Goal: Information Seeking & Learning: Learn about a topic

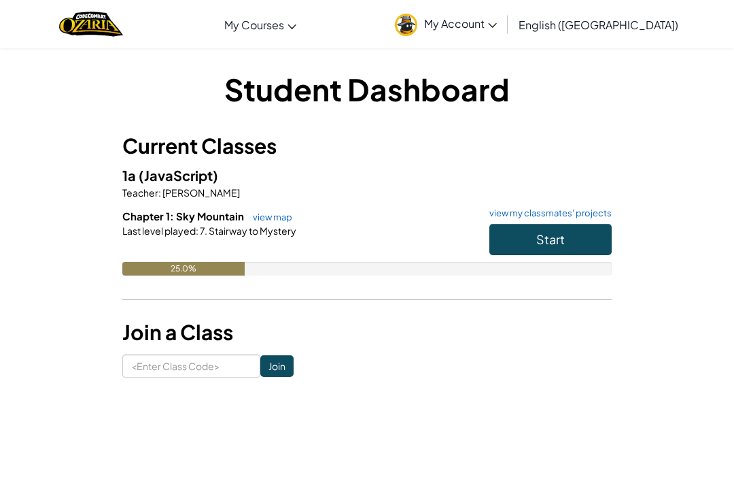
click at [509, 237] on button "Start" at bounding box center [551, 239] width 122 height 31
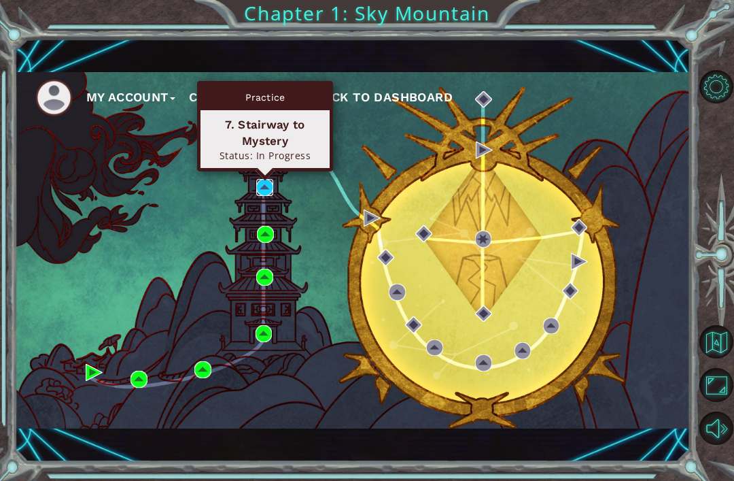
click at [265, 192] on img at bounding box center [264, 187] width 17 height 17
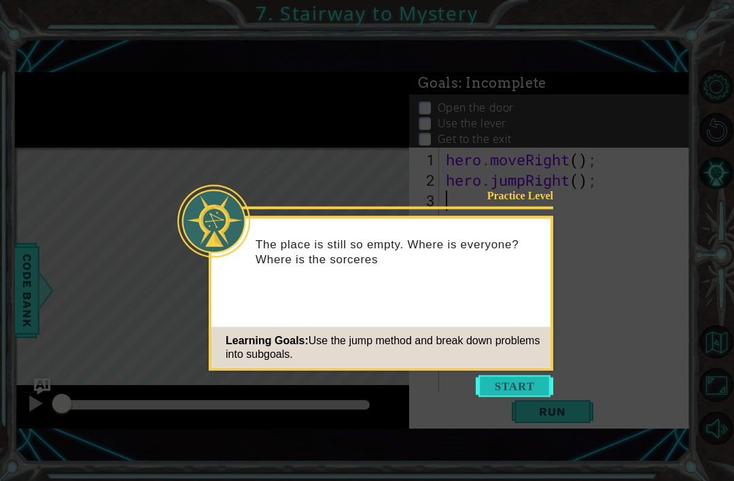
click at [482, 390] on button "Start" at bounding box center [515, 386] width 78 height 22
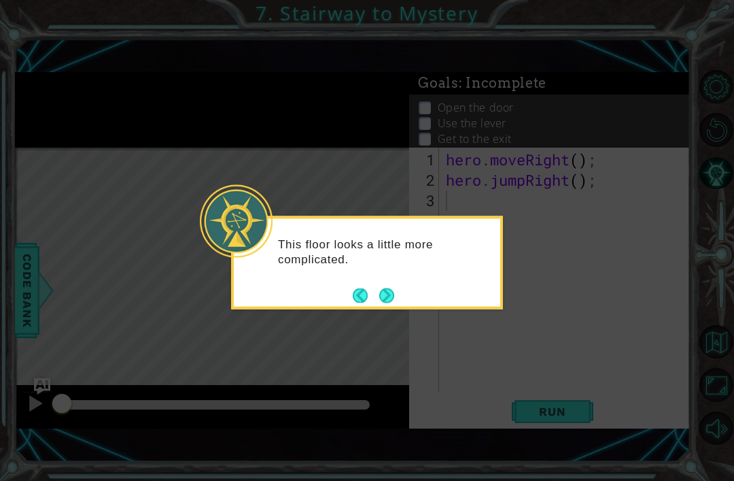
click at [388, 293] on button "Next" at bounding box center [387, 296] width 24 height 24
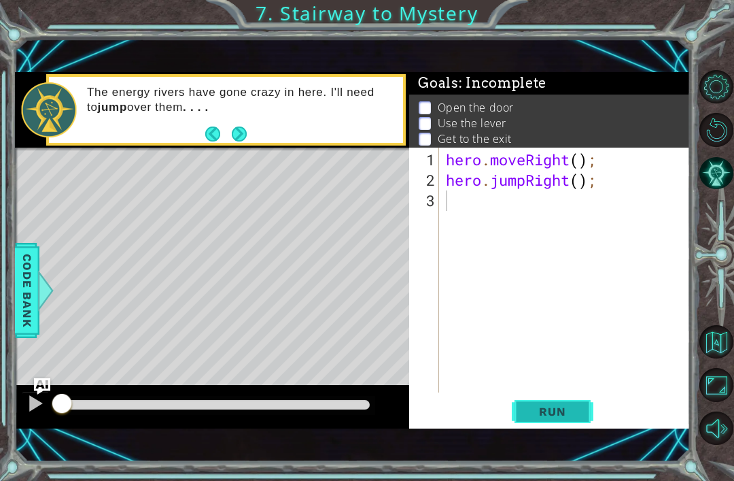
click at [549, 420] on button "Run" at bounding box center [553, 412] width 82 height 28
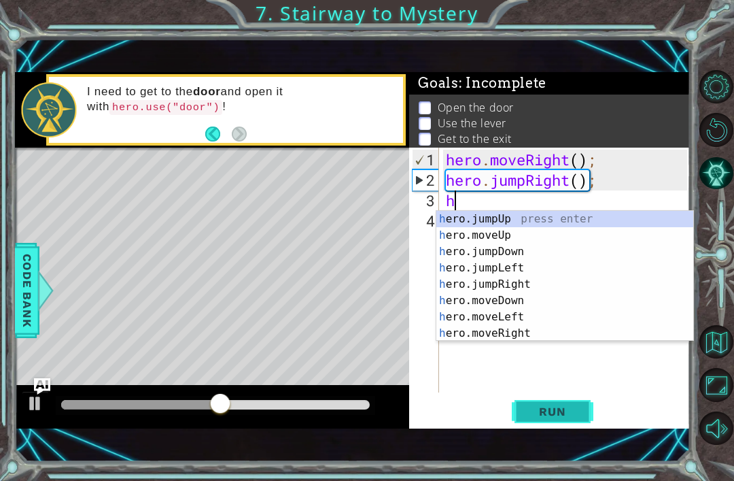
scroll to position [0, 1]
type textarea "hero"
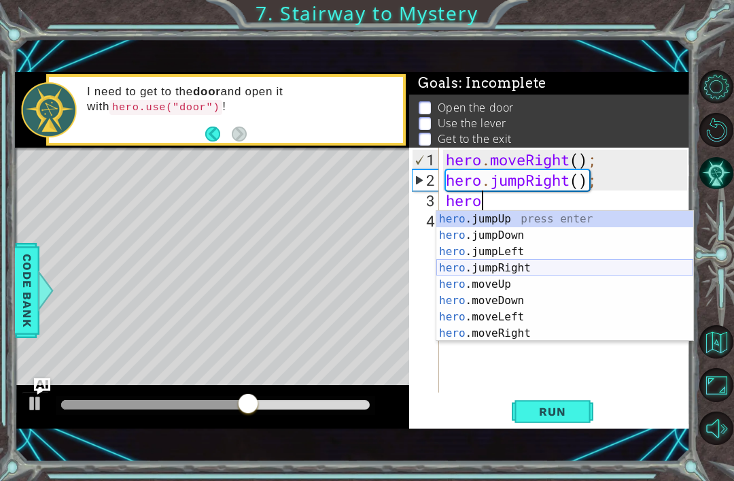
click at [521, 271] on div "hero .jumpUp press enter hero .jumpDown press enter hero .jumpLeft press enter …" at bounding box center [565, 292] width 257 height 163
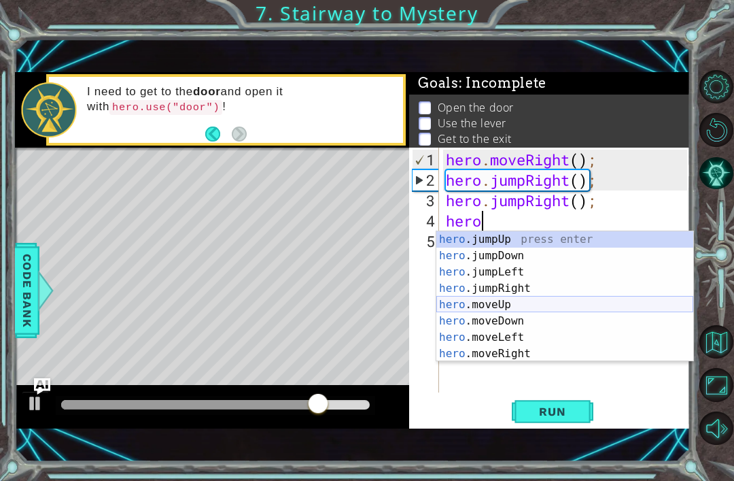
click at [545, 301] on div "hero .jumpUp press enter hero .jumpDown press enter hero .jumpLeft press enter …" at bounding box center [565, 312] width 257 height 163
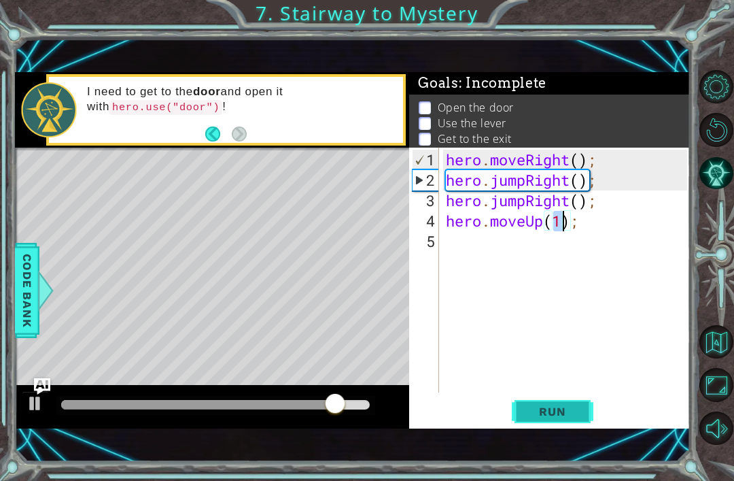
click at [561, 415] on span "Run" at bounding box center [553, 412] width 54 height 14
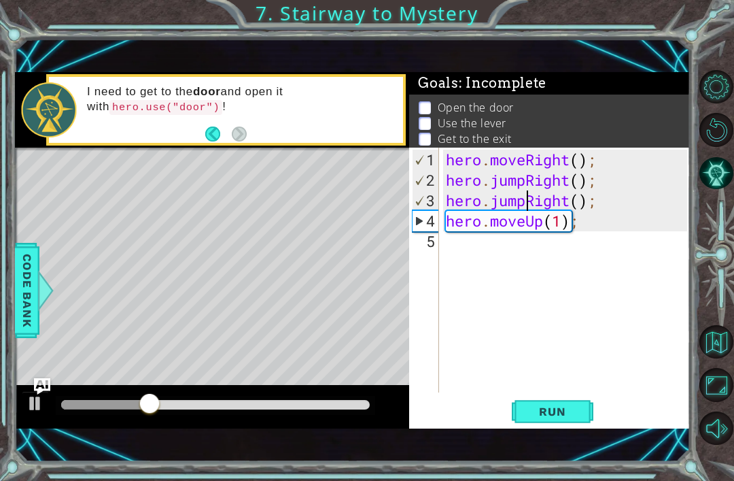
click at [528, 207] on div "hero . moveRight ( ) ; hero . jumpRight ( ) ; hero . jumpRight ( ) ; hero . mov…" at bounding box center [568, 293] width 251 height 286
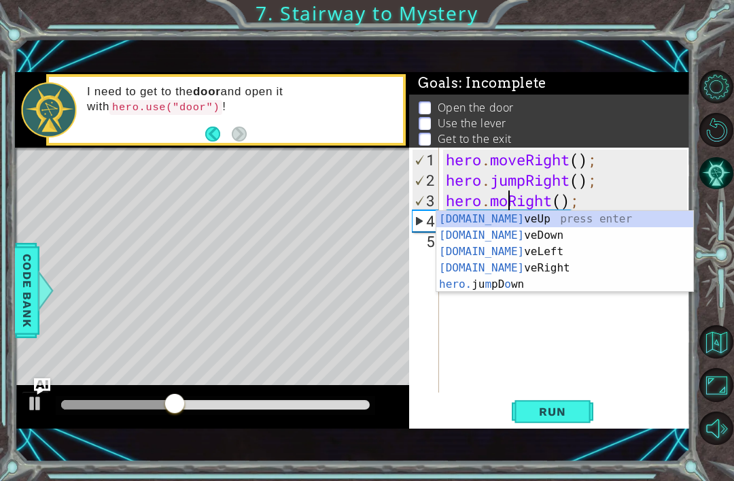
type textarea "hero.moveRight();"
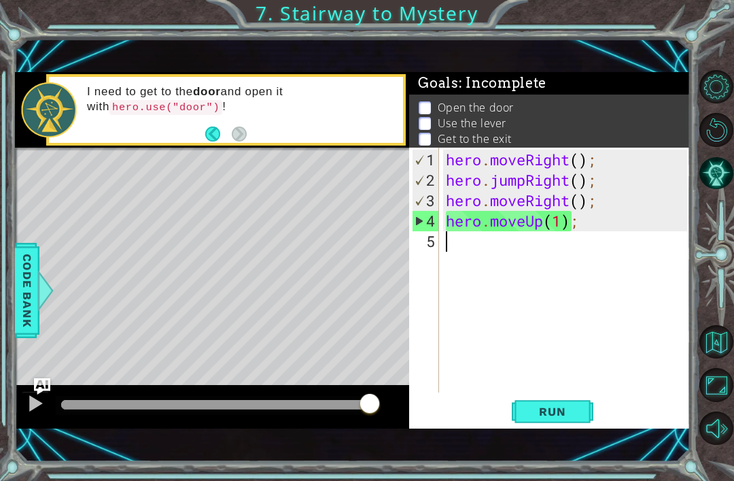
click at [543, 328] on div "hero . moveRight ( ) ; hero . jumpRight ( ) ; hero . moveRight ( ) ; hero . mov…" at bounding box center [568, 293] width 251 height 286
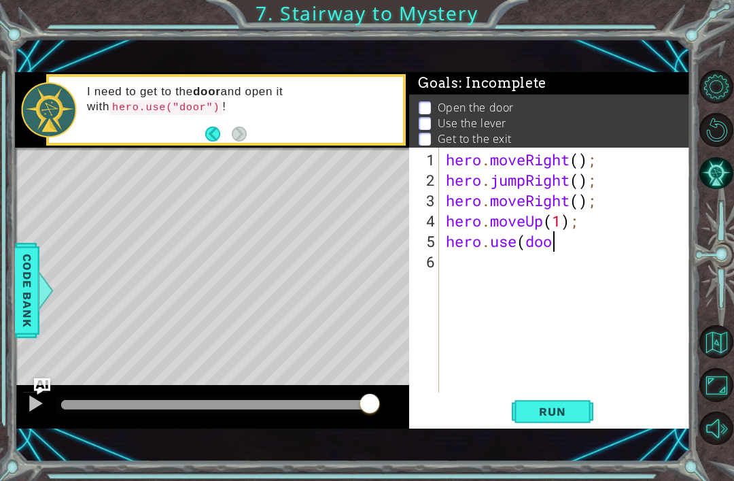
scroll to position [0, 5]
type textarea "hero.use(door)"
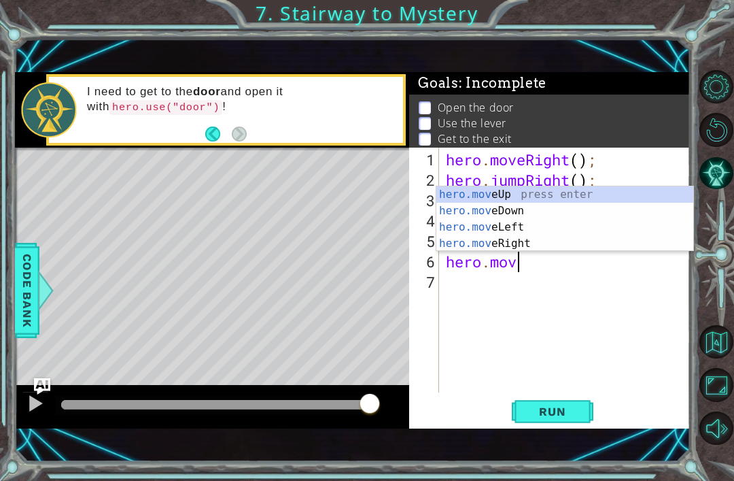
scroll to position [0, 3]
click at [568, 203] on div "hero.move Up press enter hero.move Down press enter hero.move Left press enter …" at bounding box center [565, 235] width 257 height 98
type textarea "hero.moveUp(1);"
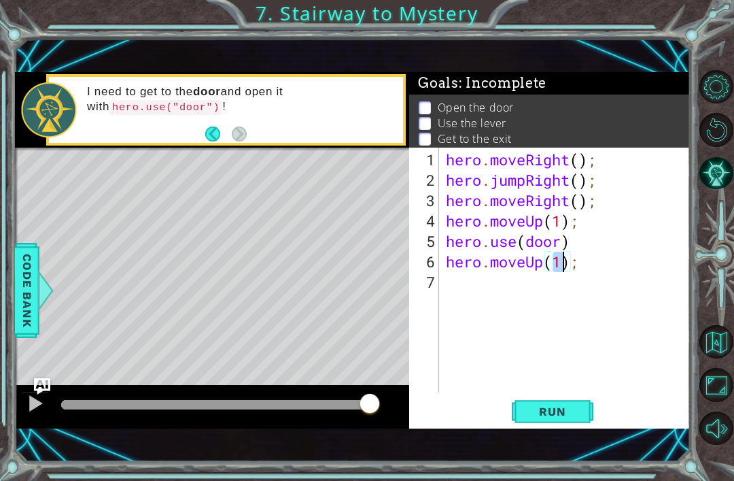
click at [541, 281] on div "hero . moveRight ( ) ; hero . jumpRight ( ) ; hero . moveRight ( ) ; hero . mov…" at bounding box center [568, 293] width 251 height 286
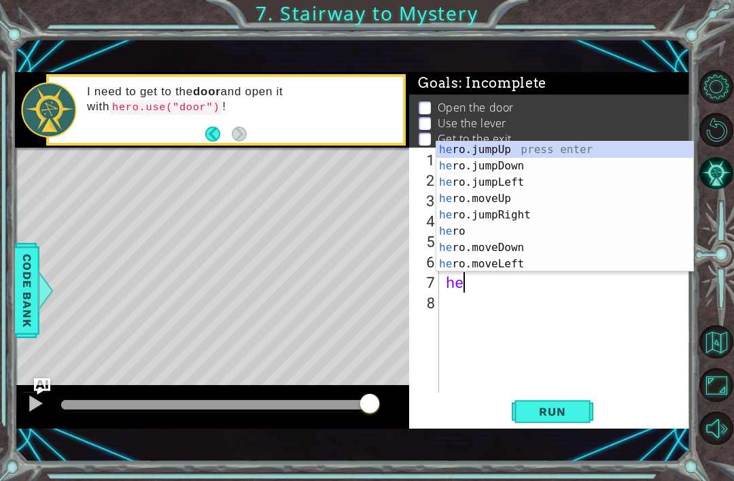
scroll to position [0, 1]
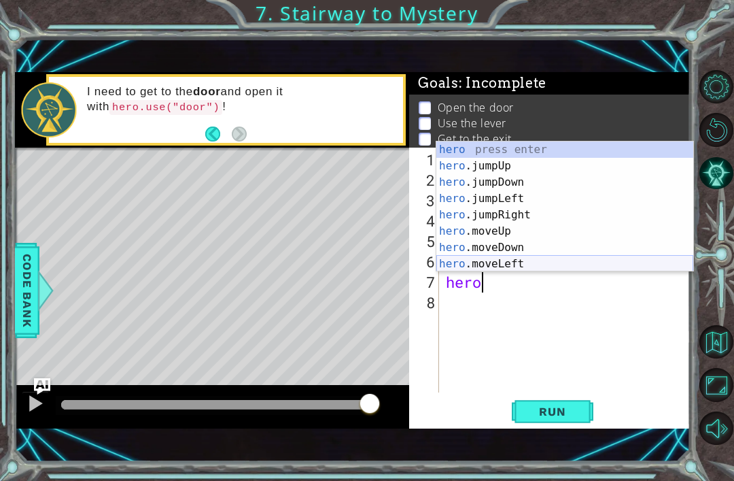
click at [554, 259] on div "hero press enter hero .jumpUp press enter hero .jumpDown press enter hero .jump…" at bounding box center [565, 222] width 257 height 163
type textarea "hero.moveLeft(1);"
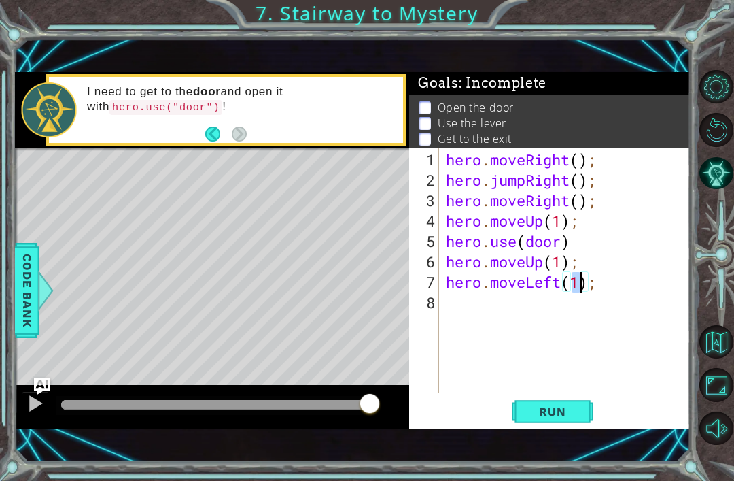
click at [505, 304] on div "hero . moveRight ( ) ; hero . jumpRight ( ) ; hero . moveRight ( ) ; hero . mov…" at bounding box center [568, 293] width 251 height 286
type textarea "hero.use(lever);"
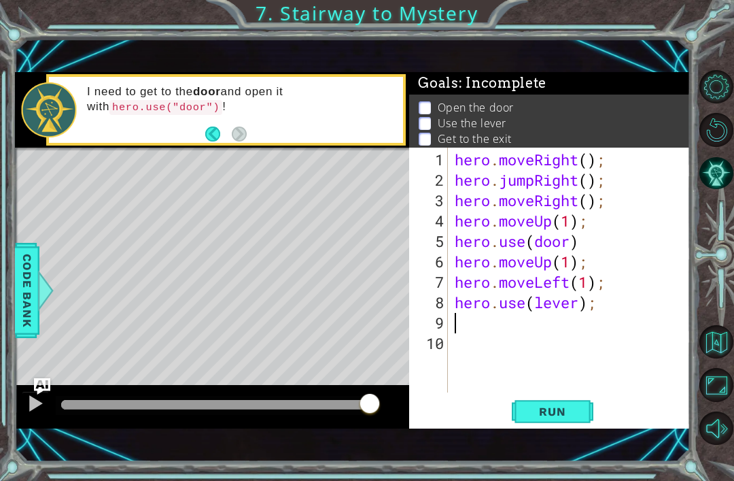
scroll to position [0, 0]
click at [548, 407] on span "Run" at bounding box center [553, 412] width 54 height 14
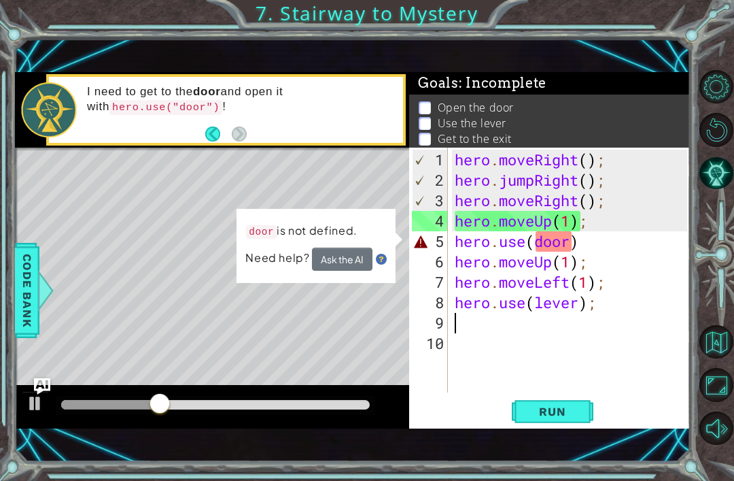
click at [402, 369] on div "Level Map" at bounding box center [329, 348] width 628 height 401
click at [39, 405] on div at bounding box center [36, 403] width 18 height 18
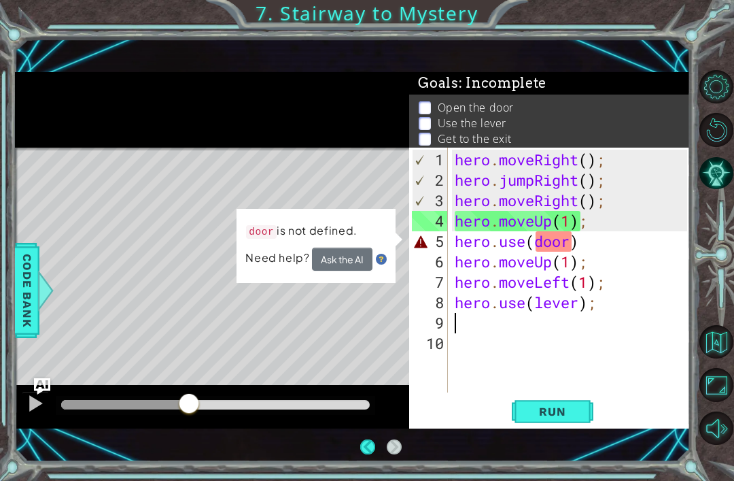
scroll to position [44, 0]
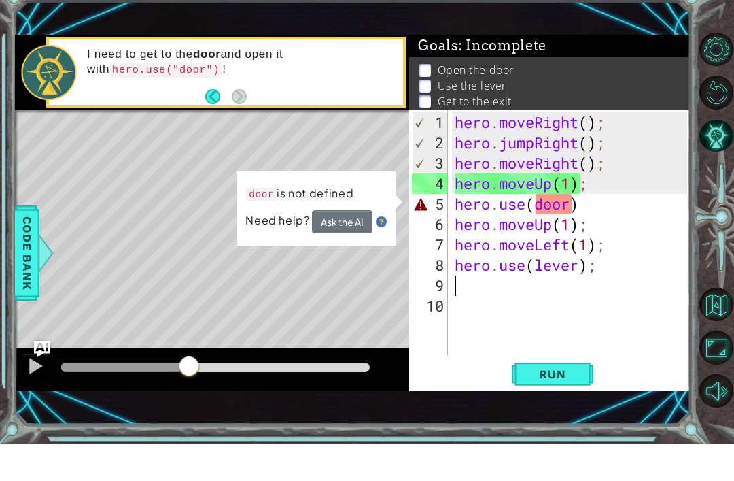
click at [378, 254] on img at bounding box center [381, 259] width 11 height 11
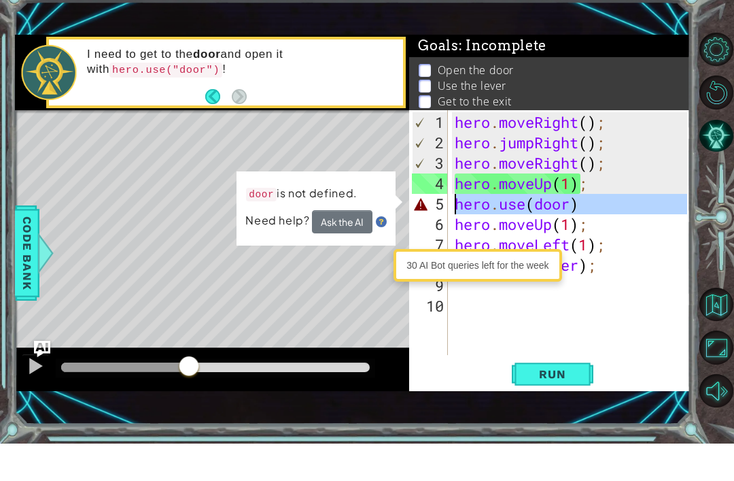
click at [423, 231] on div "5" at bounding box center [430, 241] width 36 height 20
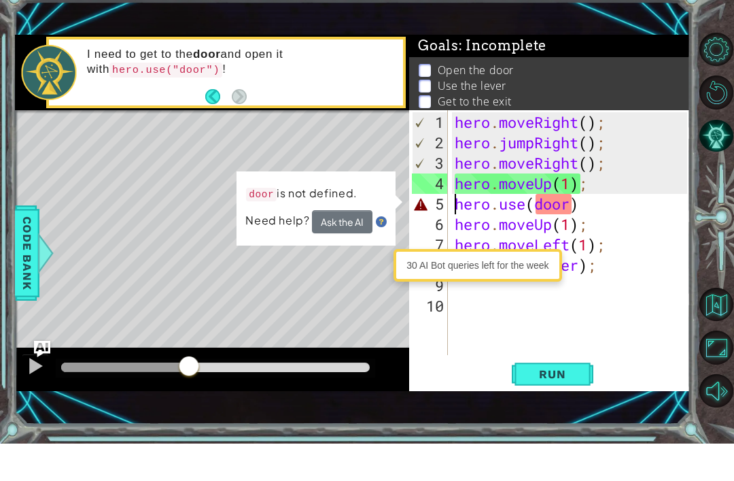
click at [575, 203] on div "hero . moveRight ( ) ; hero . jumpRight ( ) ; hero . moveRight ( ) ; hero . mov…" at bounding box center [573, 293] width 243 height 286
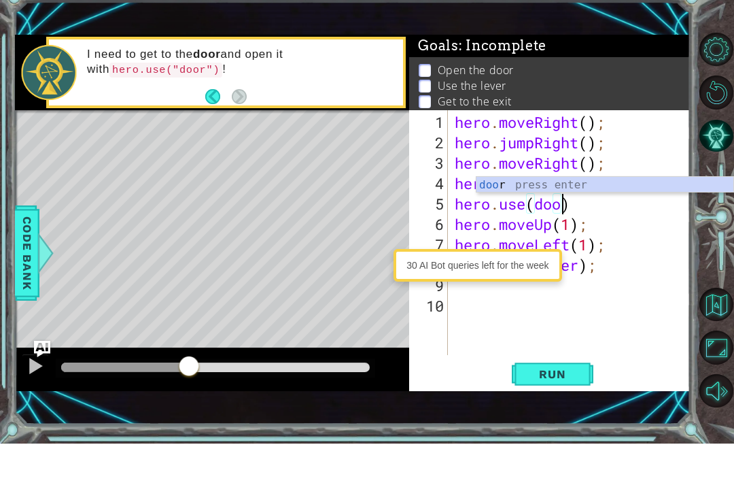
scroll to position [0, 5]
type textarea "hero.use(door)"
click at [511, 316] on div "hero . moveRight ( ) ; hero . jumpRight ( ) ; hero . moveRight ( ) ; hero . mov…" at bounding box center [573, 293] width 243 height 286
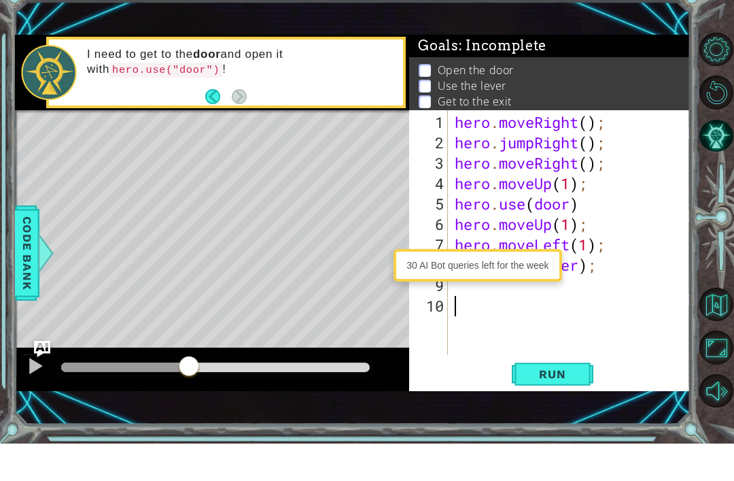
click at [432, 333] on div "10" at bounding box center [430, 343] width 36 height 20
click at [534, 405] on span "Run" at bounding box center [553, 412] width 54 height 14
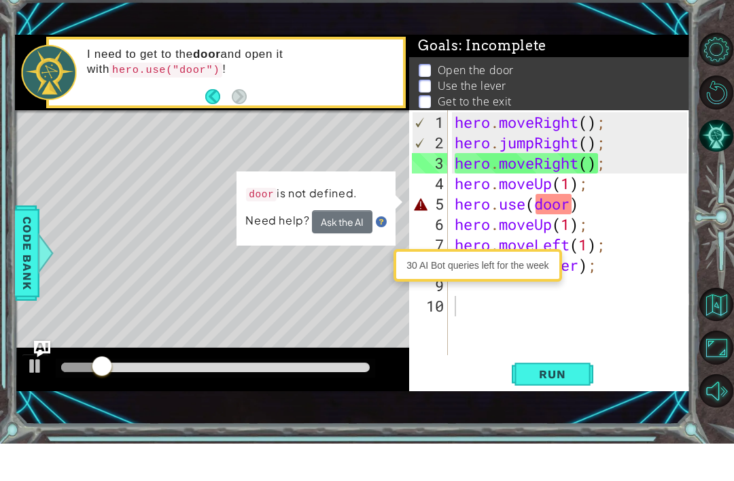
click at [537, 290] on div "30 AI Bot queries left for the week" at bounding box center [477, 303] width 161 height 26
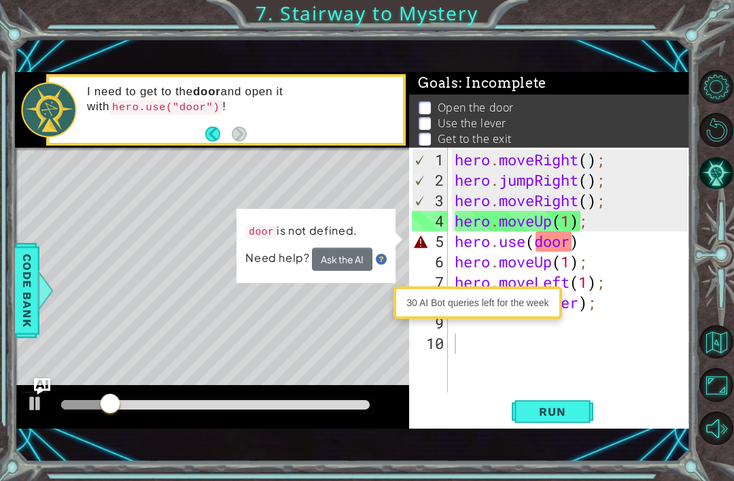
click at [0, 0] on html "1 ההההההההההההההההההההההההההההההההההההההההההההההההההההההההההההההההההההההההההההה…" at bounding box center [367, 240] width 734 height 481
click at [534, 233] on div "hero . moveRight ( ) ; hero . jumpRight ( ) ; hero . moveRight ( ) ; hero . mov…" at bounding box center [573, 293] width 243 height 286
click at [577, 252] on div "hero . moveRight ( ) ; hero . jumpRight ( ) ; hero . moveRight ( ) ; hero . mov…" at bounding box center [573, 293] width 243 height 286
click at [578, 246] on div "hero . moveRight ( ) ; hero . jumpRight ( ) ; hero . moveRight ( ) ; hero . mov…" at bounding box center [573, 293] width 243 height 286
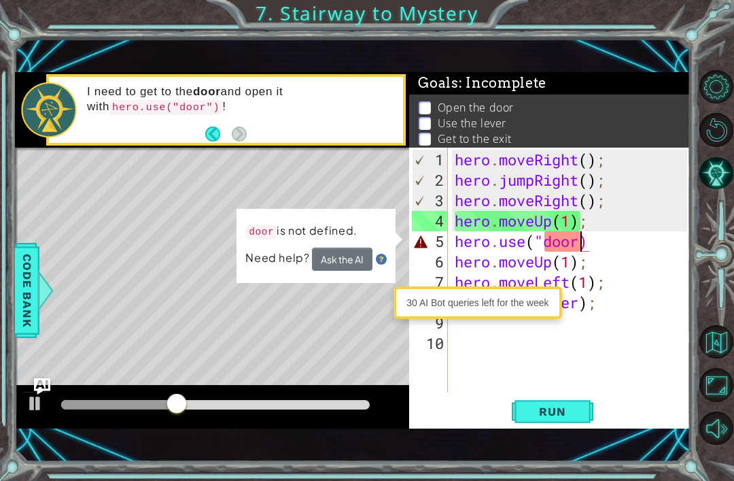
scroll to position [0, 6]
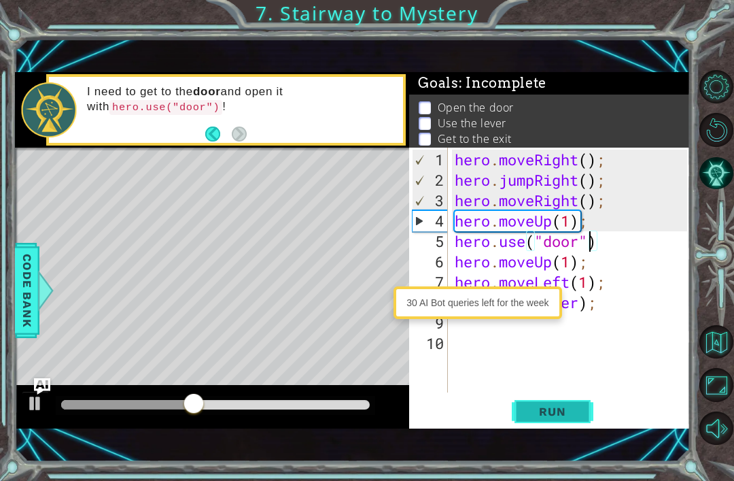
type textarea "hero.use("door")"
click at [551, 410] on span "Run" at bounding box center [553, 412] width 54 height 14
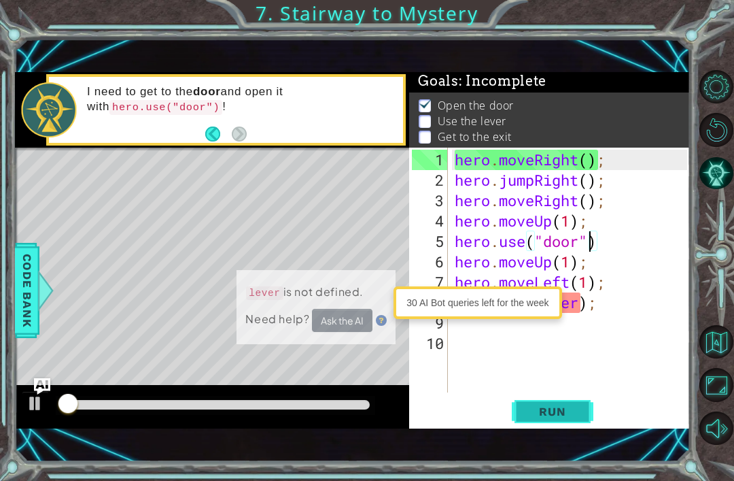
scroll to position [3, 0]
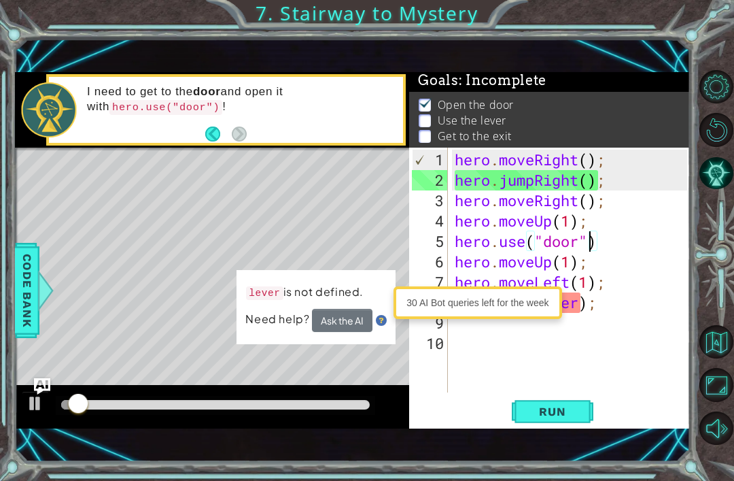
click at [579, 312] on div "hero . moveRight ( ) ; hero . jumpRight ( ) ; hero . moveRight ( ) ; hero . mov…" at bounding box center [573, 293] width 243 height 286
click at [579, 309] on div "hero . moveRight ( ) ; hero . jumpRight ( ) ; hero . moveRight ( ) ; hero . mov…" at bounding box center [573, 293] width 243 height 286
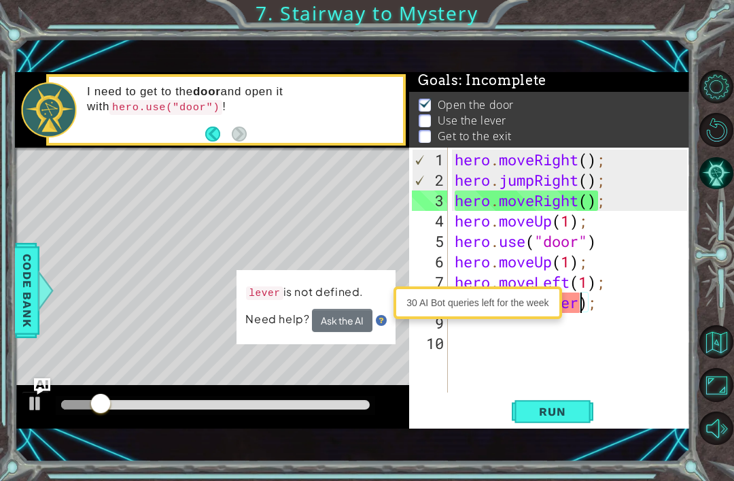
scroll to position [0, 6]
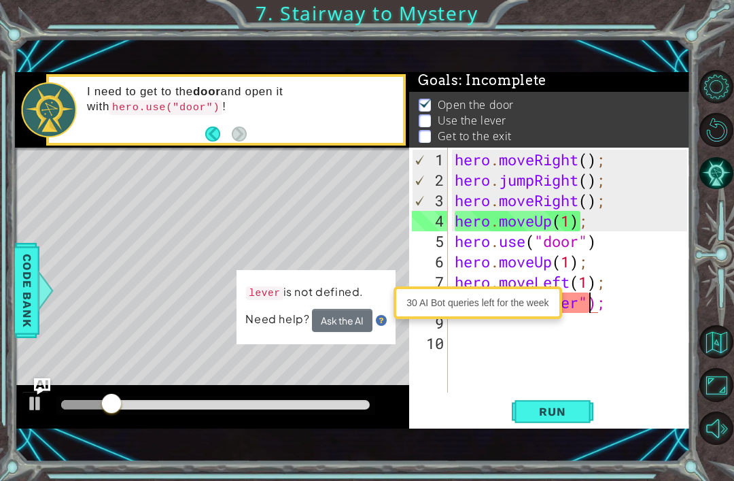
click at [535, 307] on div "hero . moveRight ( ) ; hero . jumpRight ( ) ; hero . moveRight ( ) ; hero . mov…" at bounding box center [573, 293] width 243 height 286
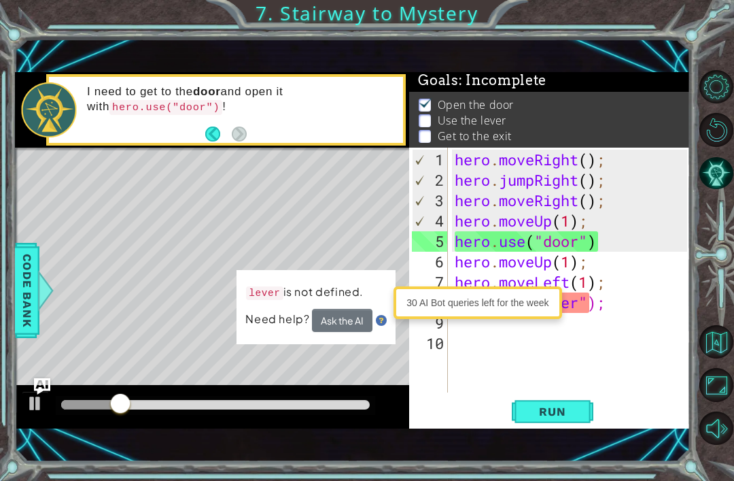
scroll to position [0, 4]
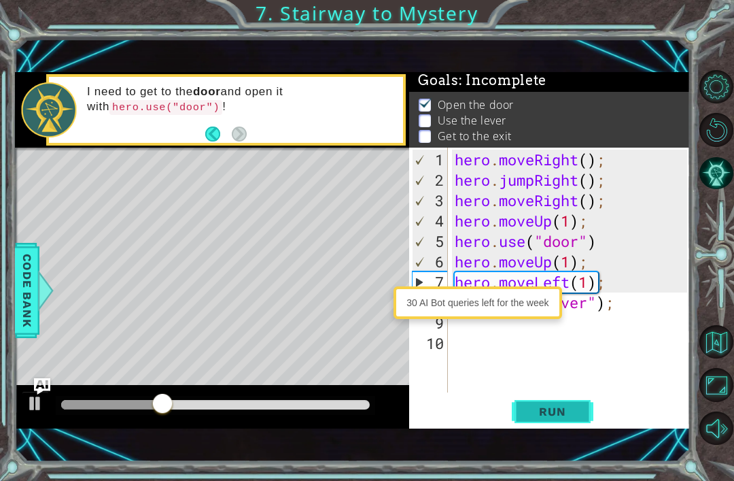
type textarea "hero.use("lever");"
click at [531, 417] on span "Run" at bounding box center [553, 412] width 54 height 14
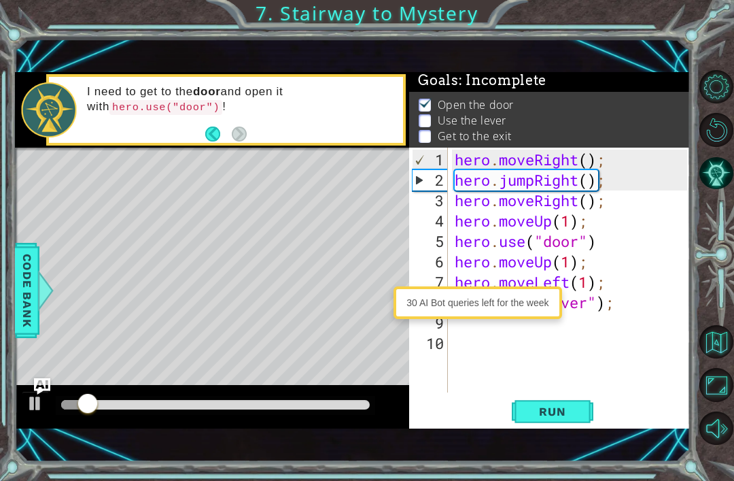
click at [510, 391] on div "hero . moveRight ( ) ; hero . jumpRight ( ) ; hero . moveRight ( ) ; hero . mov…" at bounding box center [573, 293] width 243 height 286
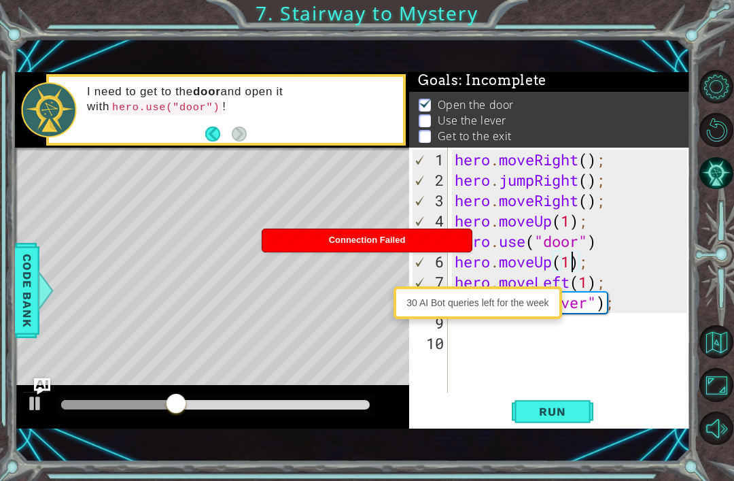
click at [573, 257] on div "hero . moveRight ( ) ; hero . jumpRight ( ) ; hero . moveRight ( ) ; hero . mov…" at bounding box center [573, 293] width 243 height 286
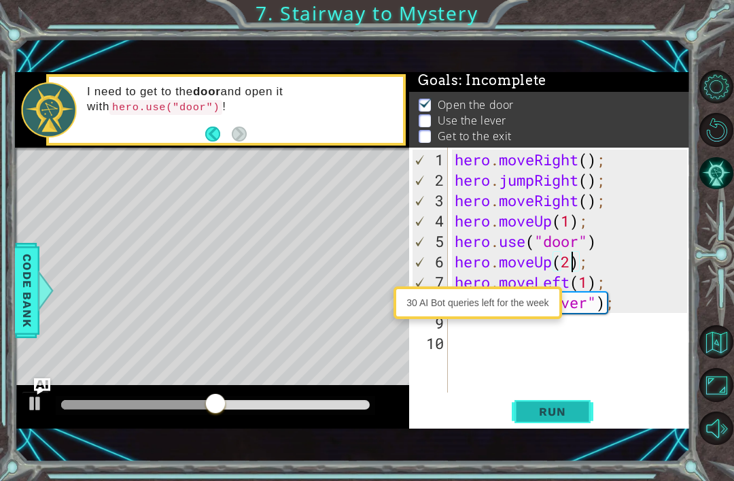
type textarea "hero.moveUp(2);"
click at [556, 406] on span "Run" at bounding box center [553, 412] width 54 height 14
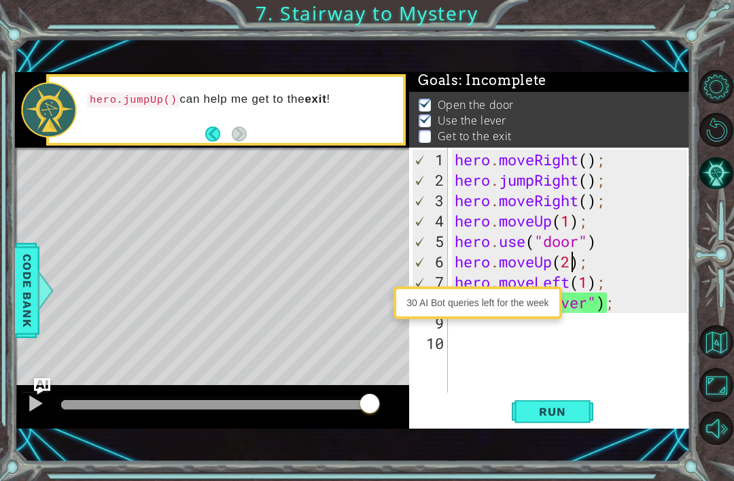
click at [638, 326] on div "hero . moveRight ( ) ; hero . jumpRight ( ) ; hero . moveRight ( ) ; hero . mov…" at bounding box center [573, 293] width 243 height 286
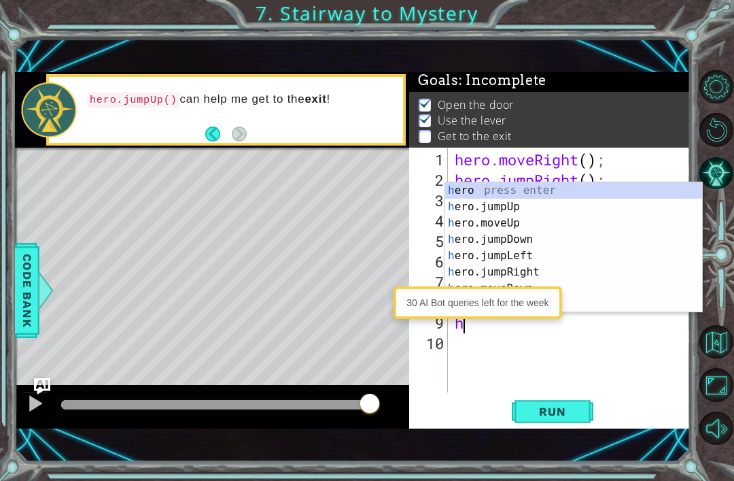
scroll to position [0, 1]
type textarea "hero"
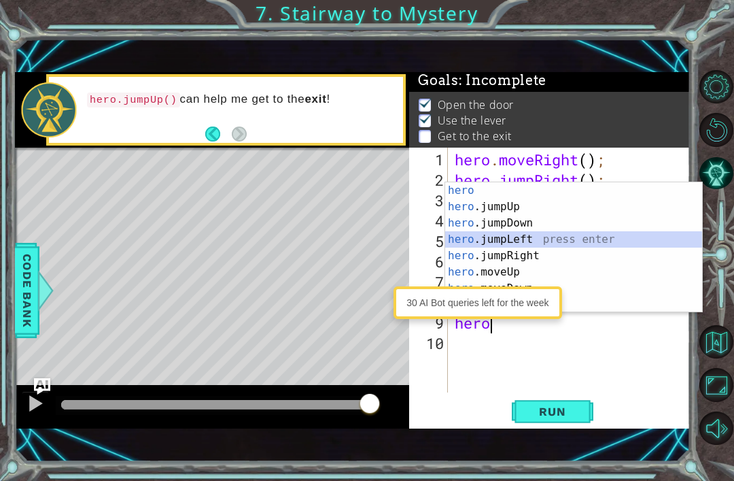
click at [579, 246] on div "hero press enter hero .jumpUp press enter hero .jumpDown press enter hero .jump…" at bounding box center [573, 263] width 257 height 163
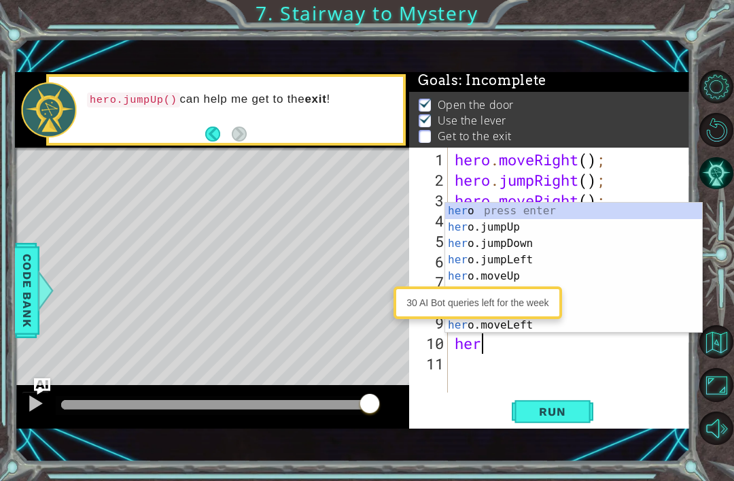
type textarea "hero"
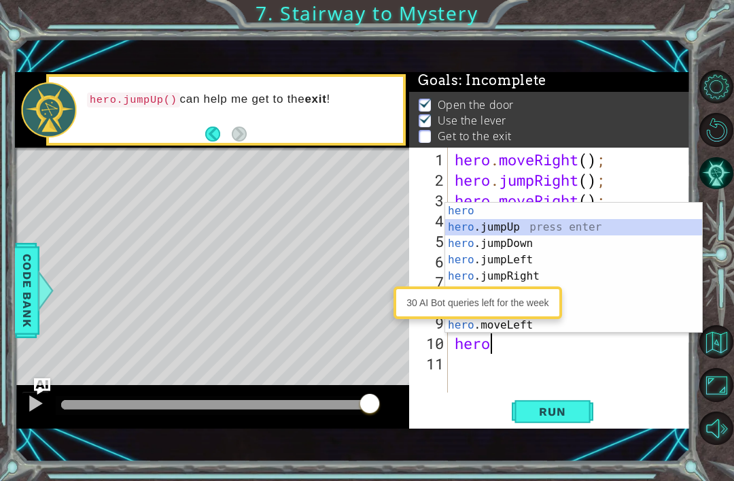
click at [500, 226] on div "hero press enter hero .jumpUp press enter hero .jumpDown press enter hero .jump…" at bounding box center [573, 284] width 257 height 163
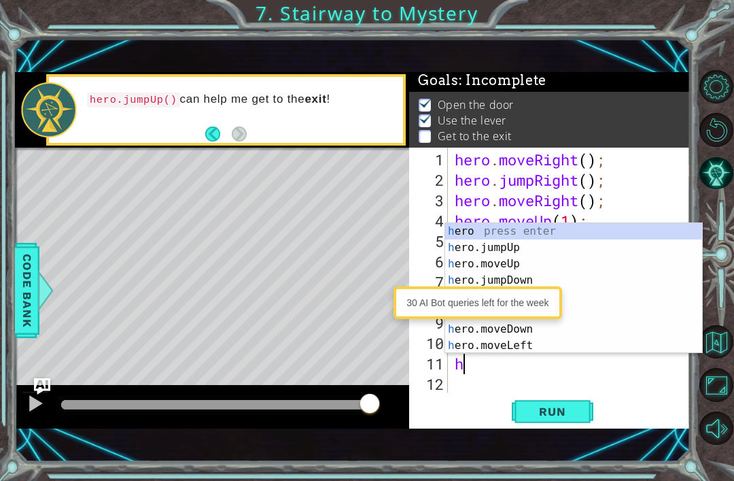
type textarea "hero"
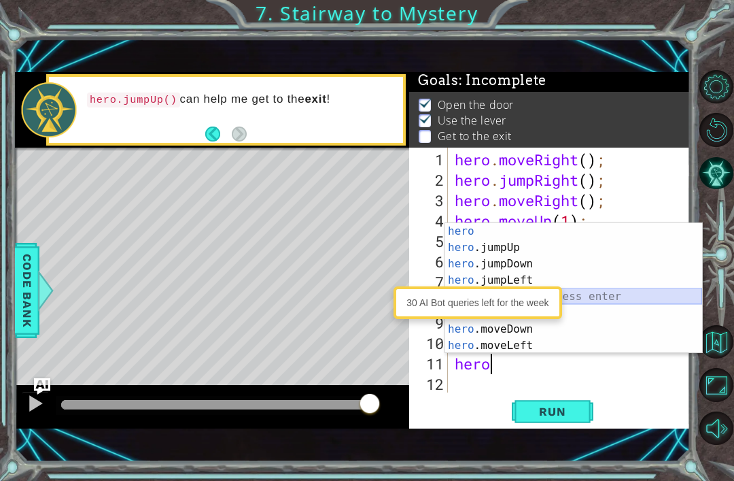
click at [505, 297] on div "hero press enter hero .jumpUp press enter hero .jumpDown press enter hero .jump…" at bounding box center [573, 304] width 257 height 163
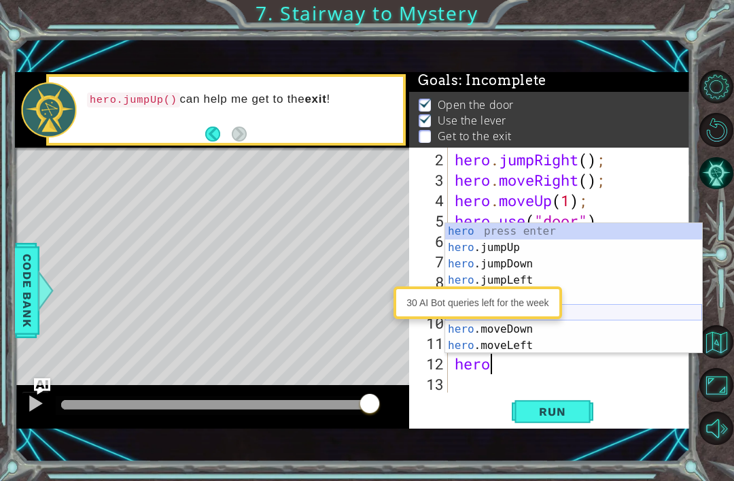
click at [507, 320] on div "hero press enter hero .jumpUp press enter hero .jumpDown press enter hero .jump…" at bounding box center [573, 304] width 257 height 163
type textarea "hero.moveUp(1);"
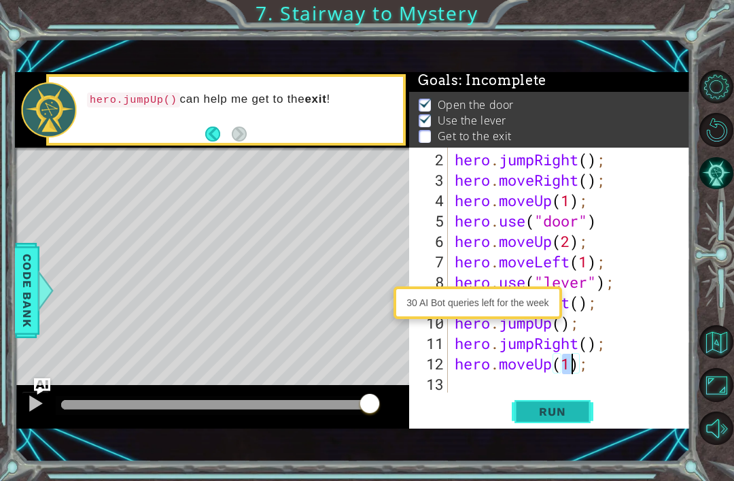
click at [539, 415] on span "Run" at bounding box center [553, 412] width 54 height 14
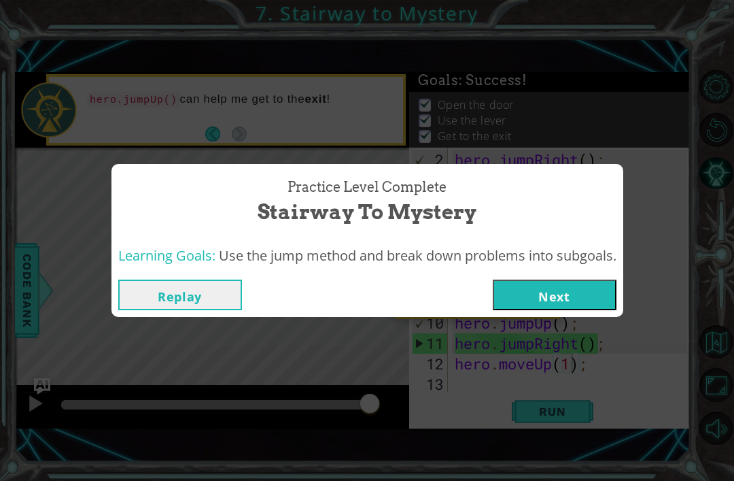
click at [556, 306] on button "Next" at bounding box center [555, 294] width 124 height 31
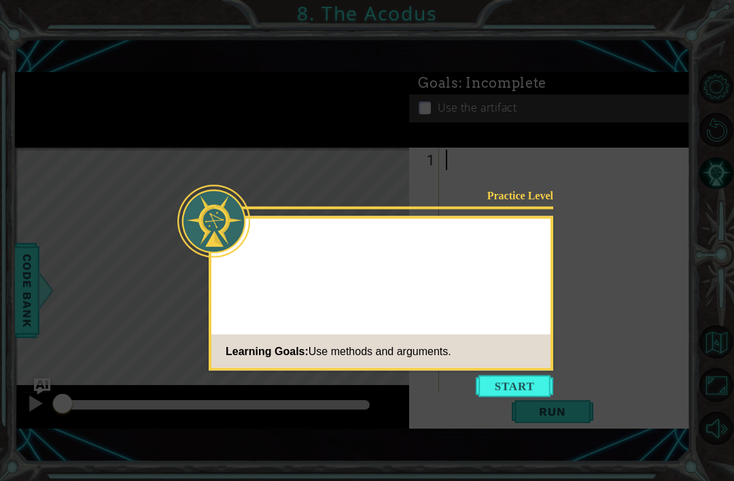
scroll to position [44, 0]
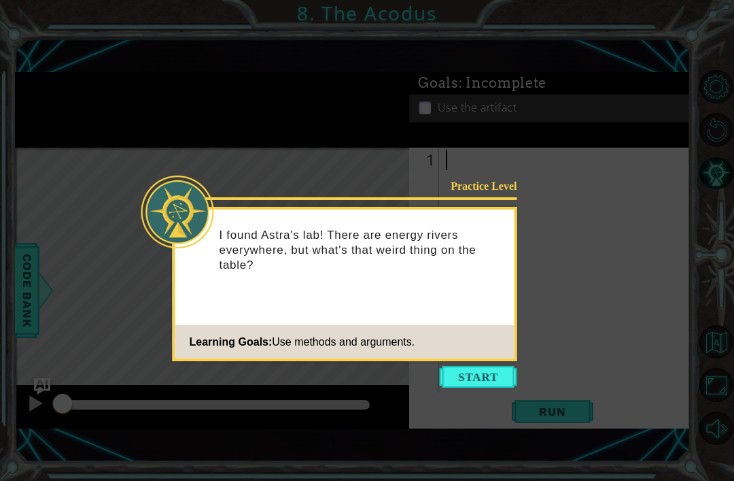
click at [518, 343] on icon at bounding box center [367, 240] width 734 height 481
click at [507, 366] on button "Start" at bounding box center [479, 377] width 78 height 22
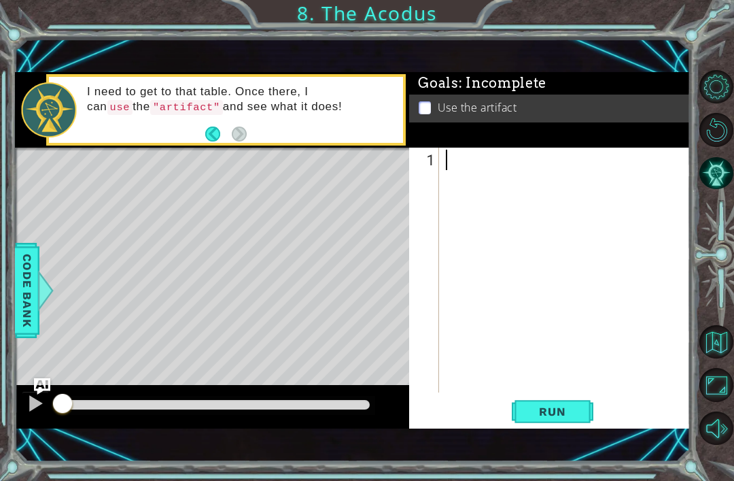
click at [497, 170] on div at bounding box center [568, 293] width 251 height 286
click at [458, 159] on div at bounding box center [568, 293] width 251 height 286
click at [218, 133] on button "Back" at bounding box center [218, 133] width 27 height 15
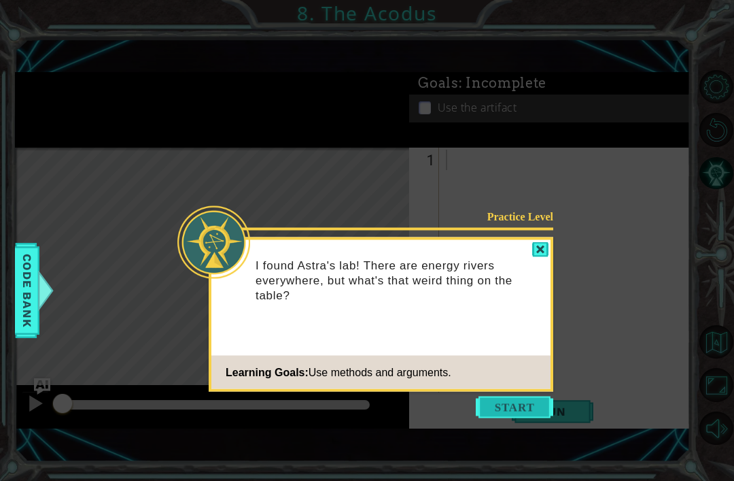
click at [527, 396] on button "Start" at bounding box center [515, 407] width 78 height 22
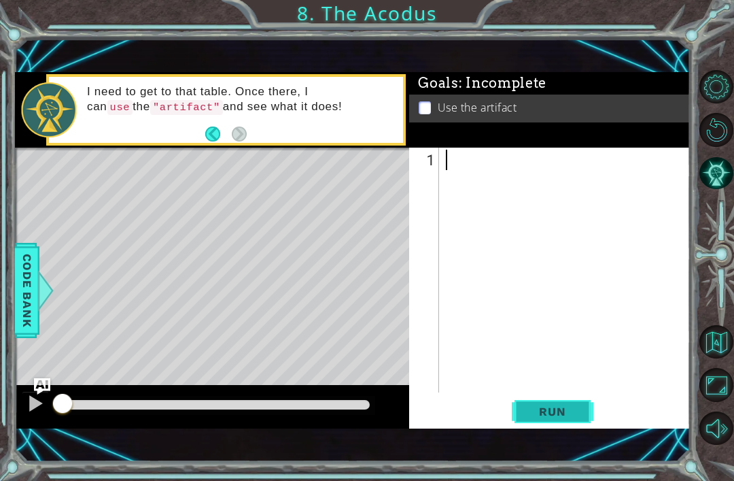
click at [534, 420] on button "Run" at bounding box center [553, 412] width 82 height 28
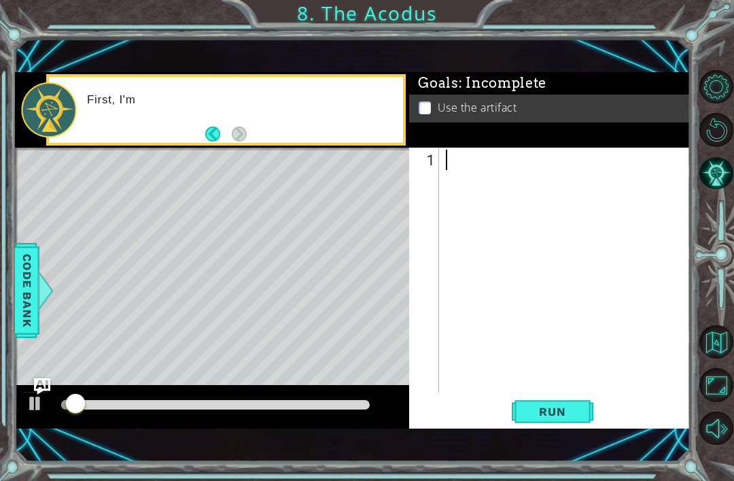
click at [469, 158] on div at bounding box center [568, 293] width 251 height 286
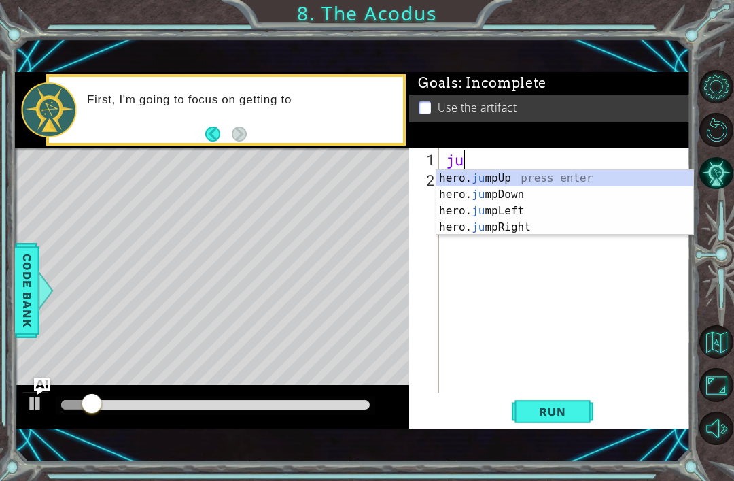
type textarea "jum"
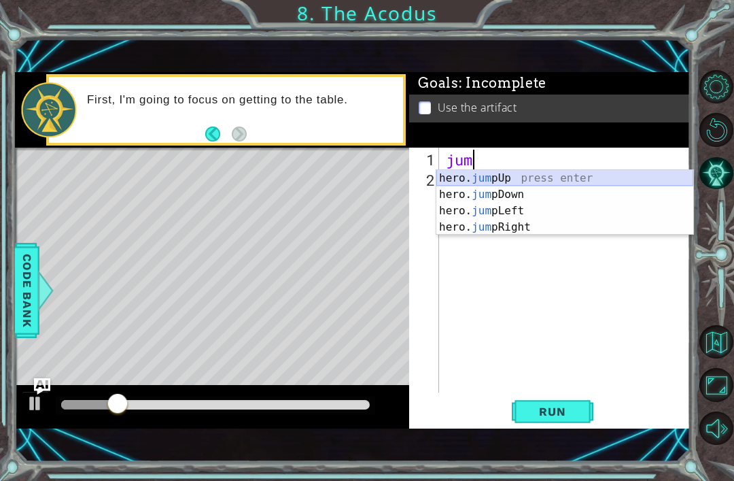
click at [473, 176] on div "hero. jum pUp press enter hero. jum pDown press enter hero. jum pLeft press ent…" at bounding box center [565, 219] width 257 height 98
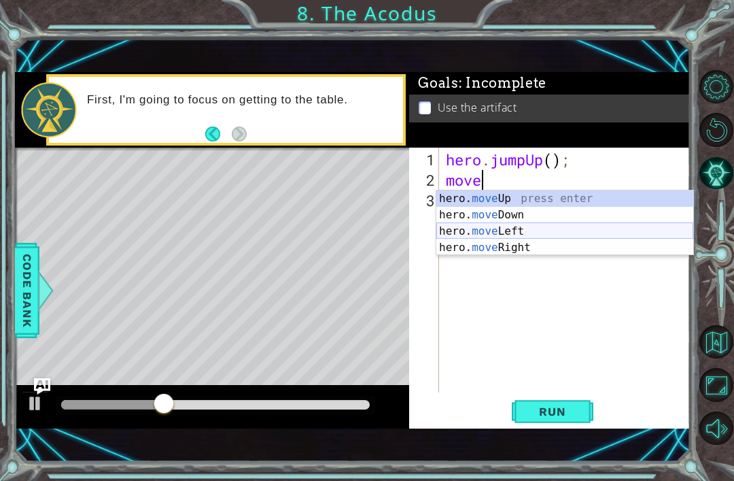
click at [481, 235] on div "hero. move Up press enter hero. move Down press enter hero. move Left press ent…" at bounding box center [565, 239] width 257 height 98
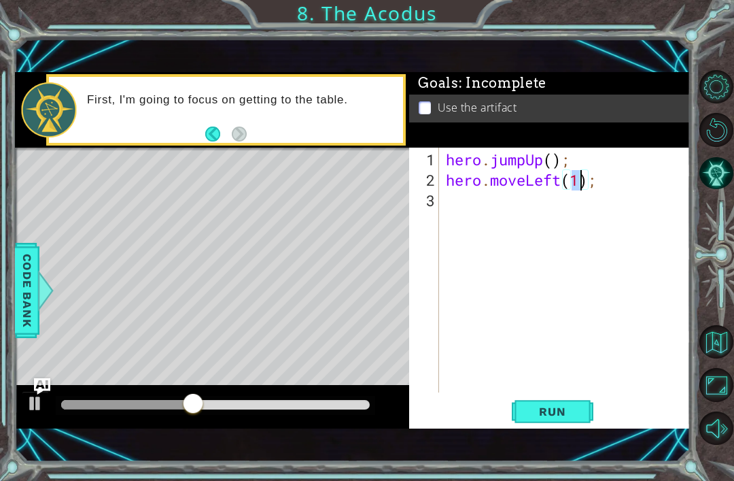
scroll to position [0, 7]
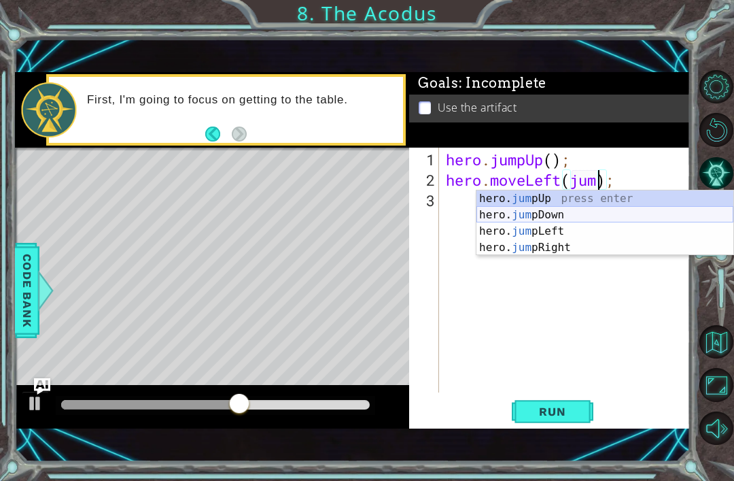
click at [514, 211] on div "hero. jum pUp press enter hero. jum pDown press enter hero. jum pLeft press ent…" at bounding box center [605, 239] width 257 height 98
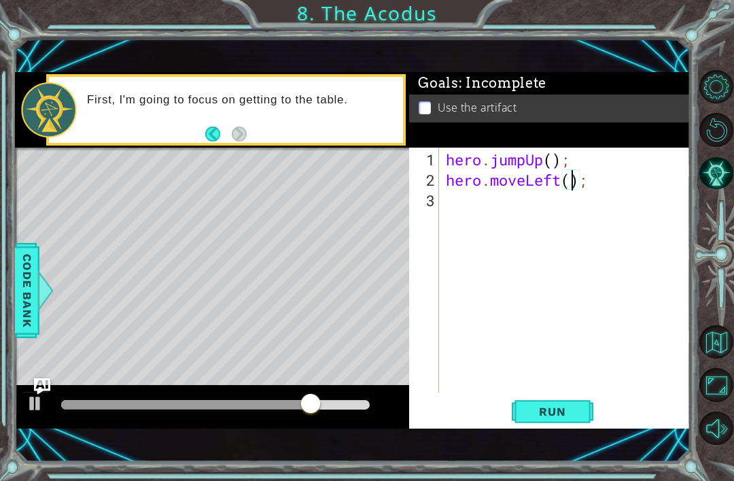
scroll to position [0, 5]
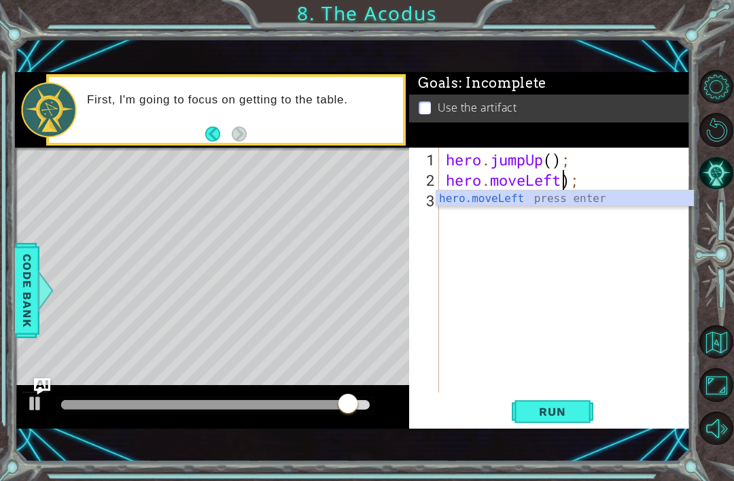
click at [571, 186] on div "hero . jumpUp ( ) ; hero . moveLeft ) ;" at bounding box center [568, 293] width 251 height 286
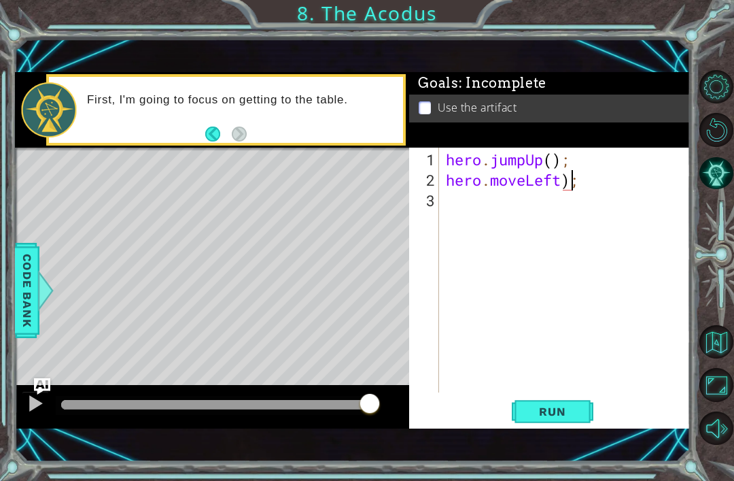
click at [564, 187] on div "hero . jumpUp ( ) ; hero . moveLeft ) ;" at bounding box center [568, 293] width 251 height 286
type textarea "hero.moveLeft();"
click at [537, 193] on div "hero . jumpUp ( ) ; hero . moveLeft ( ) ;" at bounding box center [568, 293] width 251 height 286
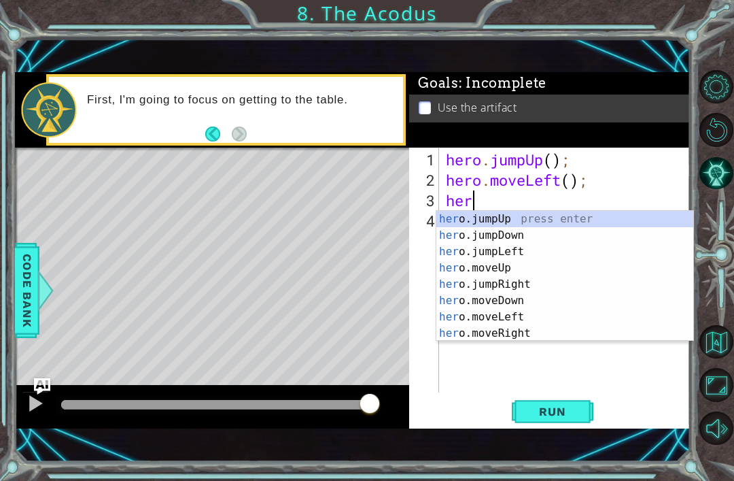
scroll to position [0, 1]
type textarea "hero"
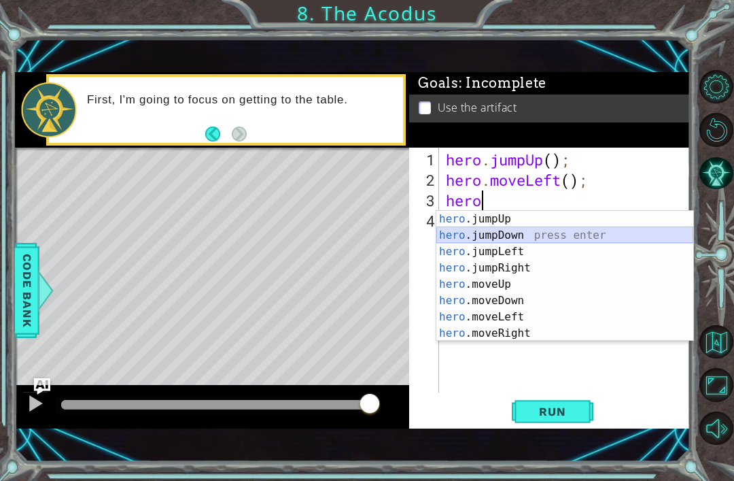
click at [524, 233] on div "hero .jumpUp press enter hero .jumpDown press enter hero .jumpLeft press enter …" at bounding box center [565, 292] width 257 height 163
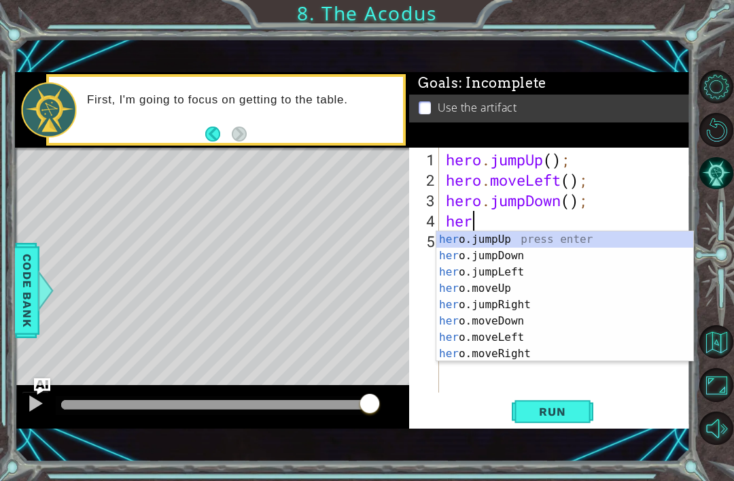
type textarea "hero"
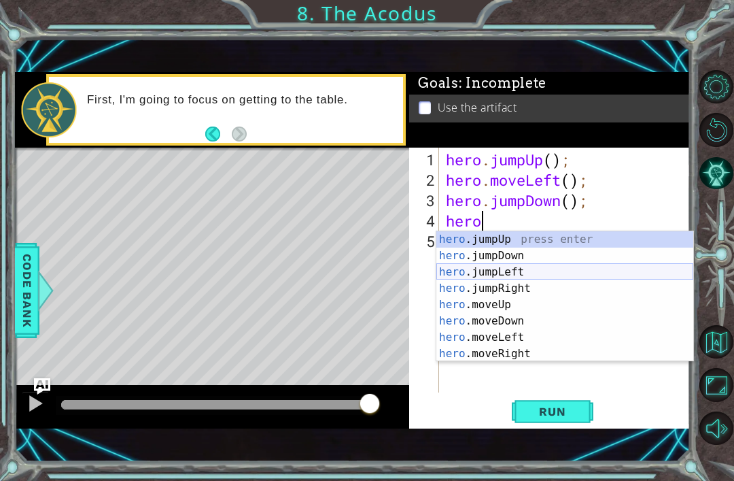
click at [522, 268] on div "hero .jumpUp press enter hero .jumpDown press enter hero .jumpLeft press enter …" at bounding box center [565, 312] width 257 height 163
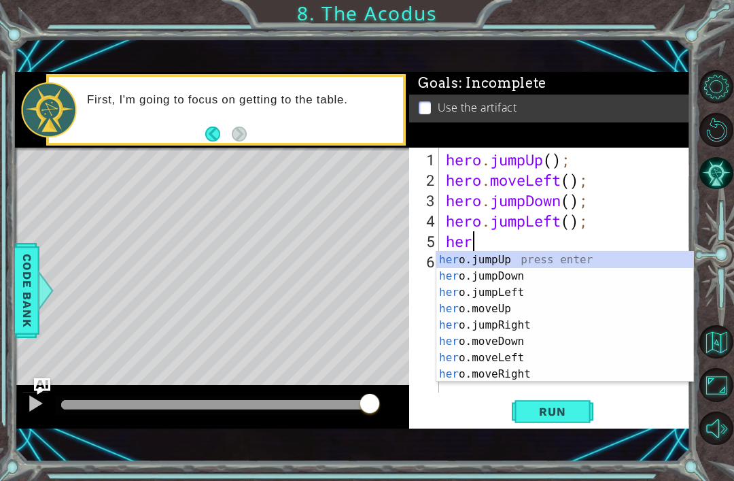
type textarea "hero"
click at [523, 266] on div "hero .jumpUp press enter hero .jumpDown press enter hero .jumpLeft press enter …" at bounding box center [565, 333] width 257 height 163
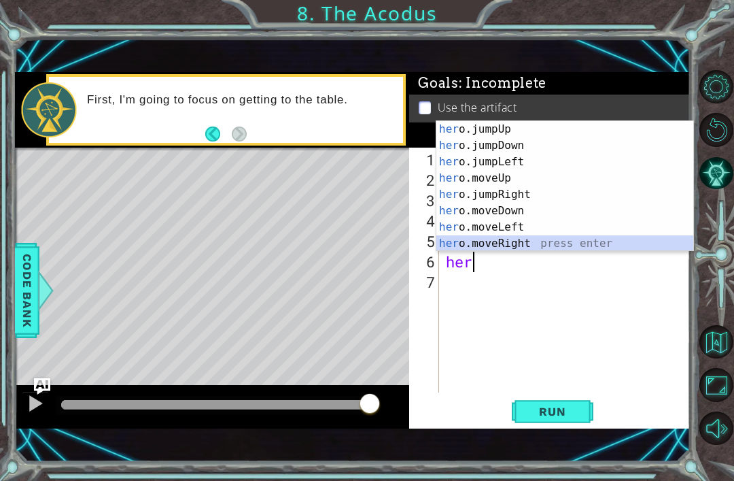
click at [505, 249] on div "her o.jumpUp press enter her o.jumpDown press enter her o.jumpLeft press enter …" at bounding box center [565, 202] width 257 height 163
type textarea "hero.moveRight(1);"
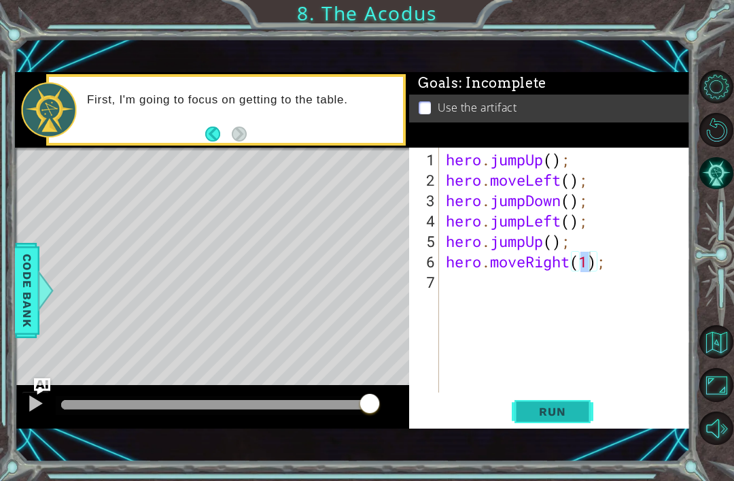
click at [544, 404] on button "Run" at bounding box center [553, 412] width 82 height 28
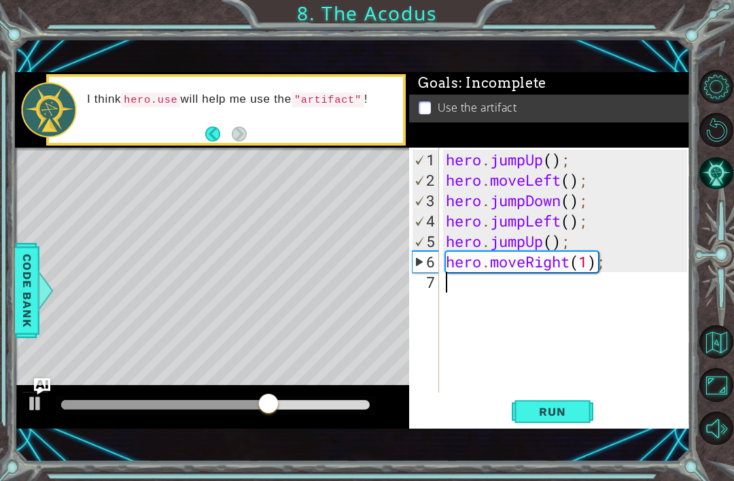
click at [512, 284] on div "hero . jumpUp ( ) ; hero . moveLeft ( ) ; hero . jumpDown ( ) ; hero . jumpLeft…" at bounding box center [568, 293] width 251 height 286
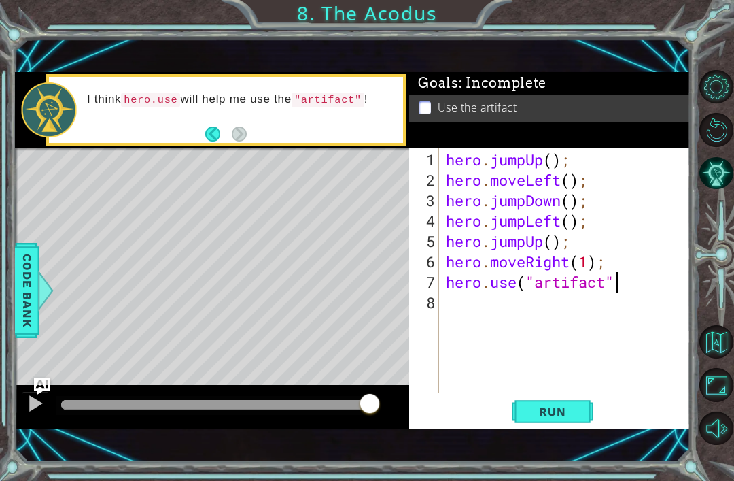
scroll to position [0, 7]
type textarea "hero.use("artifact")"
click at [547, 418] on span "Run" at bounding box center [553, 412] width 54 height 14
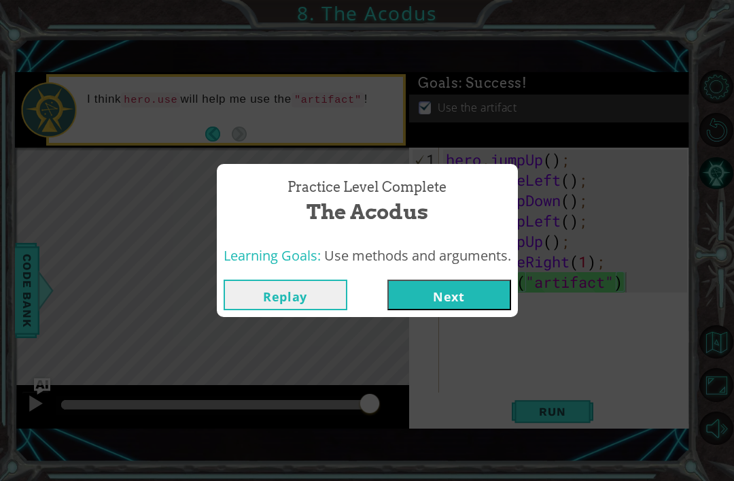
click at [472, 301] on button "Next" at bounding box center [450, 294] width 124 height 31
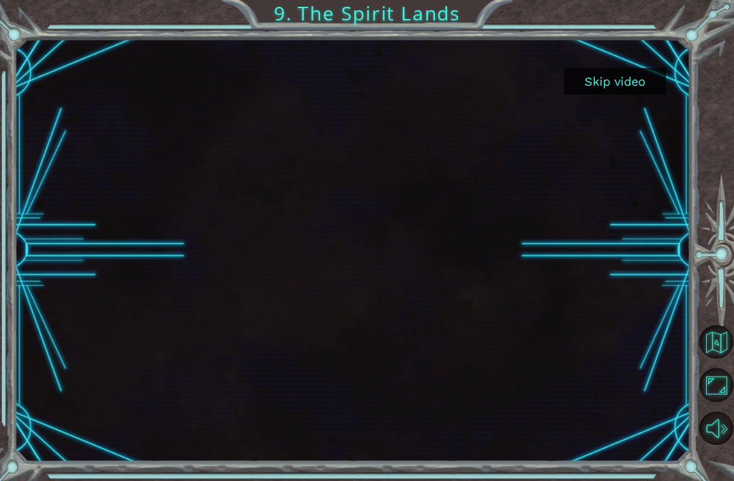
click at [605, 443] on div at bounding box center [353, 250] width 676 height 423
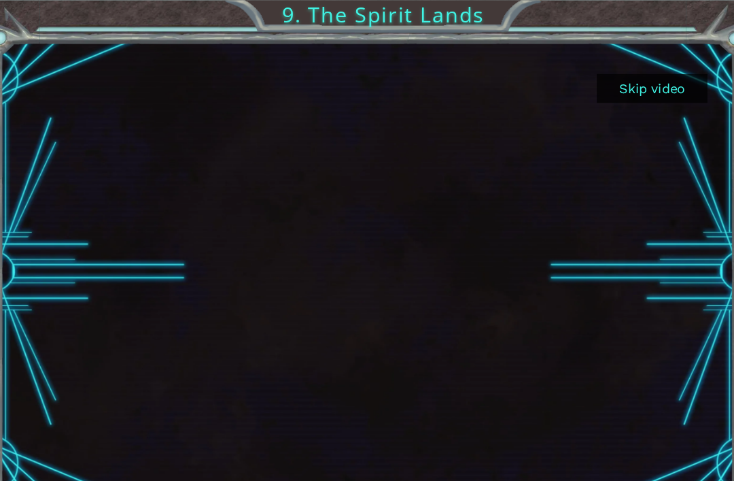
click at [578, 76] on button "Skip video" at bounding box center [615, 81] width 102 height 27
click at [605, 90] on button "Skip video" at bounding box center [615, 81] width 102 height 27
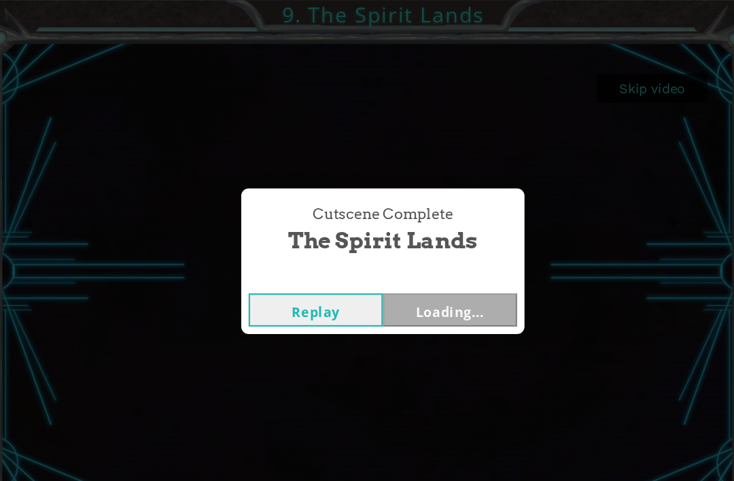
scroll to position [29, 0]
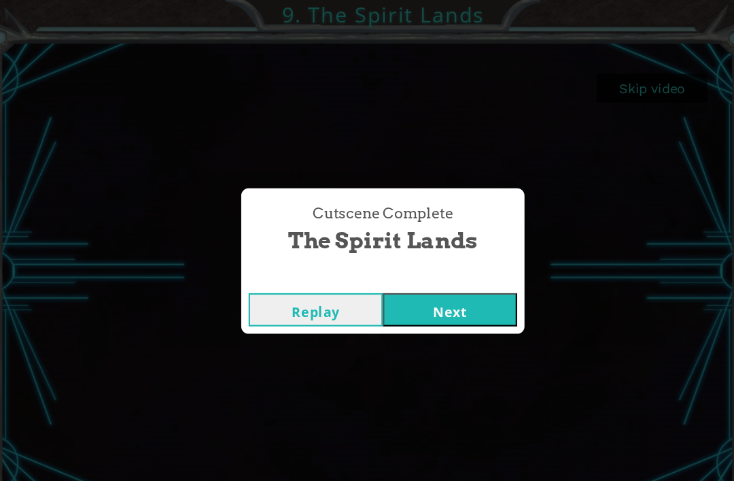
click at [609, 99] on div "Cutscene Complete The Spirit Lands Replay Next" at bounding box center [367, 240] width 734 height 481
click at [422, 277] on button "Next" at bounding box center [429, 285] width 124 height 31
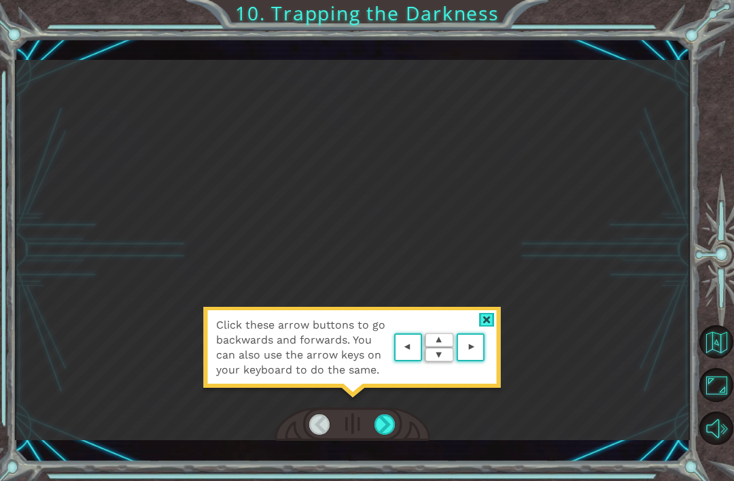
click at [482, 319] on div at bounding box center [487, 320] width 16 height 14
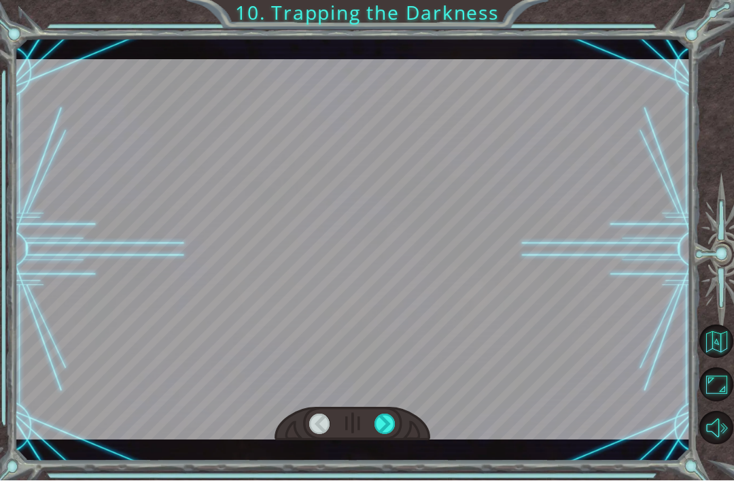
scroll to position [27, 0]
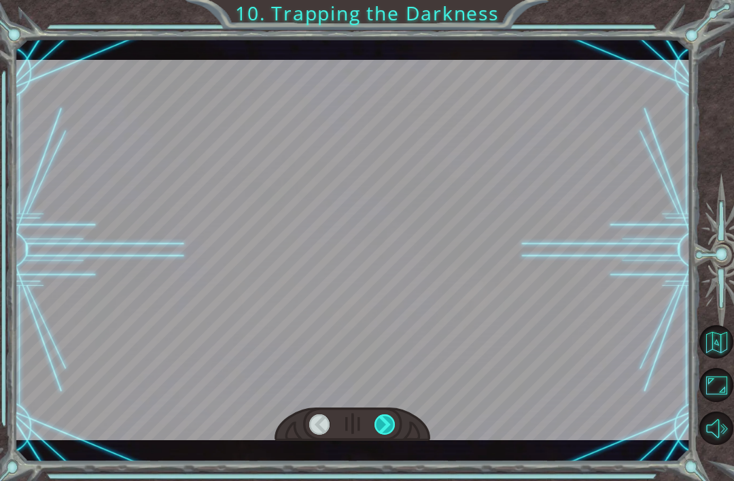
click at [392, 423] on div at bounding box center [385, 424] width 21 height 20
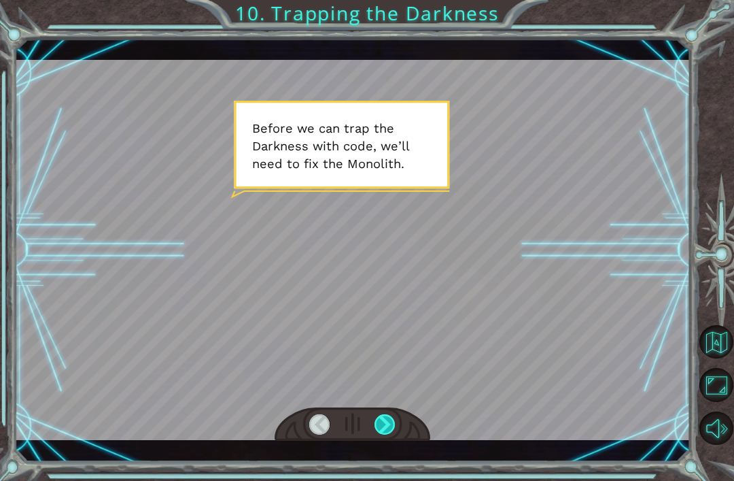
click at [383, 415] on div at bounding box center [385, 424] width 21 height 20
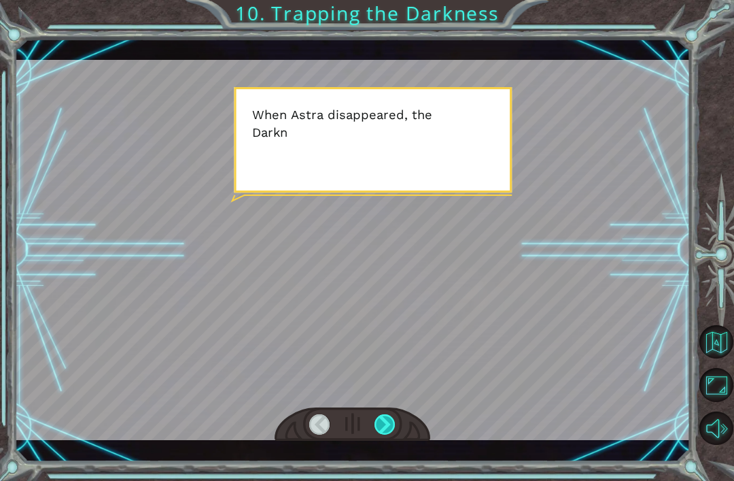
click at [390, 418] on div at bounding box center [385, 424] width 21 height 20
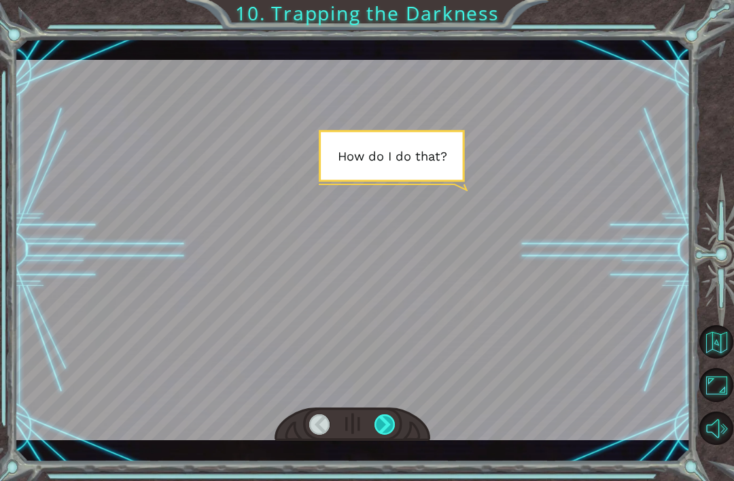
click at [394, 423] on div at bounding box center [385, 424] width 21 height 20
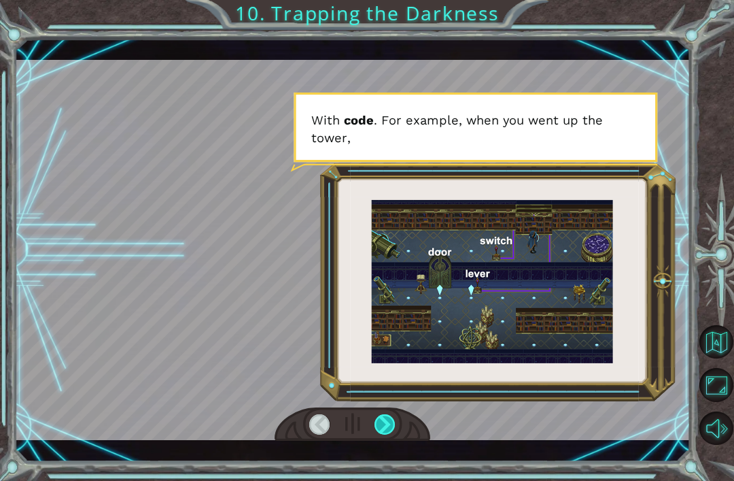
click at [393, 433] on div at bounding box center [385, 424] width 21 height 20
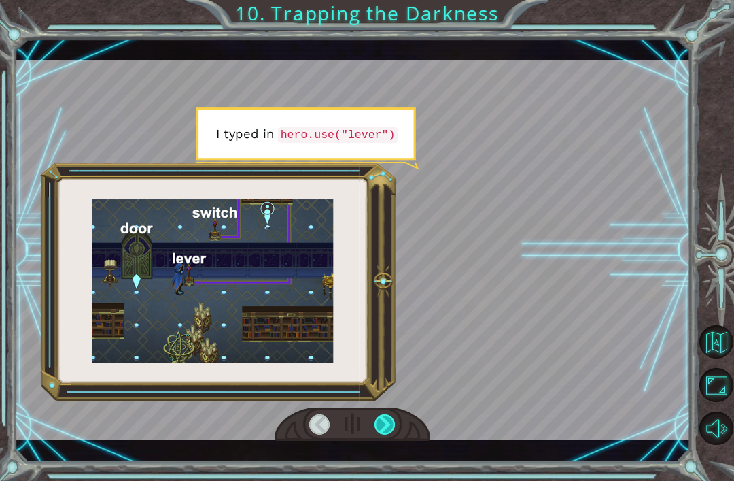
click at [392, 425] on div at bounding box center [385, 424] width 21 height 20
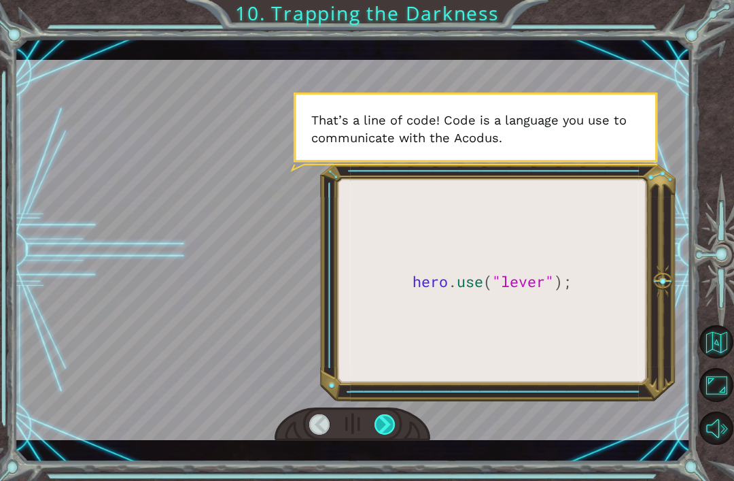
click at [395, 416] on div at bounding box center [385, 424] width 21 height 20
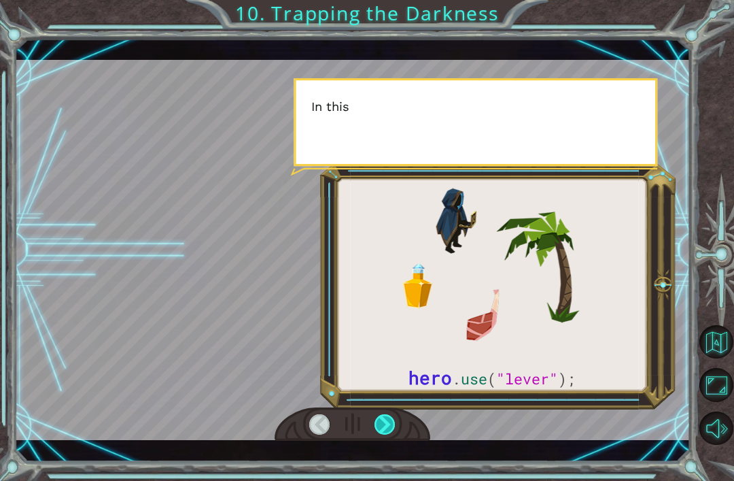
click at [395, 424] on div at bounding box center [385, 424] width 21 height 20
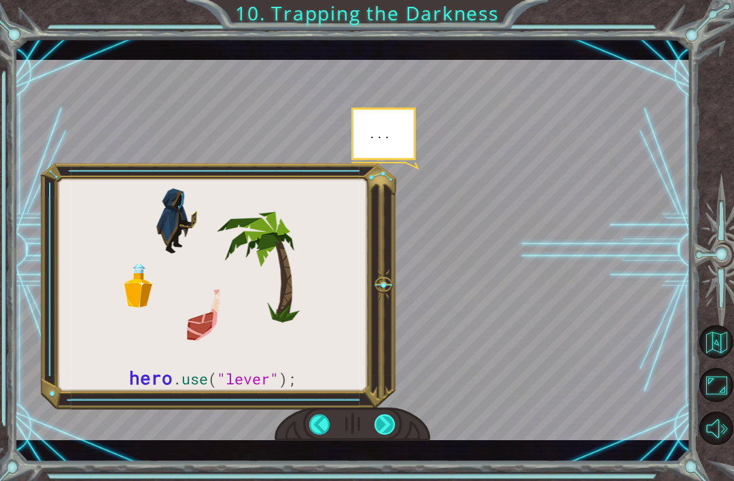
click at [389, 423] on div at bounding box center [385, 424] width 21 height 20
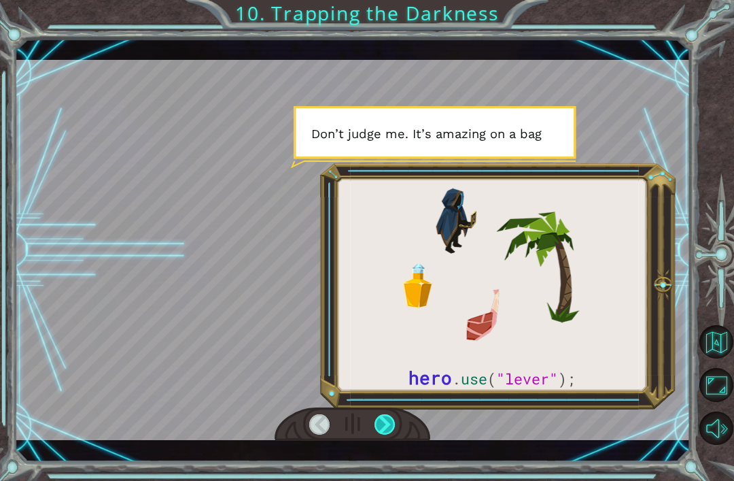
click at [383, 434] on div at bounding box center [385, 424] width 21 height 20
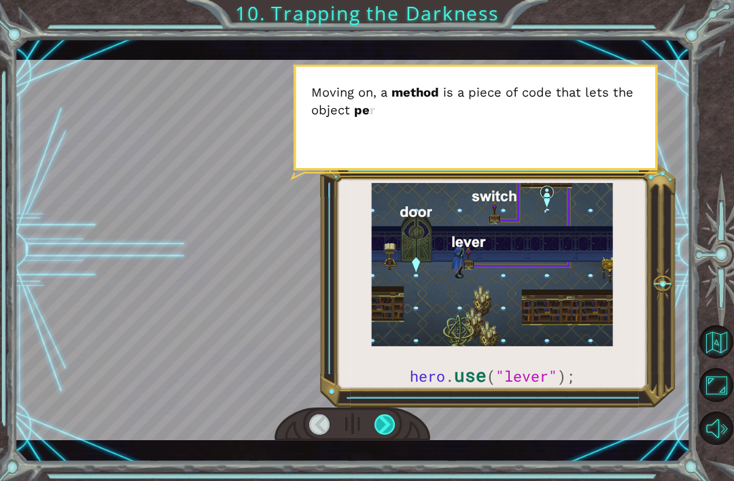
click at [385, 430] on div at bounding box center [385, 424] width 21 height 20
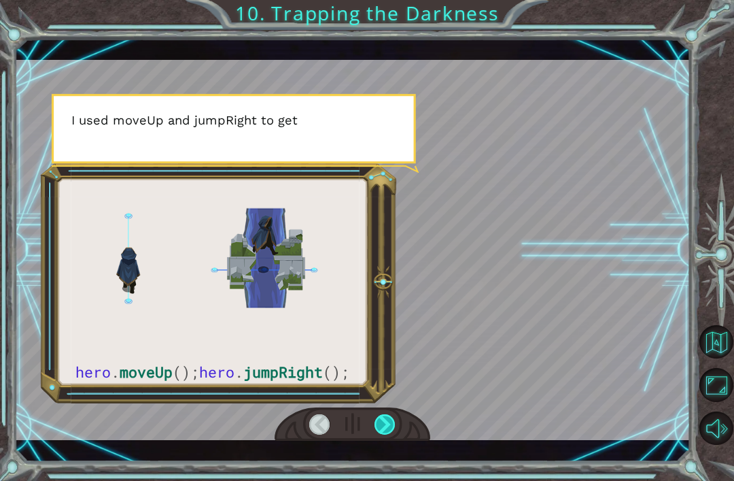
click at [388, 420] on div at bounding box center [385, 424] width 21 height 20
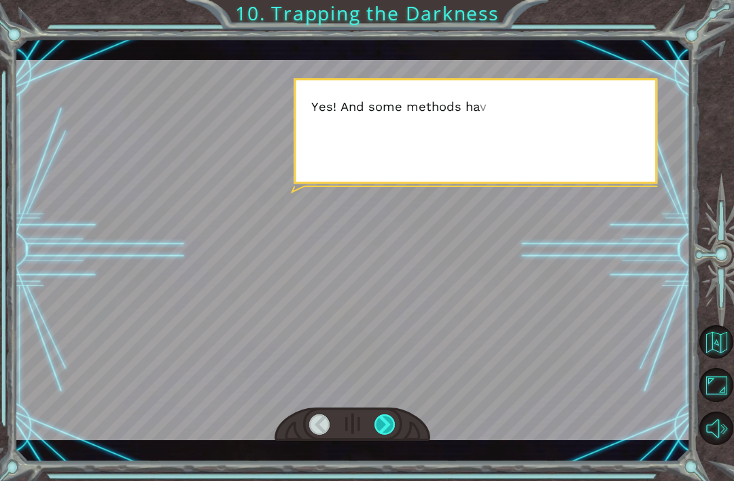
click at [387, 426] on div at bounding box center [385, 424] width 21 height 20
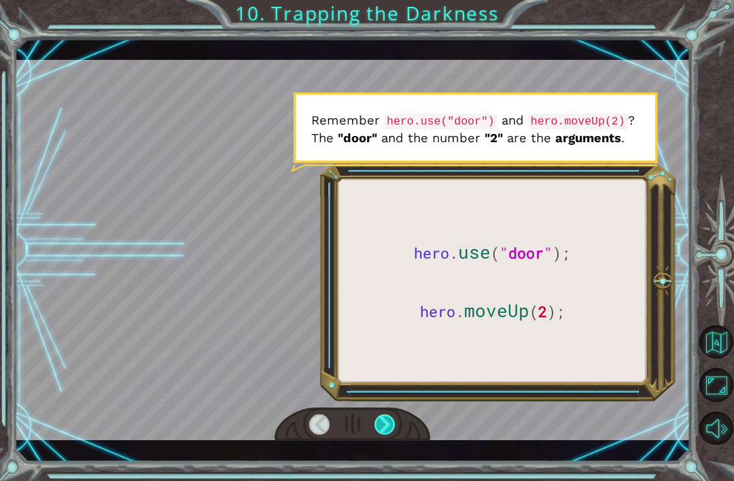
click at [386, 426] on div at bounding box center [385, 424] width 21 height 20
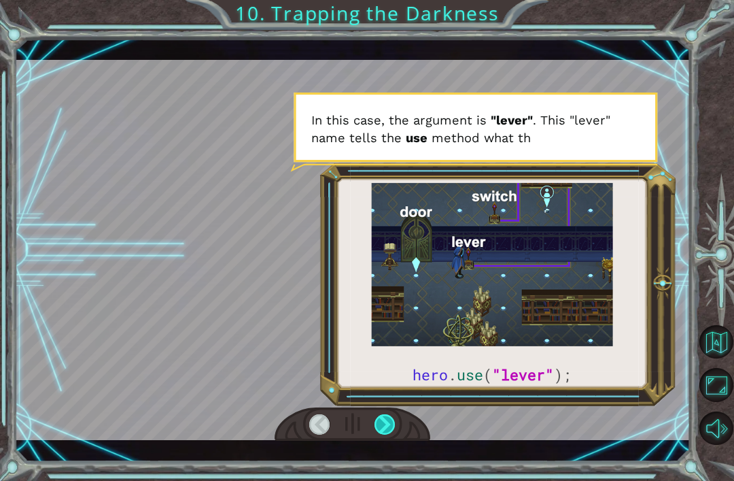
click at [395, 431] on div at bounding box center [385, 424] width 21 height 20
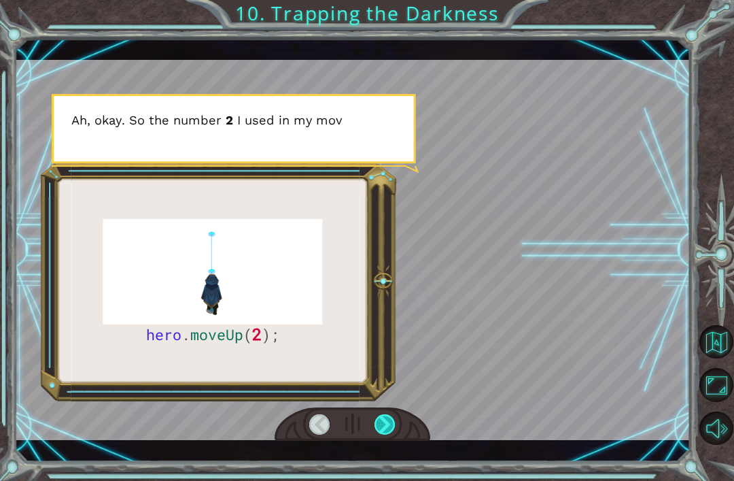
click at [386, 432] on div at bounding box center [385, 424] width 21 height 20
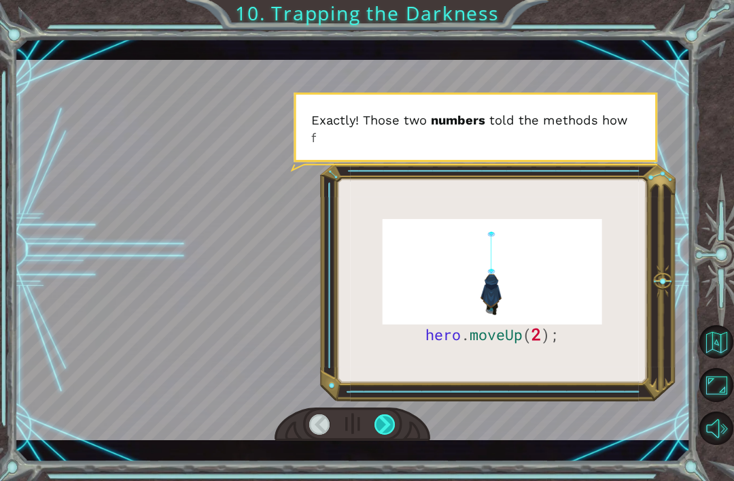
click at [390, 428] on div at bounding box center [385, 424] width 21 height 20
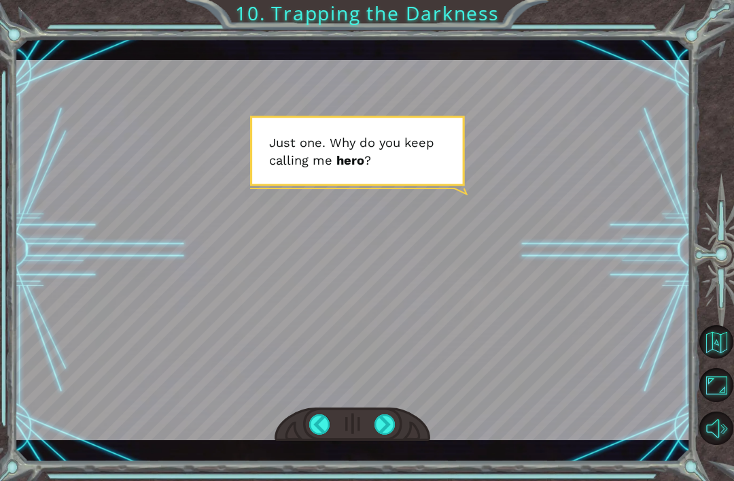
click at [388, 449] on div "hero . moveUp ( 2 ); B e f o r e w e c a n t r a p t h e D a r k n e s s w i t …" at bounding box center [353, 250] width 676 height 423
click at [381, 428] on div at bounding box center [385, 424] width 21 height 20
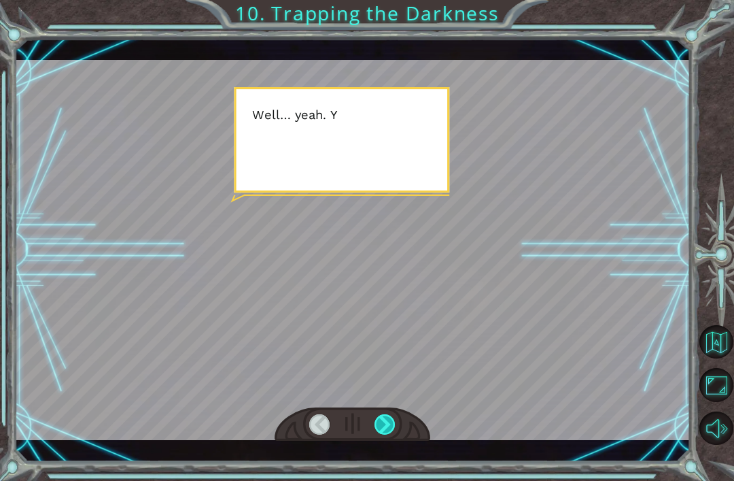
click at [383, 422] on div at bounding box center [385, 424] width 21 height 20
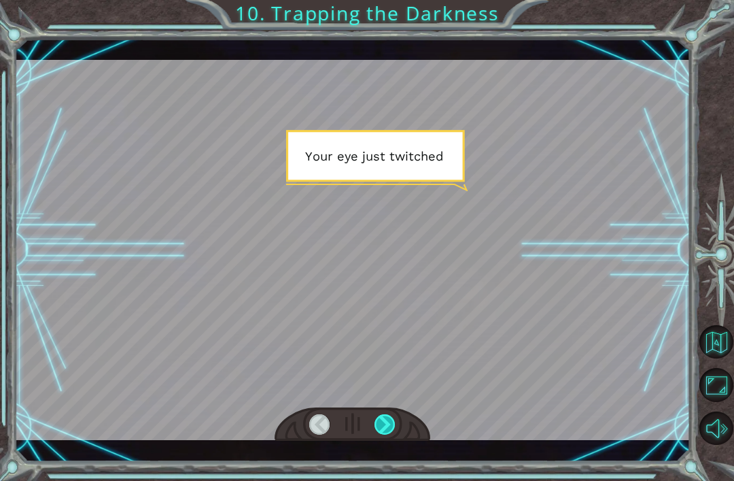
click at [394, 415] on div at bounding box center [385, 424] width 21 height 20
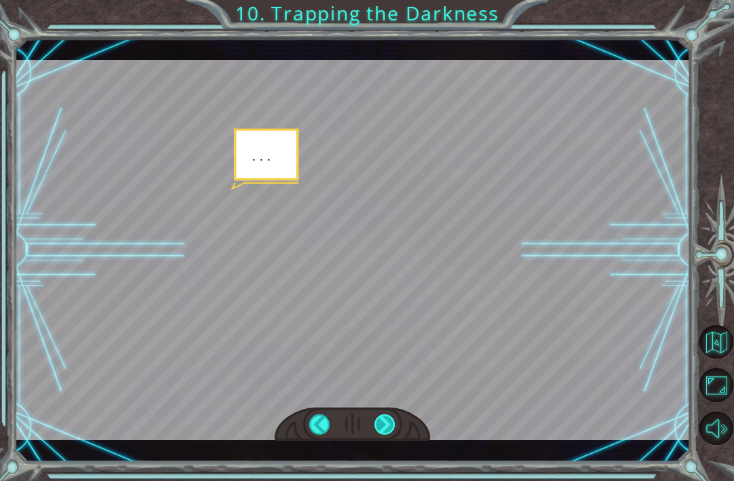
click at [396, 415] on div at bounding box center [385, 424] width 21 height 20
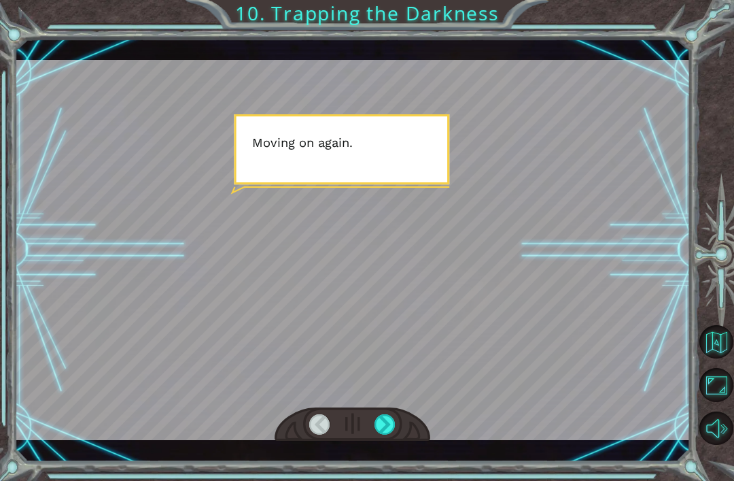
click at [394, 420] on div at bounding box center [385, 424] width 21 height 20
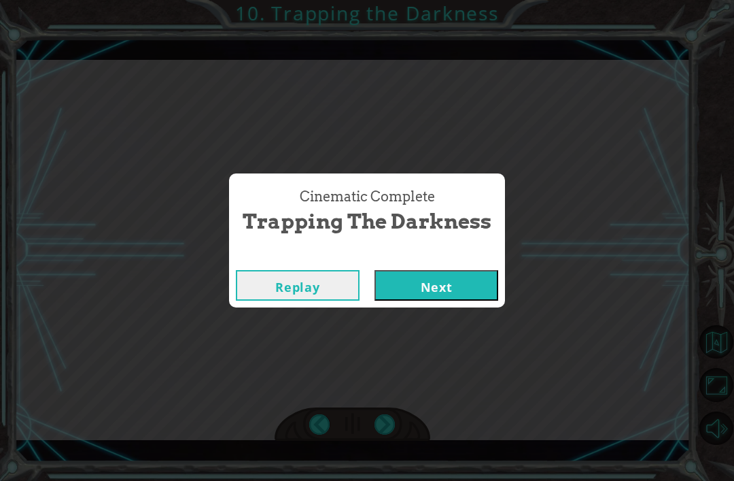
click at [401, 289] on button "Next" at bounding box center [437, 285] width 124 height 31
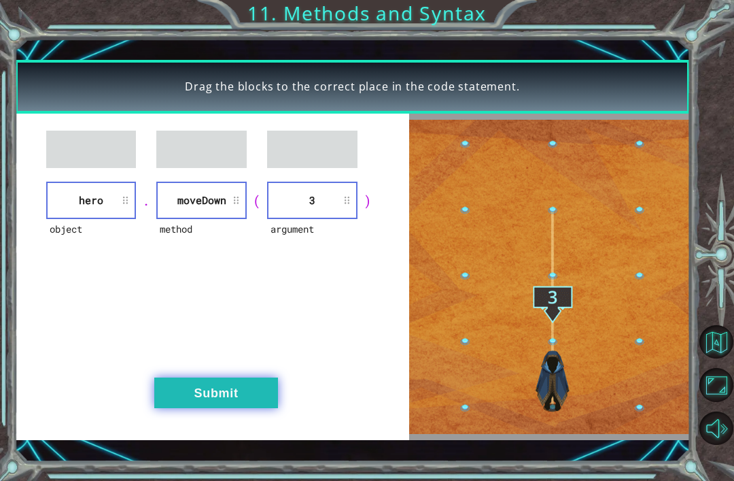
click at [214, 408] on button "Submit" at bounding box center [216, 392] width 124 height 31
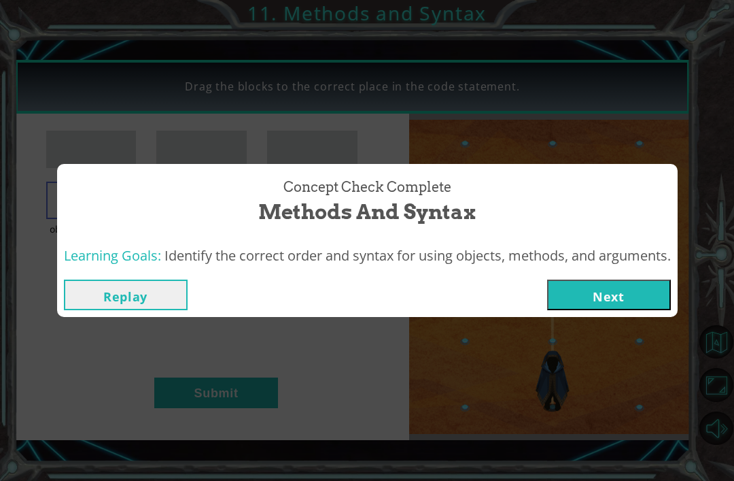
click at [582, 297] on button "Next" at bounding box center [609, 294] width 124 height 31
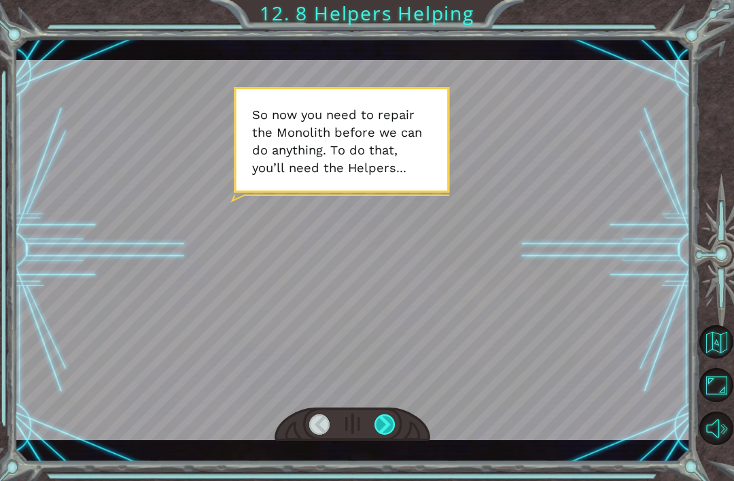
click at [379, 434] on div at bounding box center [385, 424] width 21 height 20
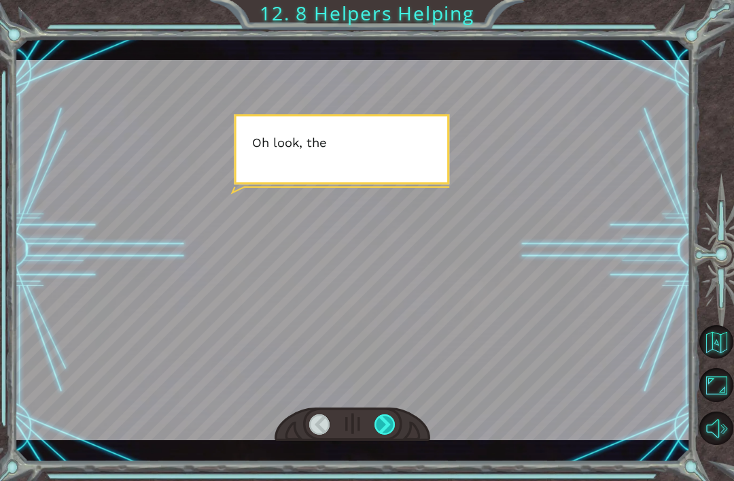
click at [386, 435] on div at bounding box center [385, 424] width 21 height 20
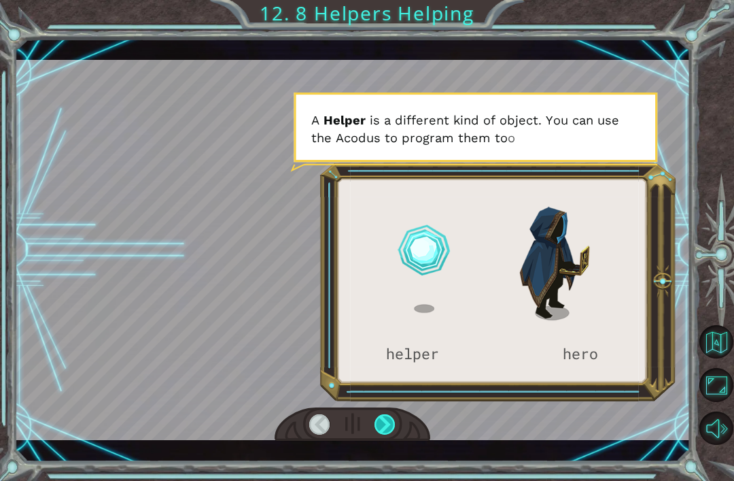
click at [394, 428] on div at bounding box center [385, 424] width 21 height 20
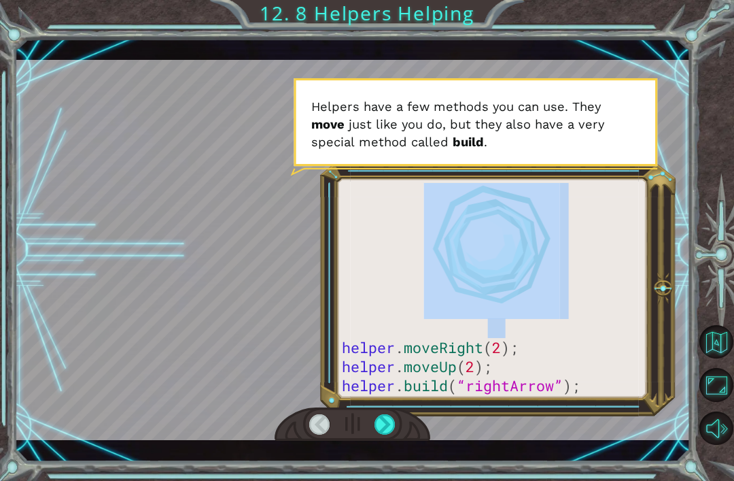
click at [488, 423] on div at bounding box center [353, 250] width 676 height 380
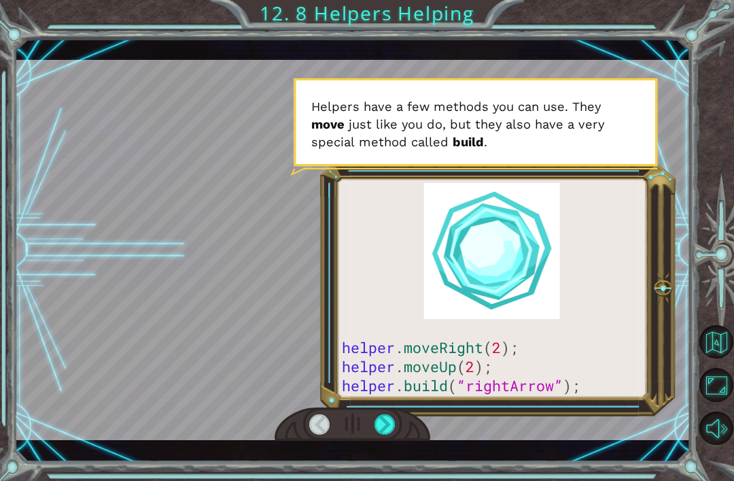
scroll to position [28, 0]
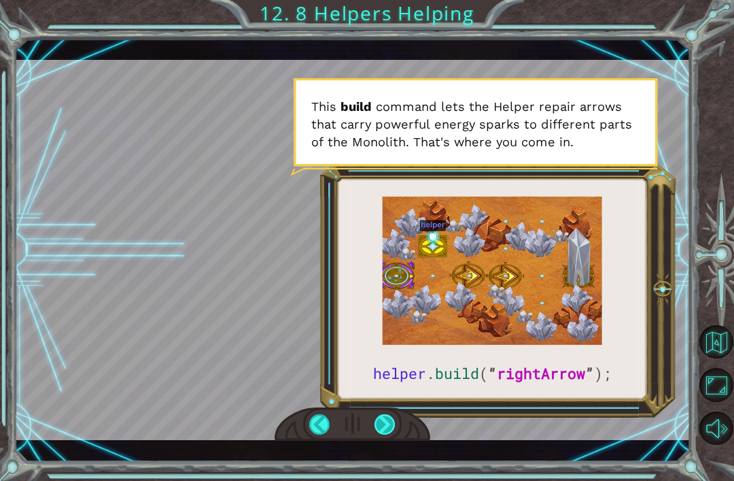
click at [390, 421] on div at bounding box center [385, 424] width 21 height 20
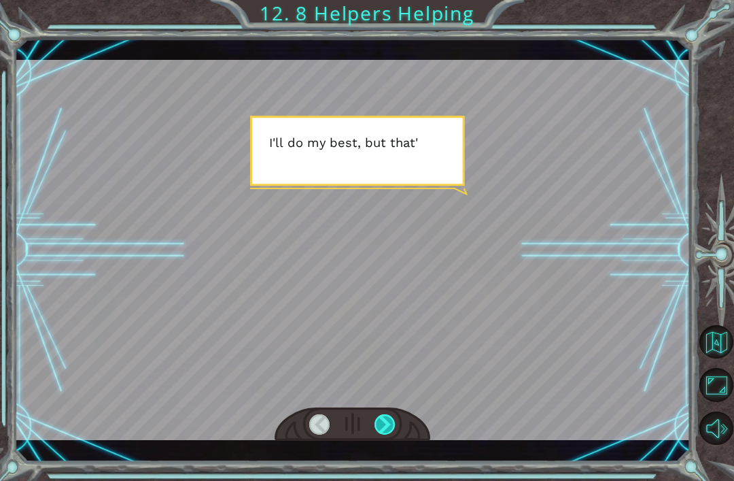
click at [390, 432] on div at bounding box center [385, 424] width 21 height 20
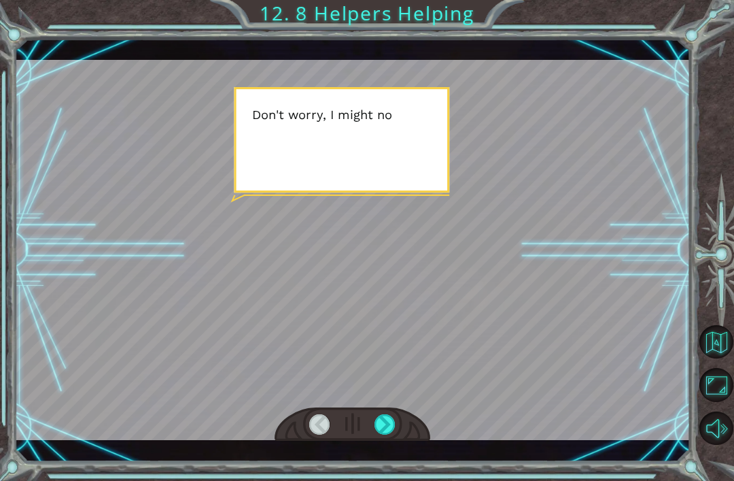
click at [393, 410] on div at bounding box center [353, 424] width 156 height 34
click at [394, 413] on div at bounding box center [353, 424] width 156 height 34
click at [398, 415] on div at bounding box center [353, 424] width 156 height 34
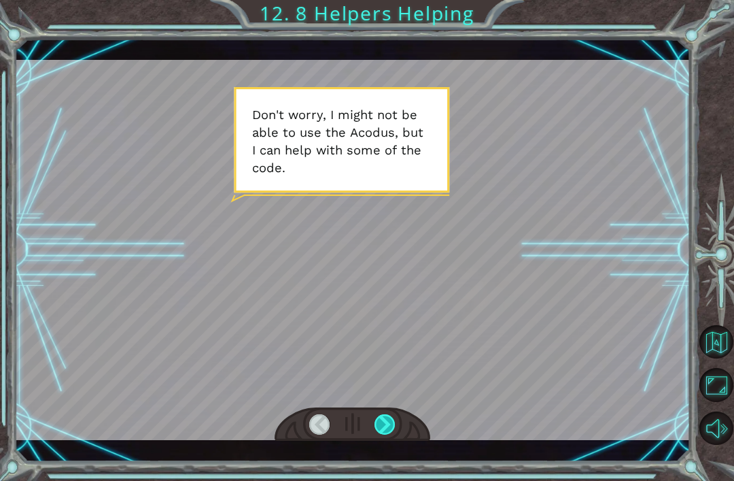
click at [386, 424] on div at bounding box center [385, 424] width 21 height 20
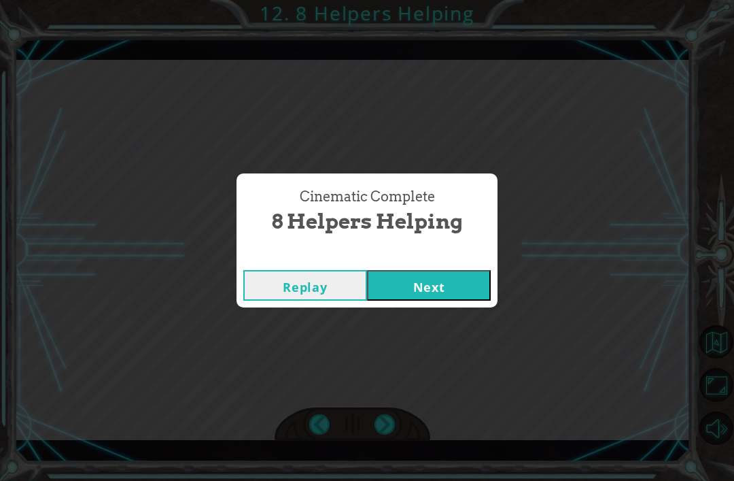
click at [447, 292] on button "Next" at bounding box center [429, 285] width 124 height 31
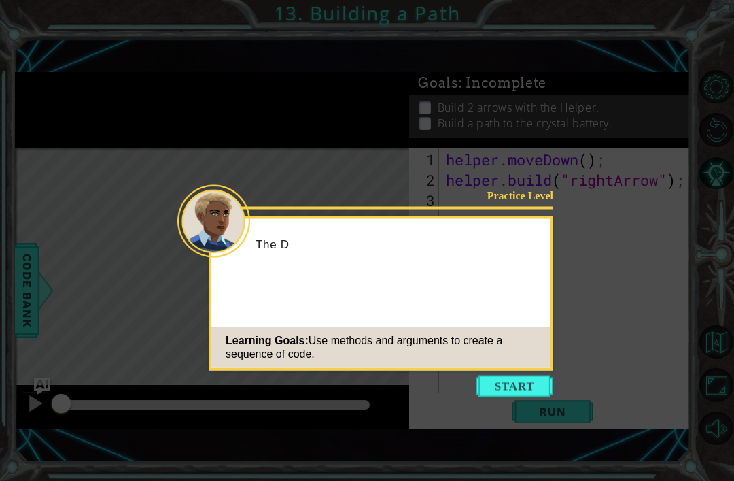
scroll to position [28, 0]
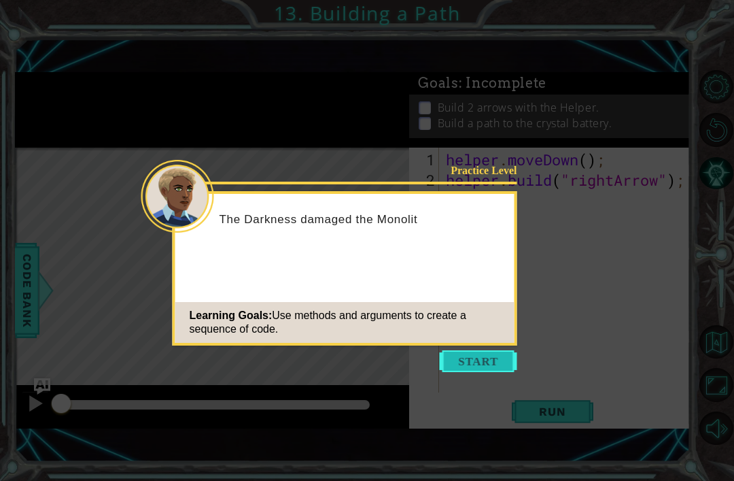
click at [483, 350] on button "Start" at bounding box center [479, 361] width 78 height 22
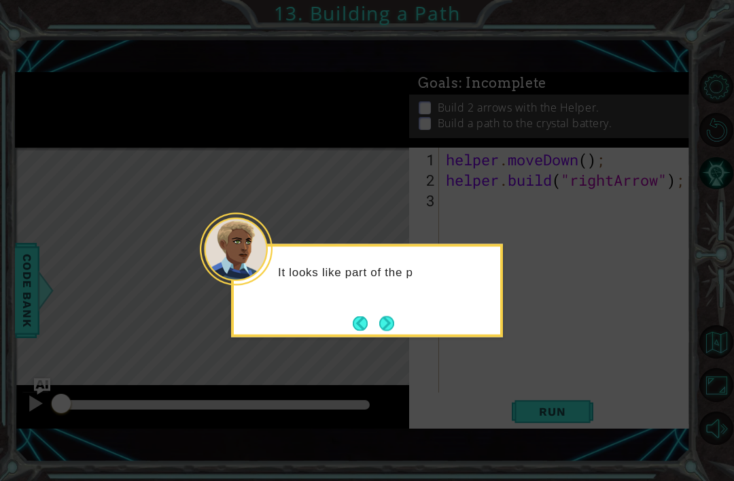
scroll to position [26, 0]
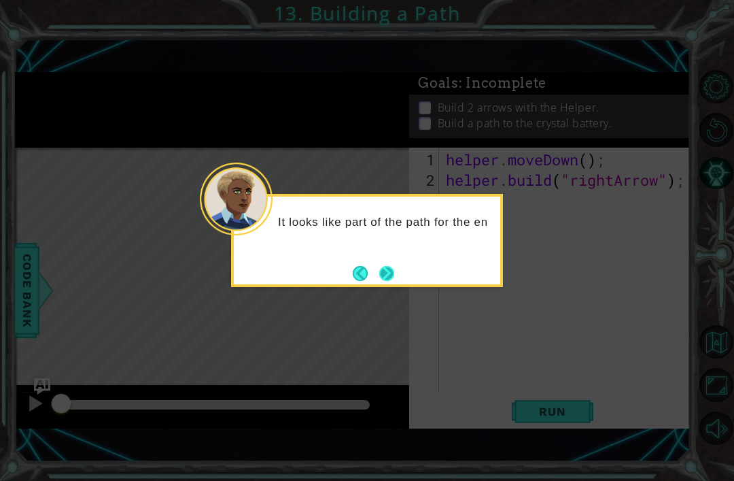
click at [394, 271] on button "Next" at bounding box center [387, 273] width 16 height 16
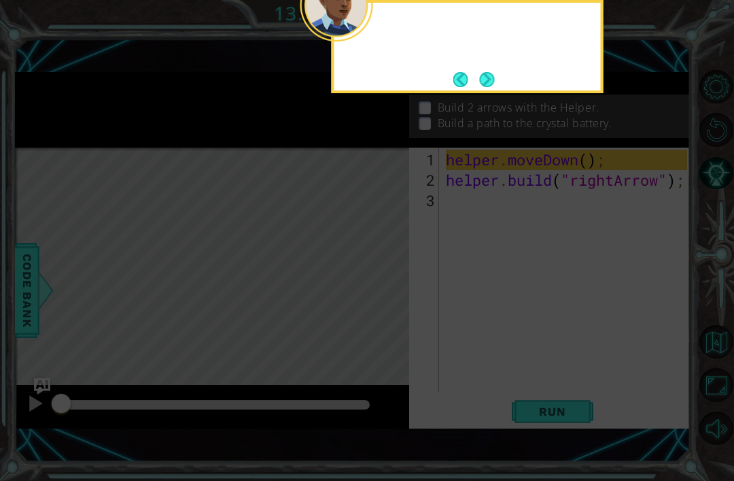
click at [393, 272] on icon at bounding box center [367, 118] width 734 height 725
click at [482, 71] on button "Next" at bounding box center [487, 79] width 16 height 16
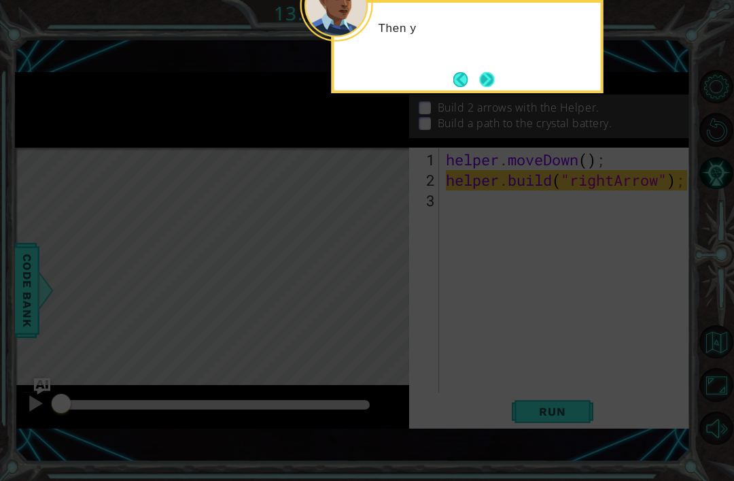
click at [490, 67] on button "Next" at bounding box center [487, 79] width 24 height 24
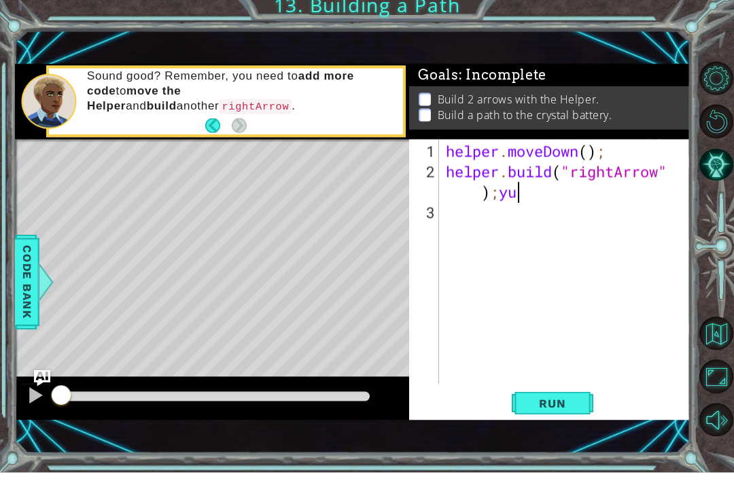
scroll to position [0, 11]
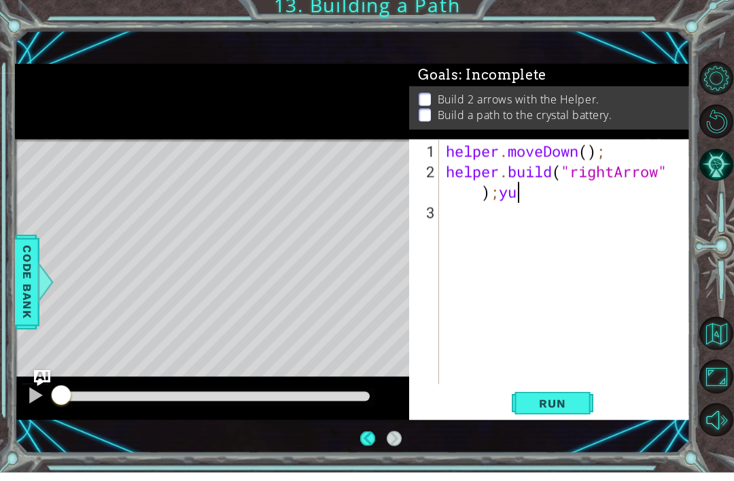
click at [190, 317] on div "Level Map" at bounding box center [329, 348] width 628 height 401
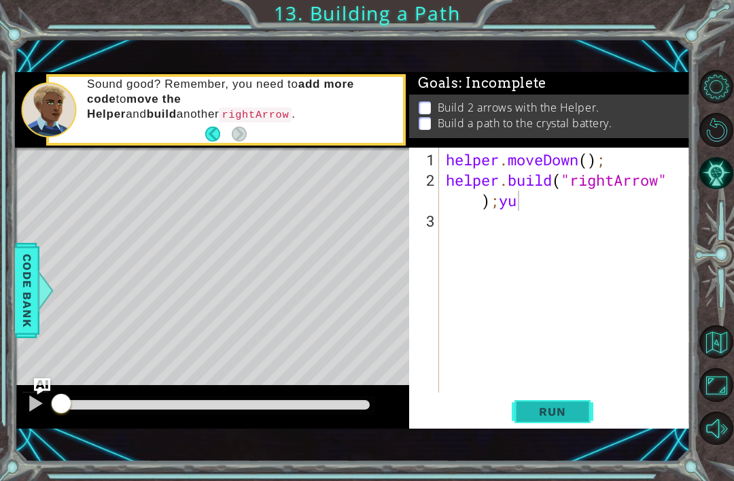
click at [512, 401] on button "Run" at bounding box center [553, 412] width 82 height 28
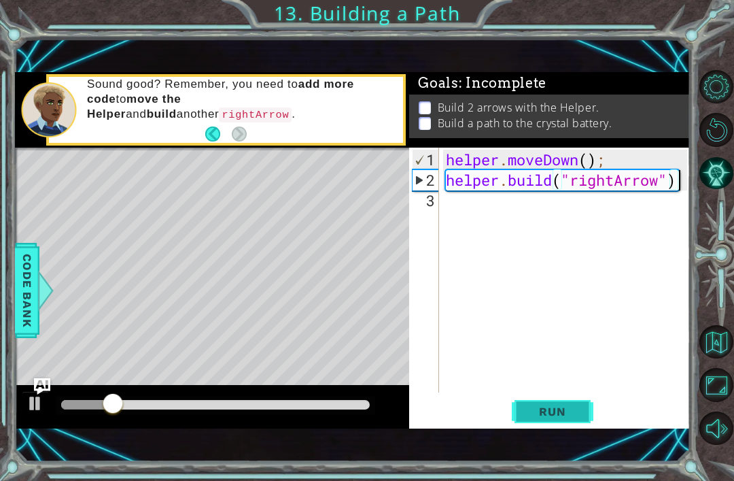
click at [563, 413] on span "Run" at bounding box center [553, 412] width 54 height 14
type textarea "[DOMAIN_NAME]("rightArrow")9"
click at [213, 305] on div "Level Map" at bounding box center [329, 348] width 628 height 401
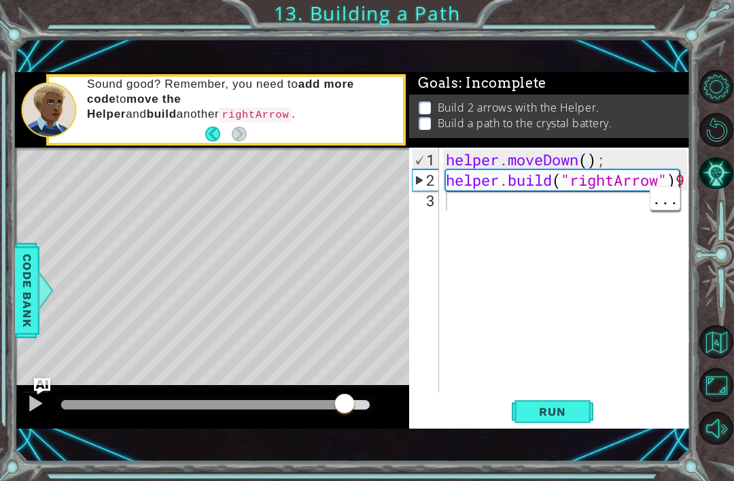
click at [602, 215] on div "helper . moveDown ( ) ; helper . build ( "rightArrow" ) 9" at bounding box center [568, 293] width 251 height 286
click at [557, 413] on span "Run" at bounding box center [553, 412] width 54 height 14
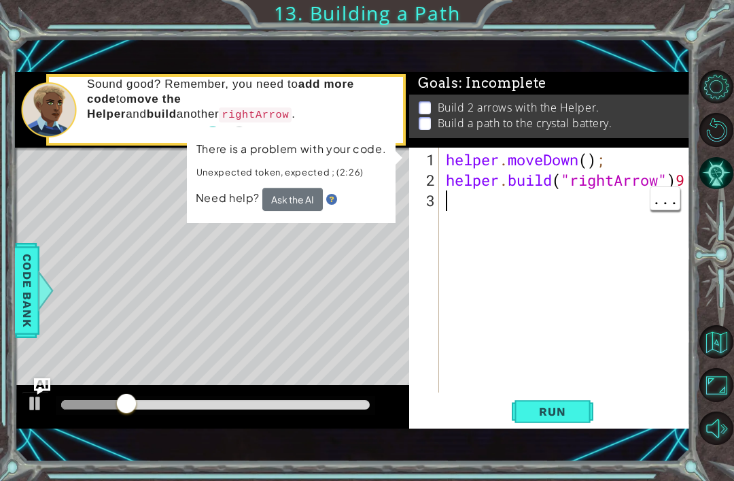
click at [473, 201] on div "helper . moveDown ( ) ; helper . build ( "rightArrow" ) 9" at bounding box center [568, 293] width 251 height 286
click at [687, 180] on div "helper . moveDown ( ) ; helper . build ( "rightArrow" ) 9" at bounding box center [568, 293] width 251 height 286
type textarea "[DOMAIN_NAME]("rightArrow")"
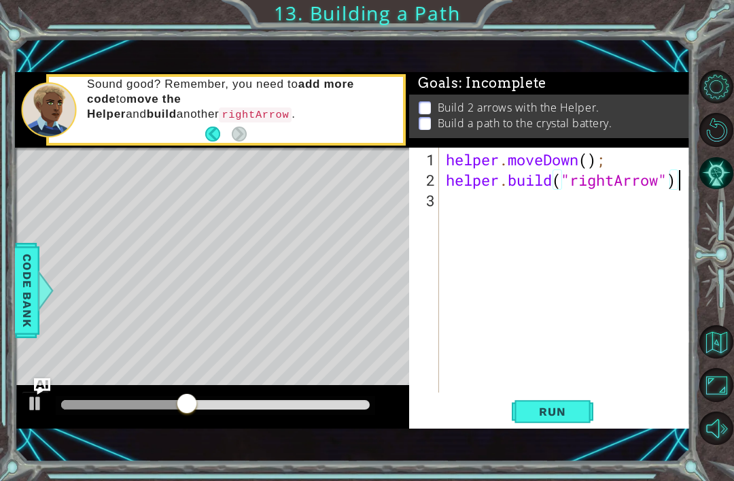
click at [649, 193] on div "helper . moveDown ( ) ; helper . build ( "rightArrow" )" at bounding box center [568, 293] width 251 height 286
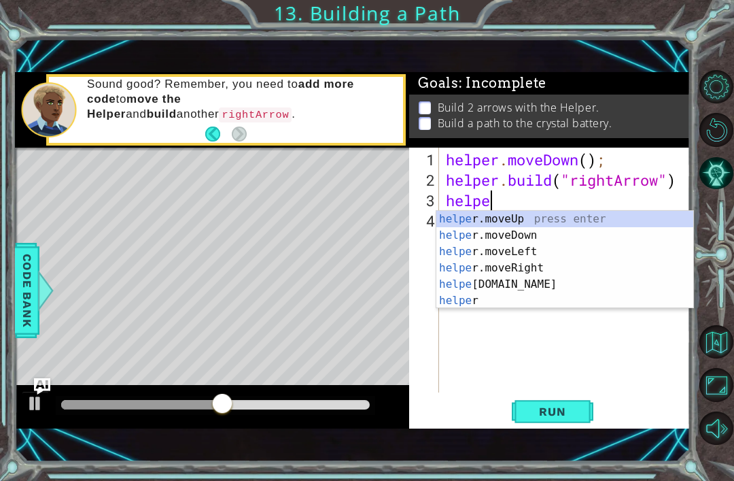
scroll to position [0, 2]
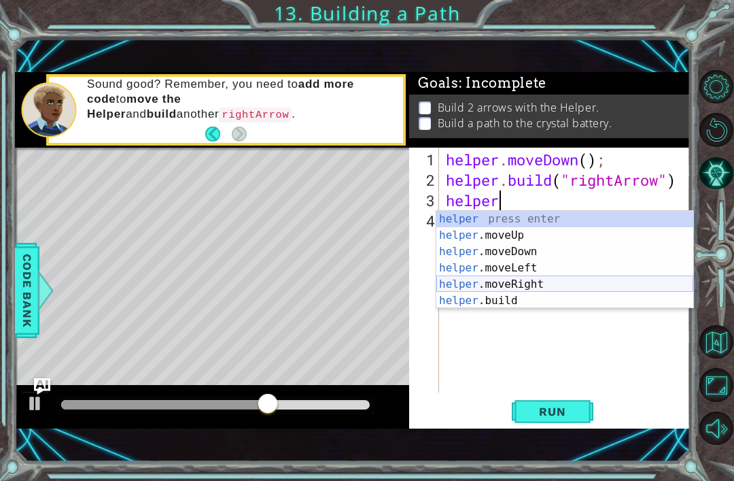
click at [543, 287] on div "helper press enter helper .moveUp press enter helper .moveDown press enter help…" at bounding box center [565, 276] width 257 height 131
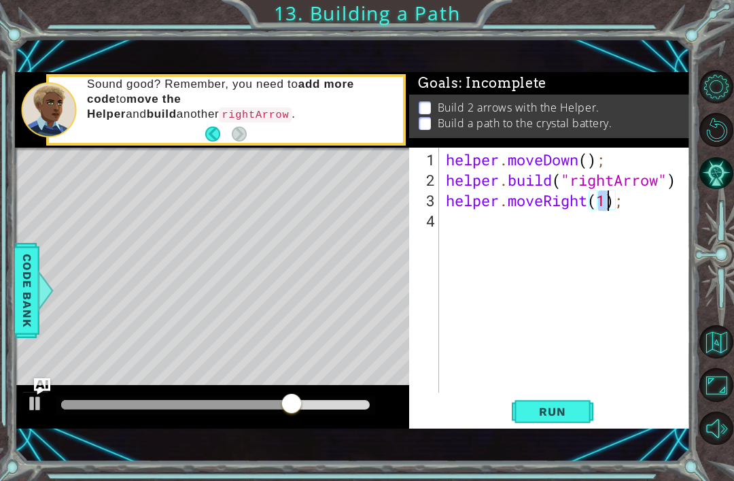
type textarea "helper.moveRight(3);"
click at [455, 220] on div "helper . moveDown ( ) ; helper . build ( "rightArrow" ) helper . moveRight ( 3 …" at bounding box center [568, 293] width 251 height 286
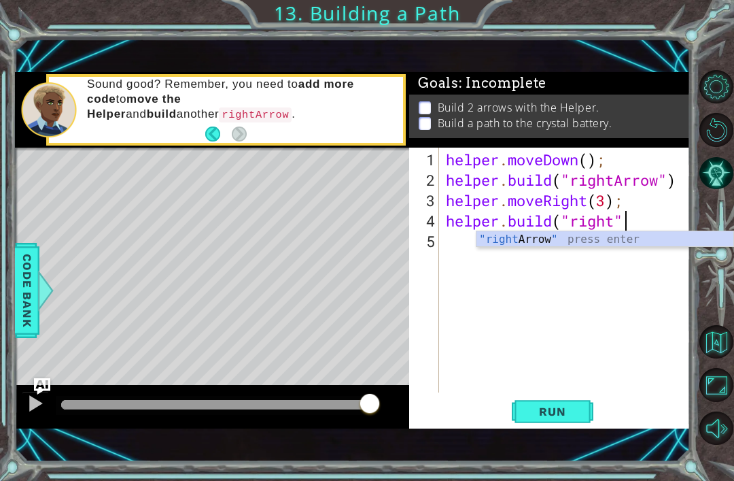
scroll to position [0, 8]
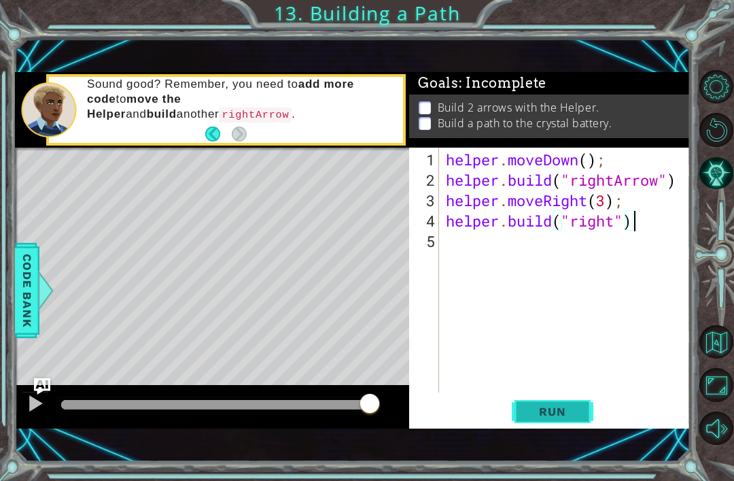
click at [562, 409] on span "Run" at bounding box center [553, 412] width 54 height 14
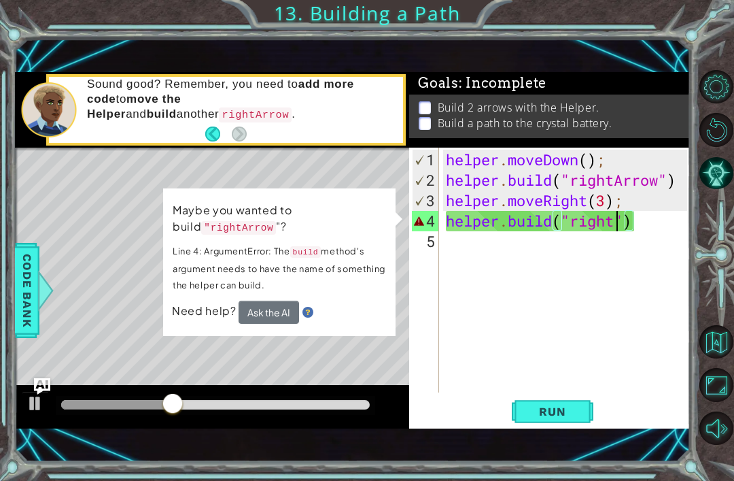
click at [615, 227] on div "helper . moveDown ( ) ; helper . build ( "rightArrow" ) helper . moveRight ( 3 …" at bounding box center [568, 293] width 251 height 286
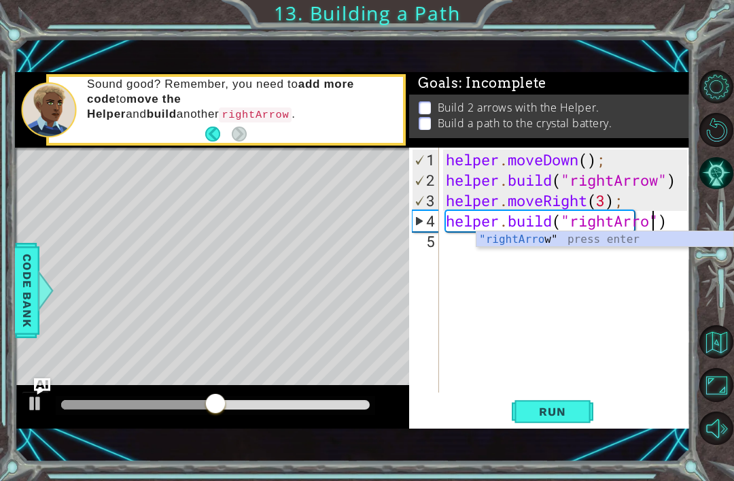
scroll to position [0, 10]
type textarea "[DOMAIN_NAME]("rightArrow")"
click at [582, 415] on button "Run" at bounding box center [553, 412] width 82 height 28
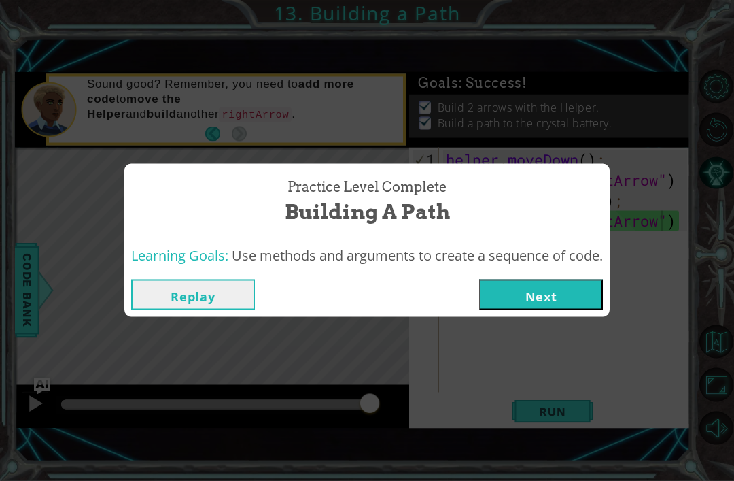
click at [556, 290] on button "Next" at bounding box center [541, 294] width 124 height 31
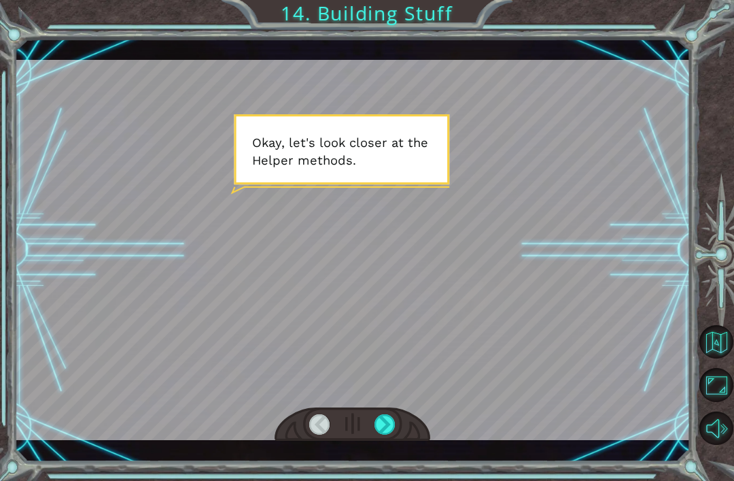
click at [394, 455] on div "Temporary Text O k a y , l e t ' s l o o k c l o s e r a t t h e H e l p e r m …" at bounding box center [353, 250] width 676 height 423
click at [379, 456] on div "Temporary Text O k a y , l e t ' s l o o k c l o s e r a t t h e H e l p e r m …" at bounding box center [353, 250] width 676 height 423
click at [390, 448] on div "Temporary Text O k a y , l e t ' s l o o k c l o s e r a t t h e H e l p e r m …" at bounding box center [353, 250] width 676 height 423
click at [394, 457] on div "Temporary Text O k a y , l e t ' s l o o k c l o s e r a t t h e H e l p e r m …" at bounding box center [353, 250] width 676 height 423
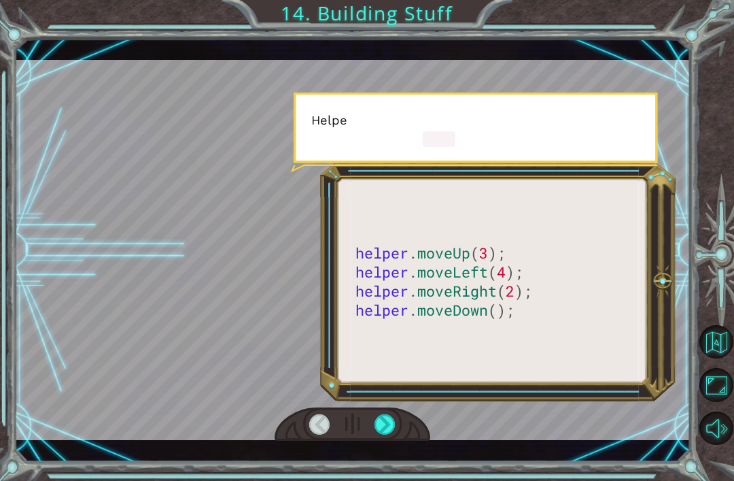
click at [391, 448] on div "helper . moveUp ( 3 ); helper . moveLeft ( 4 ); helper . moveRight ( 2 ); helpe…" at bounding box center [353, 250] width 676 height 423
click at [386, 443] on div "helper . moveUp ( 3 ); helper . moveLeft ( 4 ); helper . moveRight ( 2 ); helpe…" at bounding box center [353, 250] width 676 height 423
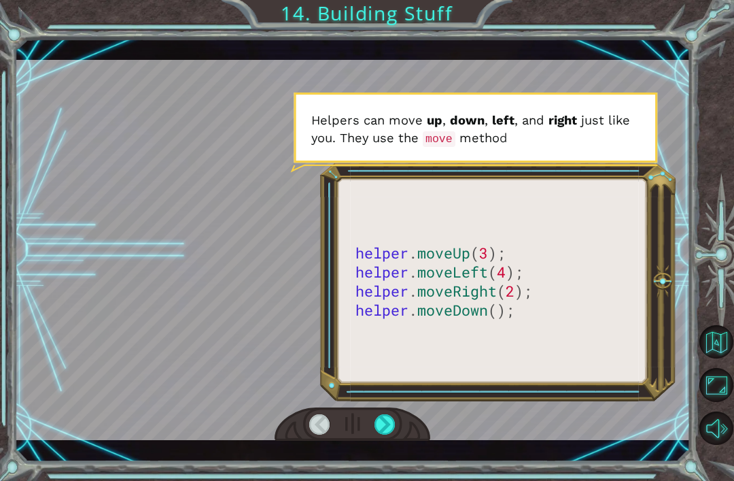
click at [393, 449] on div "helper . moveUp ( 3 ); helper . moveLeft ( 4 ); helper . moveRight ( 2 ); helpe…" at bounding box center [353, 250] width 676 height 423
click at [388, 448] on div "helper . moveUp ( 3 ); helper . moveLeft ( 4 ); helper . moveRight ( 2 ); helpe…" at bounding box center [353, 250] width 676 height 423
click at [398, 453] on div "helper . moveUp ( 3 ); helper . moveLeft ( 4 ); helper . moveRight ( 2 ); helpe…" at bounding box center [353, 250] width 676 height 423
click at [391, 453] on div "helper . moveUp ( 3 ); helper . moveLeft ( 4 ); helper . moveRight ( 2 ); helpe…" at bounding box center [353, 250] width 676 height 423
click at [383, 451] on div "helper . moveUp ( 3 ); helper . moveLeft ( 4 ); helper . moveRight ( 2 ); helpe…" at bounding box center [353, 250] width 676 height 423
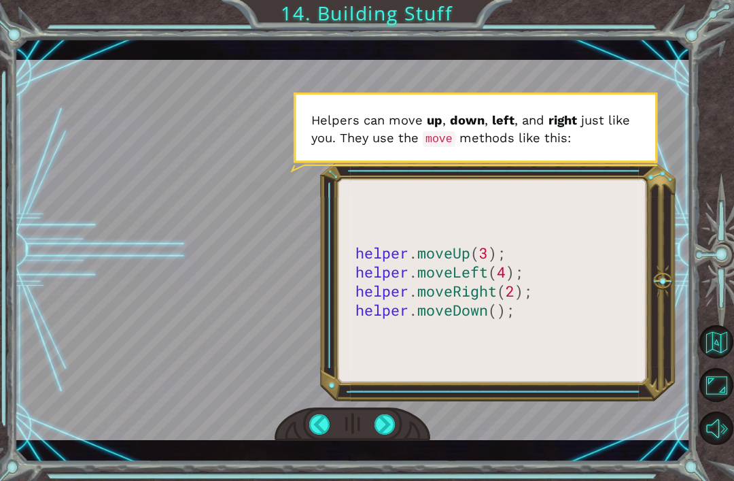
click at [383, 451] on div "helper . moveUp ( 3 ); helper . moveLeft ( 4 ); helper . moveRight ( 2 ); helpe…" at bounding box center [353, 250] width 676 height 423
click at [390, 456] on div "helper . moveUp ( 3 ); helper . moveLeft ( 4 ); helper . moveRight ( 2 ); helpe…" at bounding box center [353, 250] width 676 height 423
click at [392, 457] on div "helper . moveUp ( 3 ); helper . moveLeft ( 4 ); helper . moveRight ( 2 ); helpe…" at bounding box center [353, 250] width 676 height 423
click at [464, 438] on div at bounding box center [353, 250] width 676 height 380
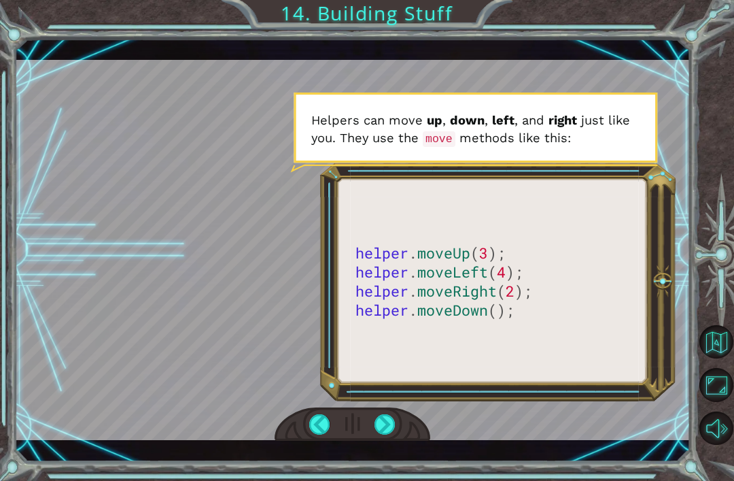
click at [389, 445] on div "helper . moveUp ( 3 ); helper . moveLeft ( 4 ); helper . moveRight ( 2 ); helpe…" at bounding box center [353, 250] width 676 height 423
click at [322, 446] on div "helper . moveUp ( 3 ); helper . moveLeft ( 4 ); helper . moveRight ( 2 ); helpe…" at bounding box center [353, 250] width 676 height 423
click at [319, 452] on div "helper . moveUp ( 3 ); helper . moveLeft ( 4 ); helper . moveRight ( 2 ); helpe…" at bounding box center [353, 250] width 676 height 423
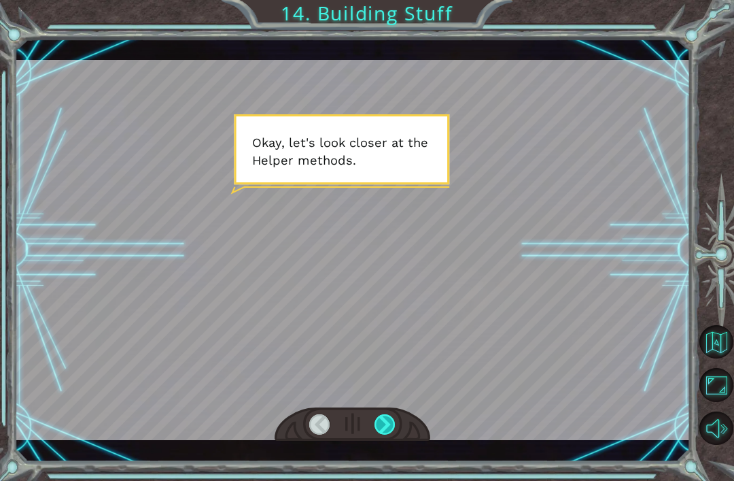
click at [387, 421] on div at bounding box center [385, 424] width 21 height 20
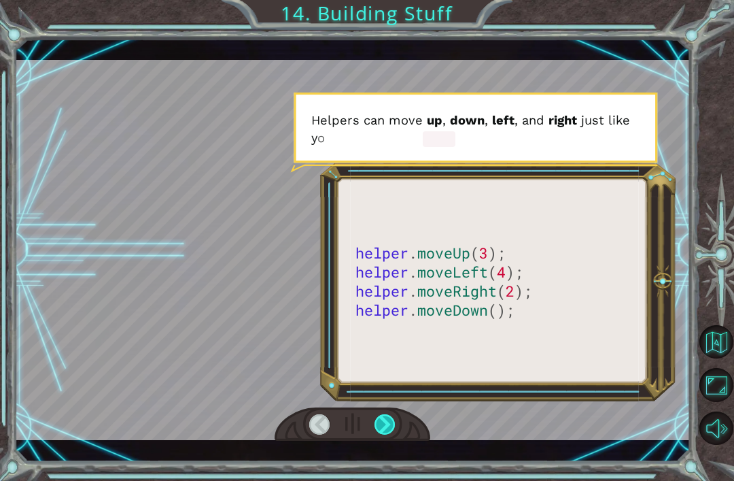
click at [387, 422] on div at bounding box center [385, 424] width 21 height 20
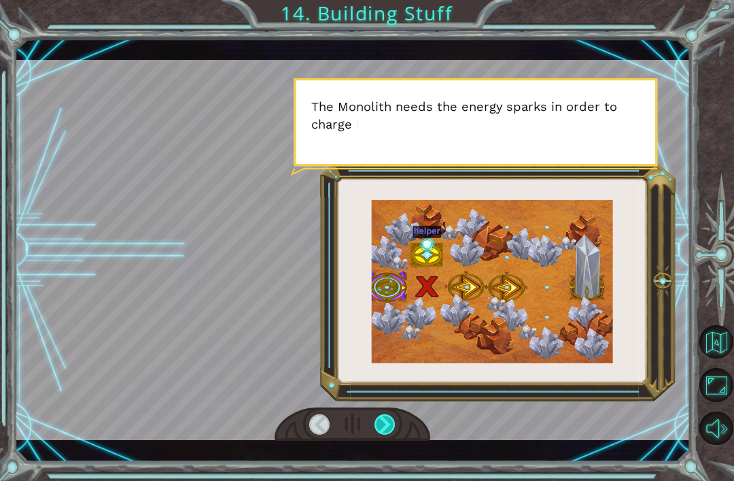
click at [387, 422] on div at bounding box center [385, 424] width 21 height 20
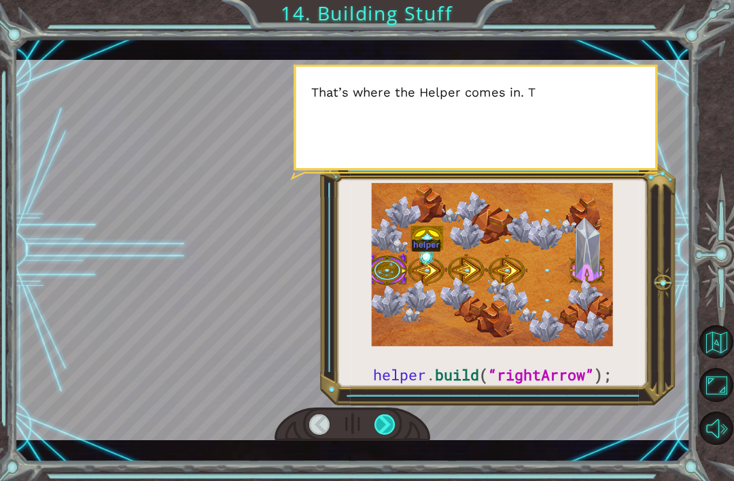
click at [387, 422] on div at bounding box center [385, 424] width 21 height 20
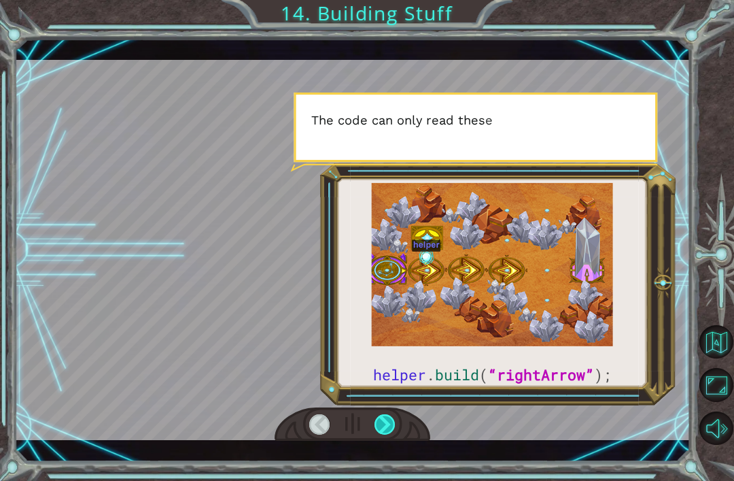
click at [387, 422] on div at bounding box center [385, 424] width 21 height 20
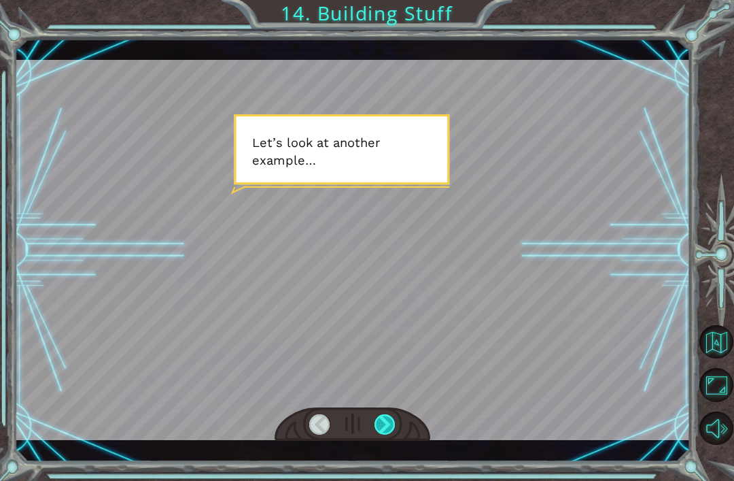
click at [387, 422] on div at bounding box center [385, 424] width 21 height 20
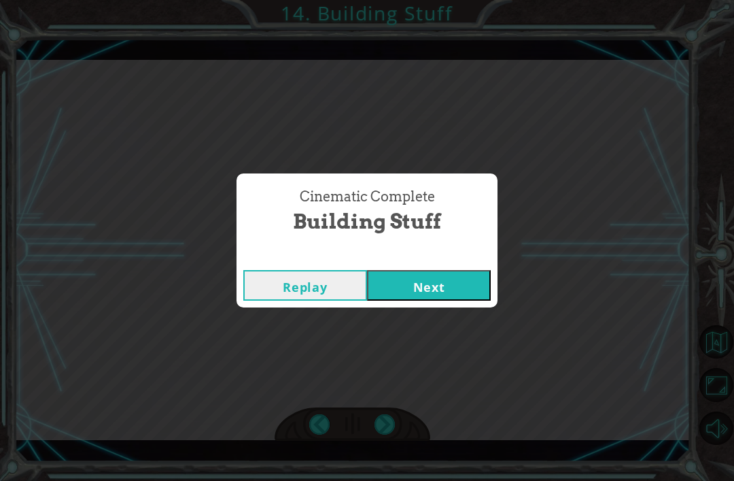
click at [398, 291] on button "Next" at bounding box center [429, 285] width 124 height 31
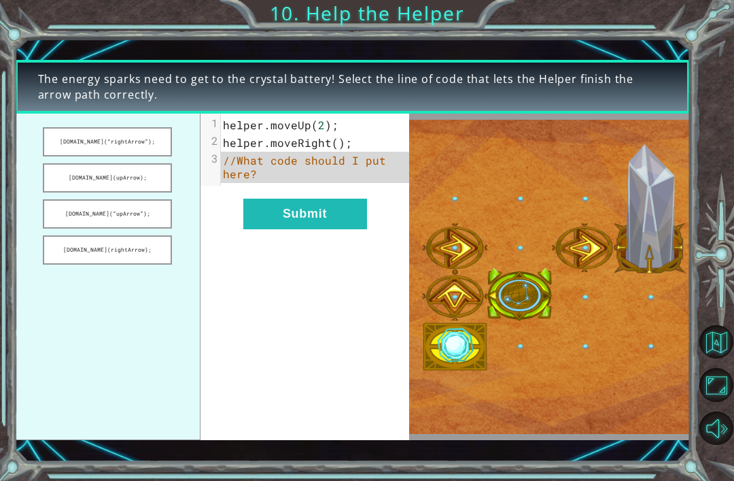
drag, startPoint x: 144, startPoint y: 148, endPoint x: 273, endPoint y: 171, distance: 130.5
click at [273, 171] on div "[DOMAIN_NAME](“rightArrow”); [DOMAIN_NAME](upArrow); [DOMAIN_NAME](“upArrow”); …" at bounding box center [212, 277] width 394 height 326
click at [154, 149] on button "[DOMAIN_NAME](“rightArrow”);" at bounding box center [107, 141] width 129 height 29
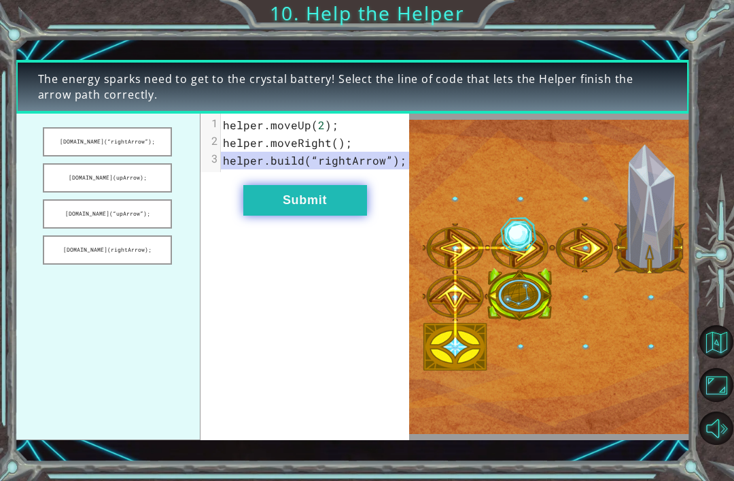
click at [265, 214] on button "Submit" at bounding box center [305, 200] width 124 height 31
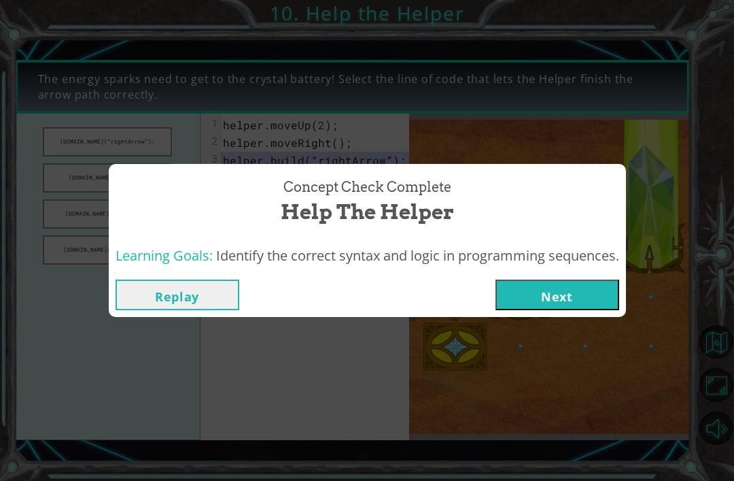
click at [514, 295] on button "Next" at bounding box center [558, 294] width 124 height 31
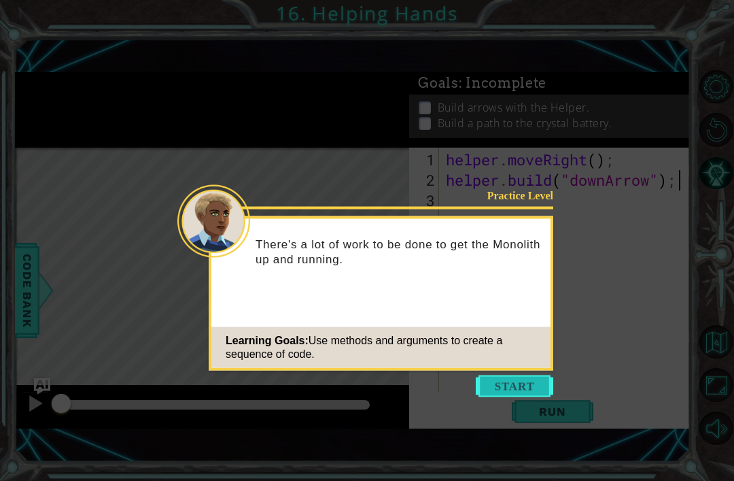
click at [509, 390] on button "Start" at bounding box center [515, 386] width 78 height 22
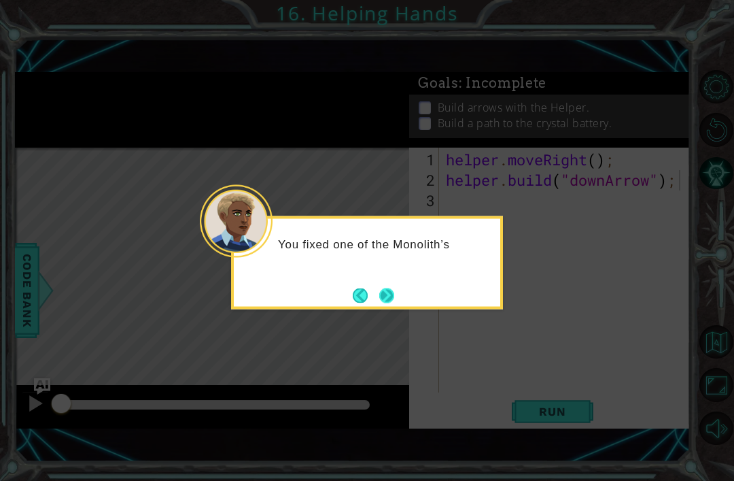
click at [385, 290] on button "Next" at bounding box center [386, 295] width 15 height 15
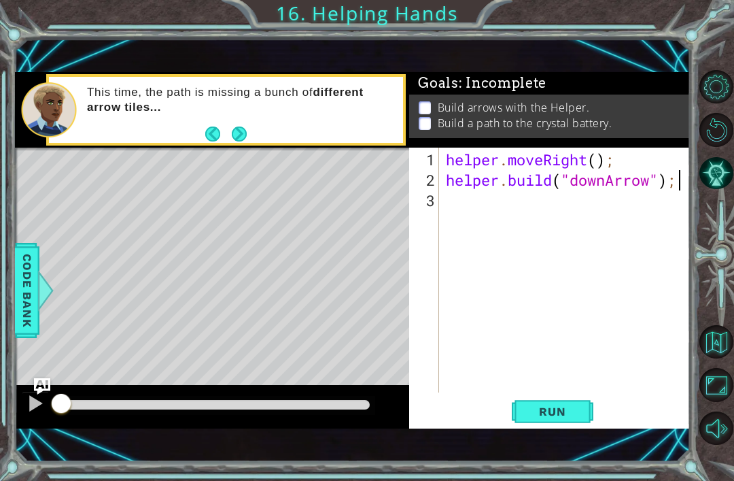
click at [548, 207] on div "helper . moveRight ( ) ; helper . build ( "downArrow" ) ;" at bounding box center [568, 293] width 251 height 286
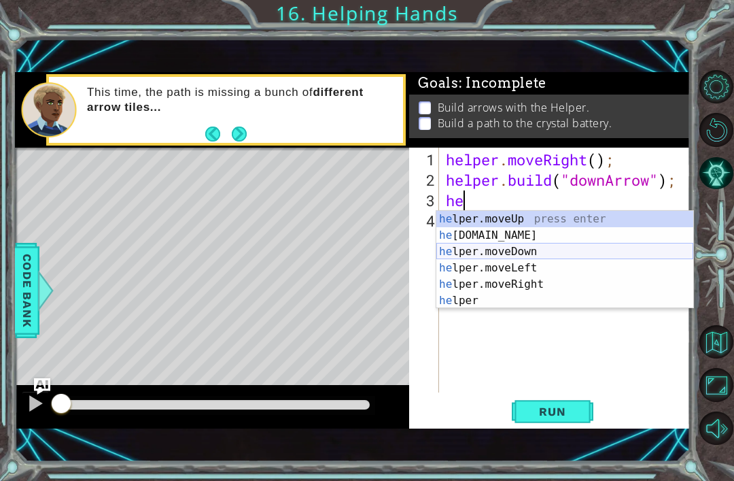
click at [480, 247] on div "he lper.moveUp press enter he [DOMAIN_NAME] press enter he lper.moveDown press …" at bounding box center [565, 276] width 257 height 131
type textarea "helper.moveDown(1);"
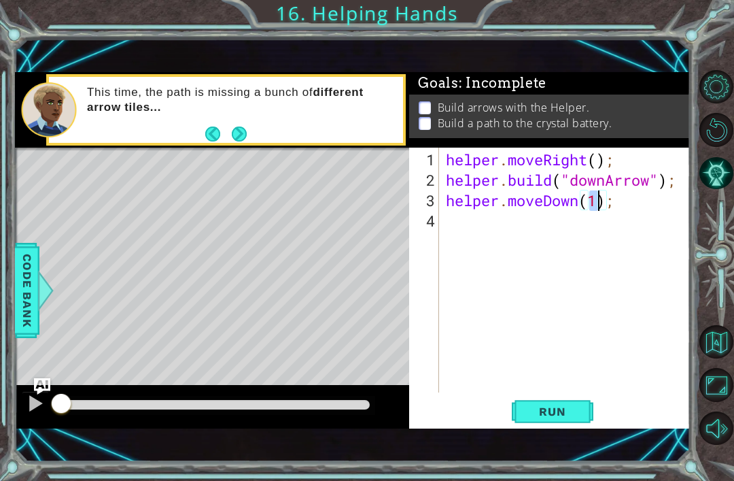
click at [462, 228] on div "helper . moveRight ( ) ; helper . build ( "downArrow" ) ; helper . moveDown ( 1…" at bounding box center [568, 293] width 251 height 286
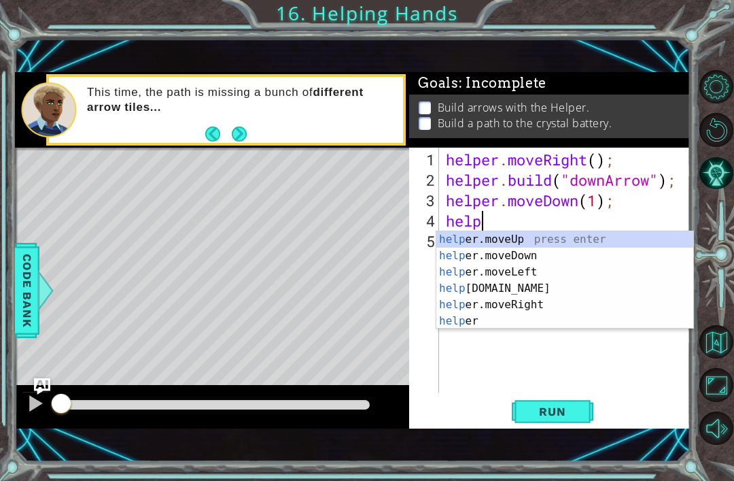
scroll to position [0, 2]
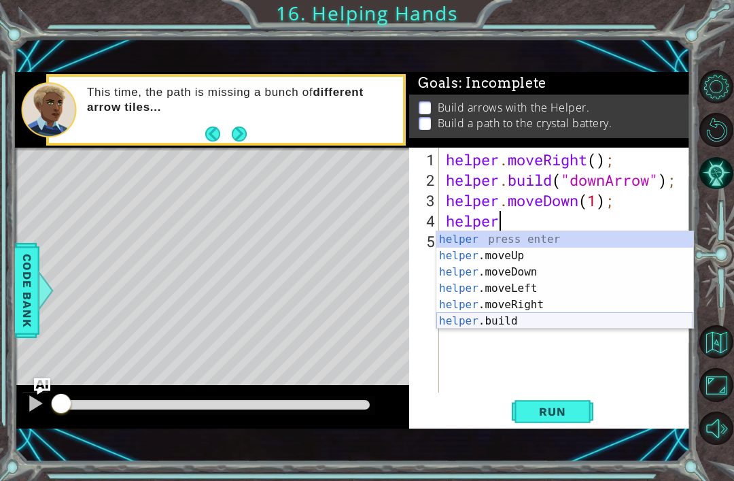
click at [466, 327] on div "helper press enter helper .moveUp press enter helper .moveDown press enter help…" at bounding box center [565, 296] width 257 height 131
type textarea "[DOMAIN_NAME]("rightArrow");"
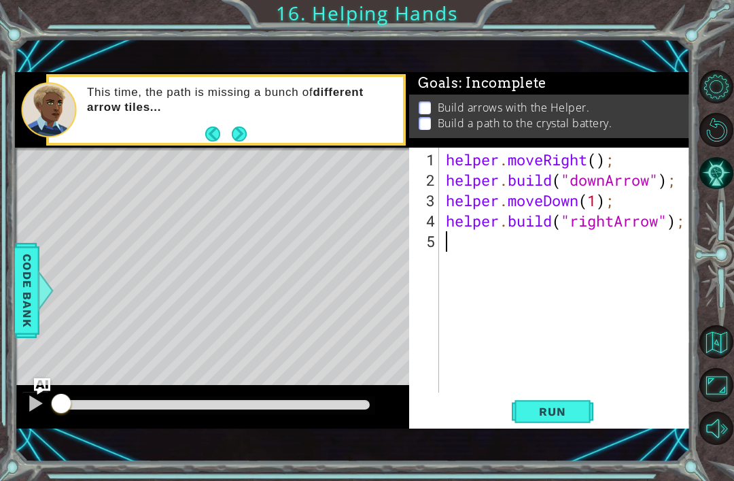
click at [486, 248] on div "helper . moveRight ( ) ; helper . build ( "downArrow" ) ; helper . moveDown ( 1…" at bounding box center [568, 293] width 251 height 286
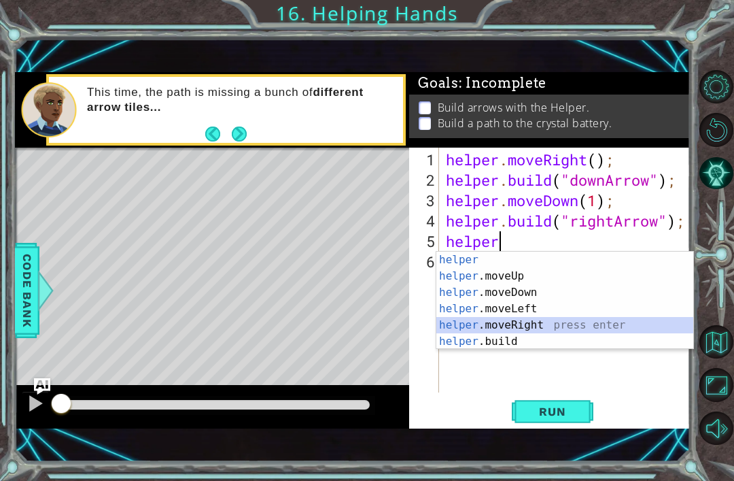
click at [498, 323] on div "helper press enter helper .moveUp press enter helper .moveDown press enter help…" at bounding box center [565, 317] width 257 height 131
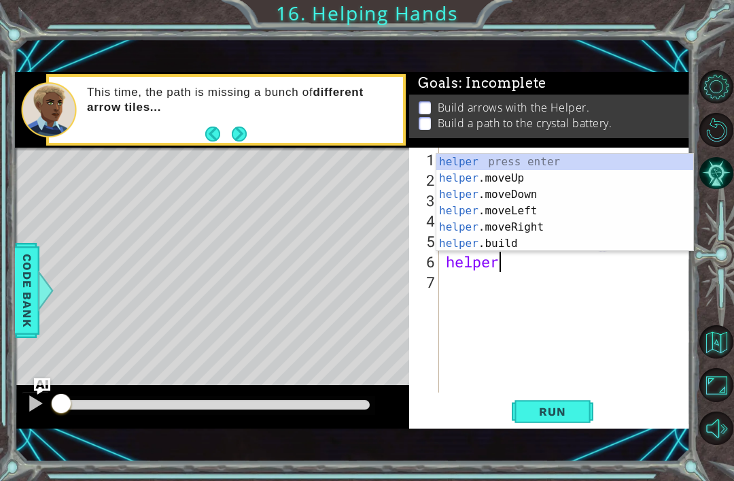
scroll to position [0, 10]
click at [547, 243] on div "helper press enter helper .moveUp press enter helper .moveDown press enter help…" at bounding box center [565, 219] width 257 height 131
type textarea "[DOMAIN_NAME]("rightArrow");"
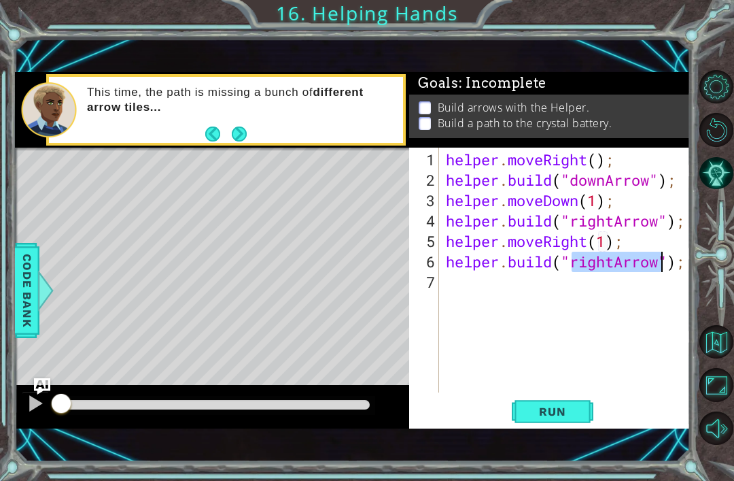
click at [512, 288] on div "helper . moveRight ( ) ; helper . build ( "downArrow" ) ; helper . moveDown ( 1…" at bounding box center [568, 293] width 251 height 286
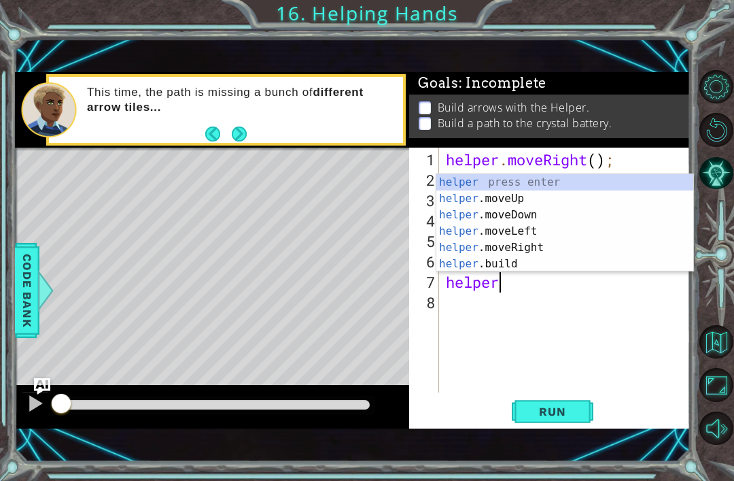
scroll to position [0, 2]
click at [543, 247] on div "helper press enter helper .moveUp press enter helper .moveDown press enter help…" at bounding box center [565, 239] width 257 height 131
type textarea "helper.moveRight(1);"
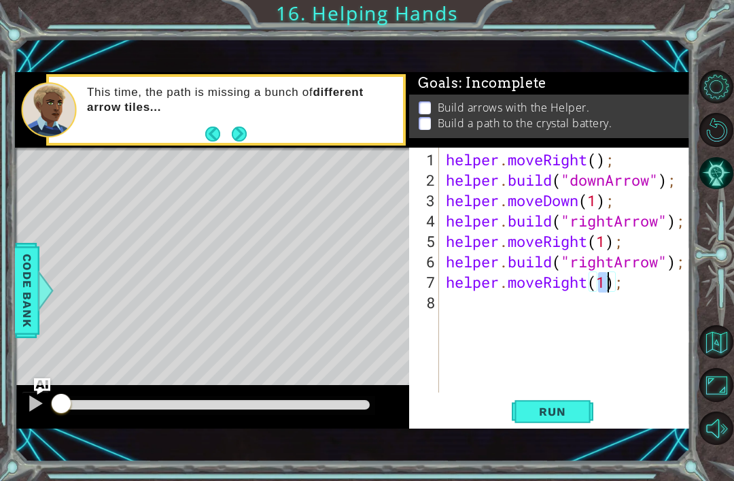
click at [497, 293] on div "helper . moveRight ( ) ; helper . build ( "downArrow" ) ; helper . moveDown ( 1…" at bounding box center [568, 293] width 251 height 286
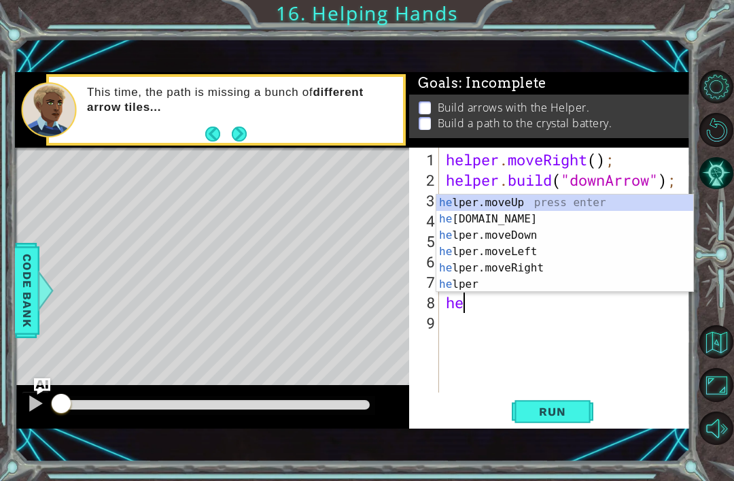
scroll to position [0, 1]
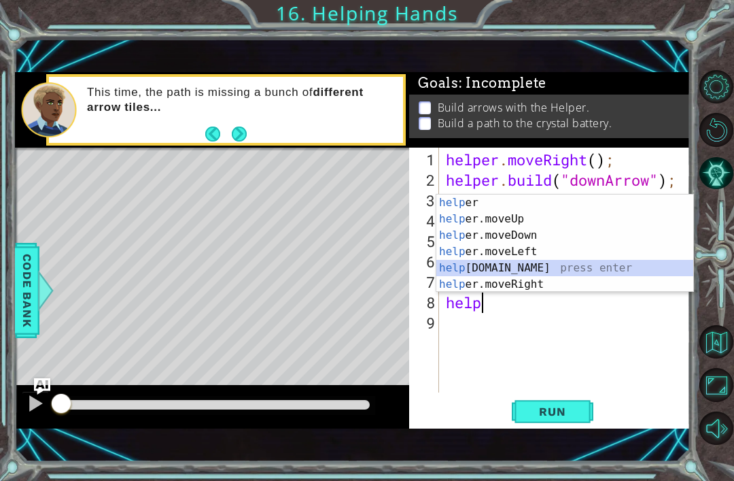
click at [592, 266] on div "help er press enter help er.moveUp press enter help er.moveDown press enter hel…" at bounding box center [565, 259] width 257 height 131
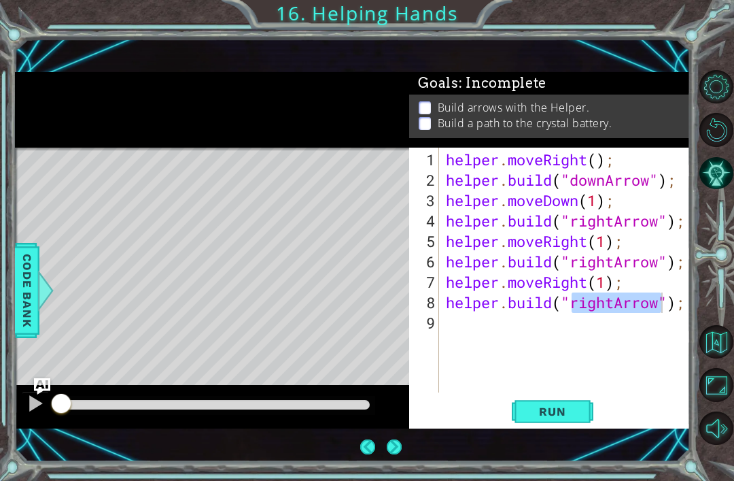
drag, startPoint x: 602, startPoint y: 299, endPoint x: -1, endPoint y: -1, distance: 673.3
click at [611, 299] on div "helper . moveRight ( ) ; helper . build ( "downArrow" ) ; helper . moveDown ( 1…" at bounding box center [568, 293] width 251 height 286
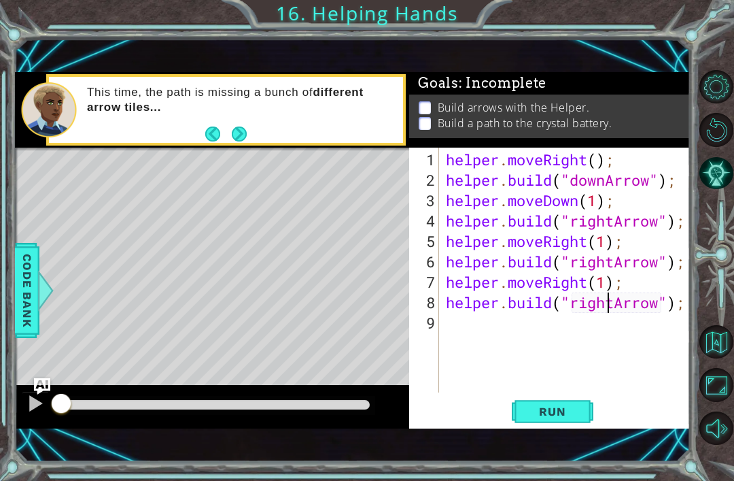
click at [619, 303] on div "helper . moveRight ( ) ; helper . build ( "downArrow" ) ; helper . moveDown ( 1…" at bounding box center [568, 293] width 251 height 286
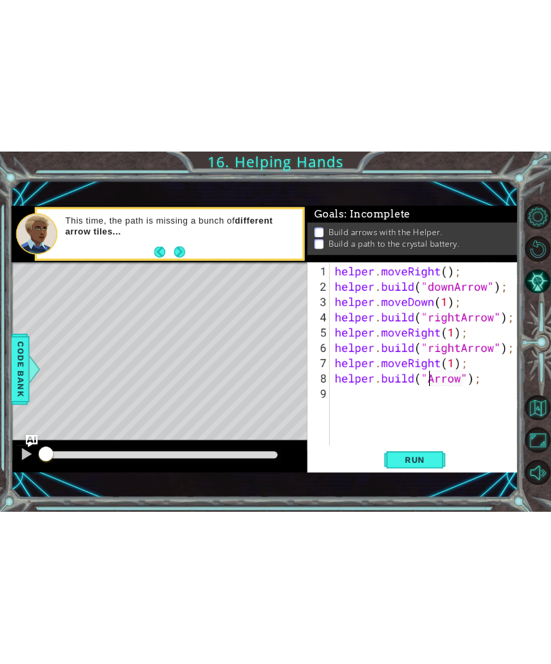
scroll to position [0, 7]
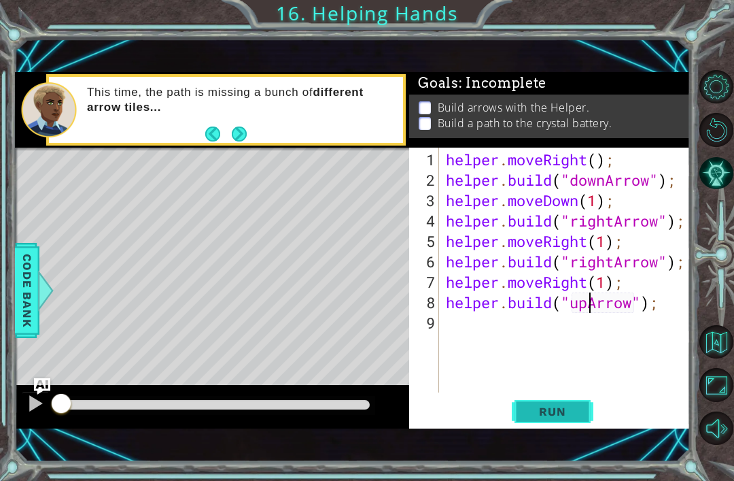
type textarea "helper.build("upArrow");"
click at [556, 417] on span "Run" at bounding box center [553, 412] width 54 height 14
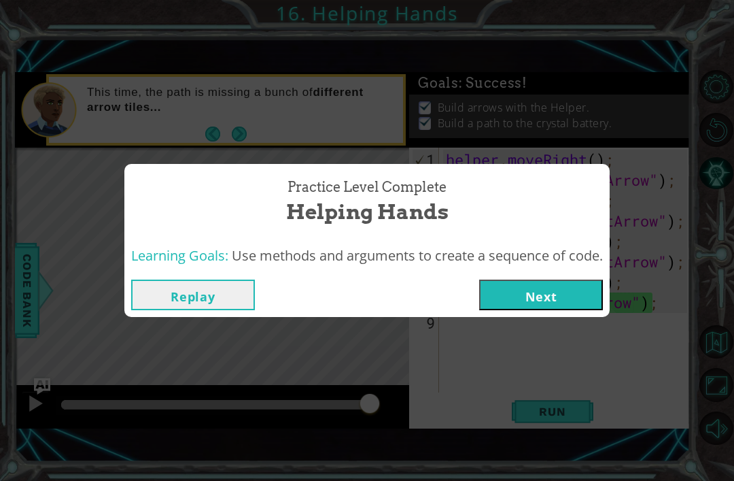
click at [556, 289] on button "Next" at bounding box center [541, 294] width 124 height 31
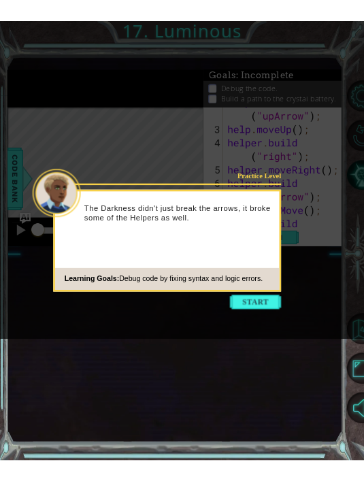
scroll to position [20, 0]
